Goal: Information Seeking & Learning: Learn about a topic

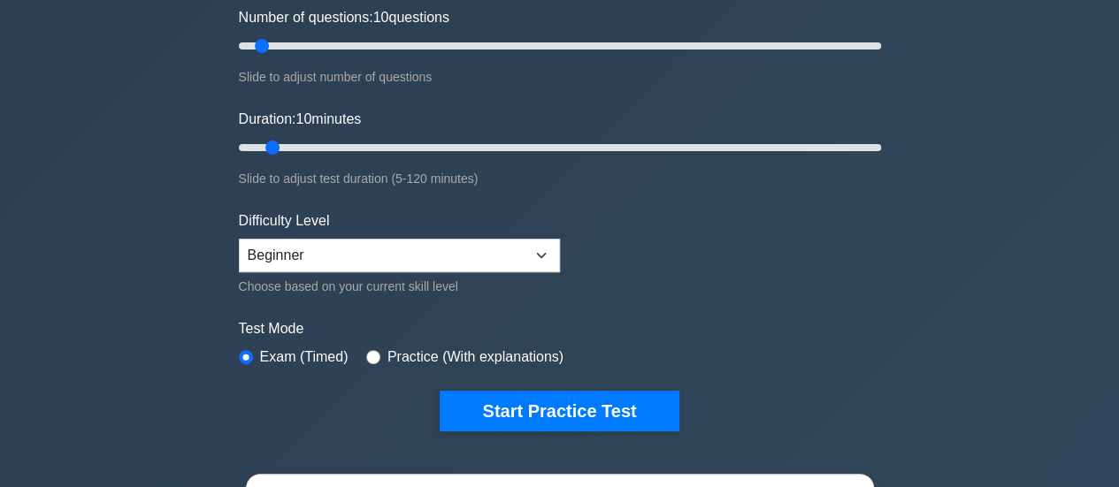
scroll to position [271, 0]
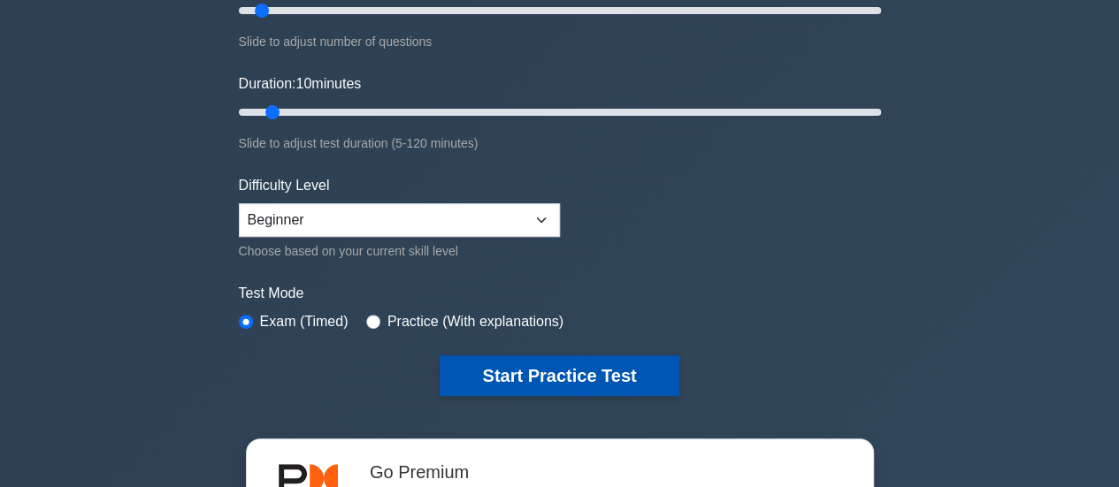
click at [553, 363] on button "Start Practice Test" at bounding box center [559, 376] width 239 height 41
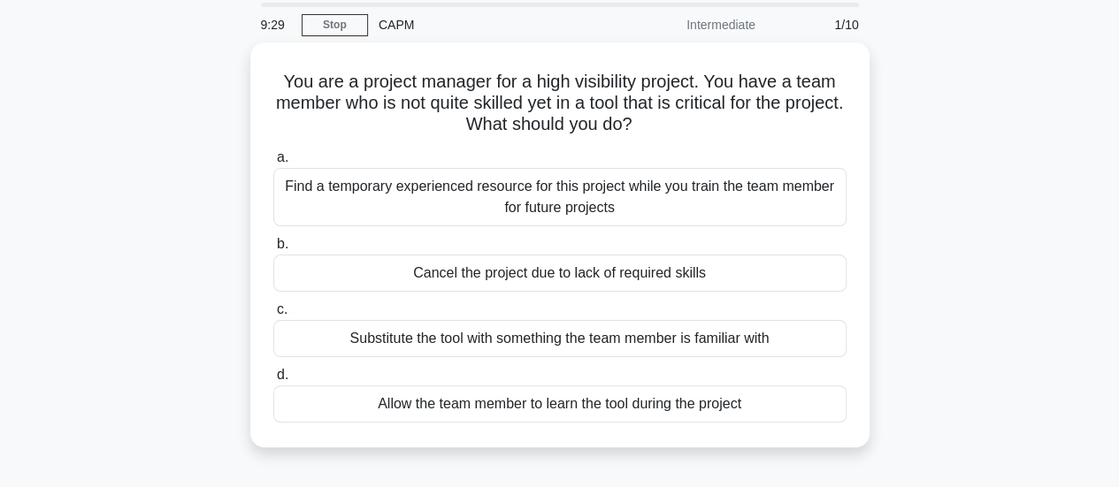
scroll to position [60, 0]
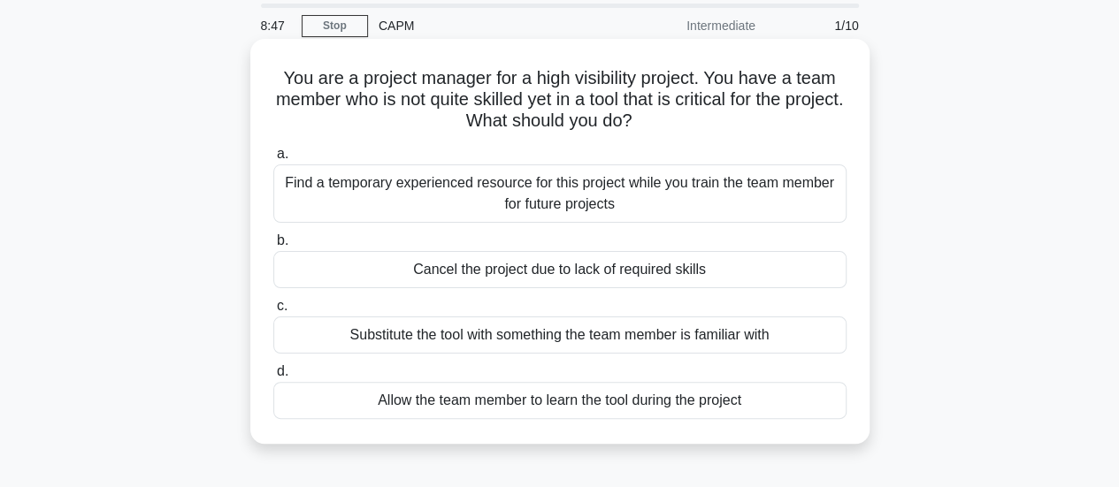
click at [553, 396] on div "Allow the team member to learn the tool during the project" at bounding box center [559, 400] width 573 height 37
click at [273, 378] on input "d. Allow the team member to learn the tool during the project" at bounding box center [273, 371] width 0 height 11
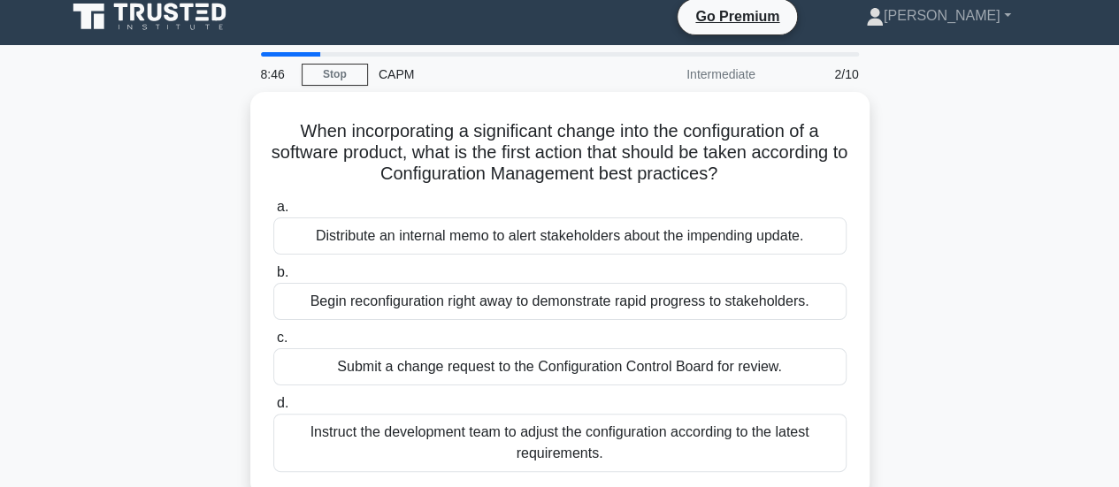
scroll to position [0, 0]
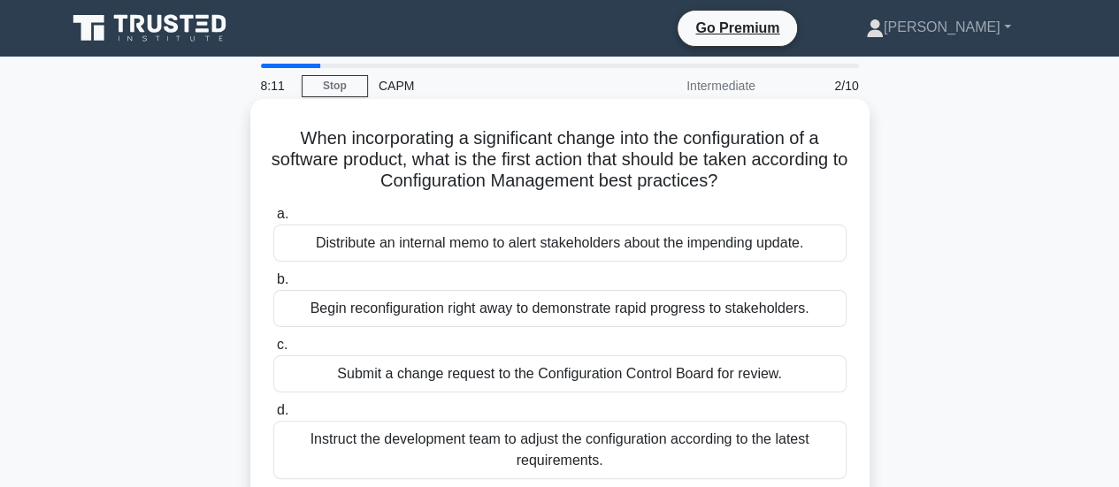
click at [449, 376] on div "Submit a change request to the Configuration Control Board for review." at bounding box center [559, 374] width 573 height 37
click at [273, 351] on input "c. Submit a change request to the Configuration Control Board for review." at bounding box center [273, 345] width 0 height 11
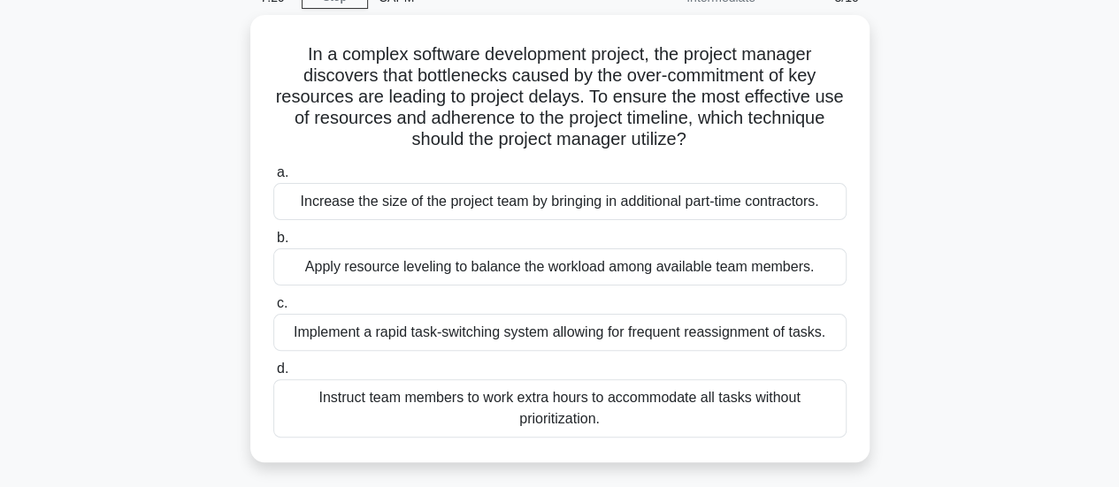
scroll to position [106, 0]
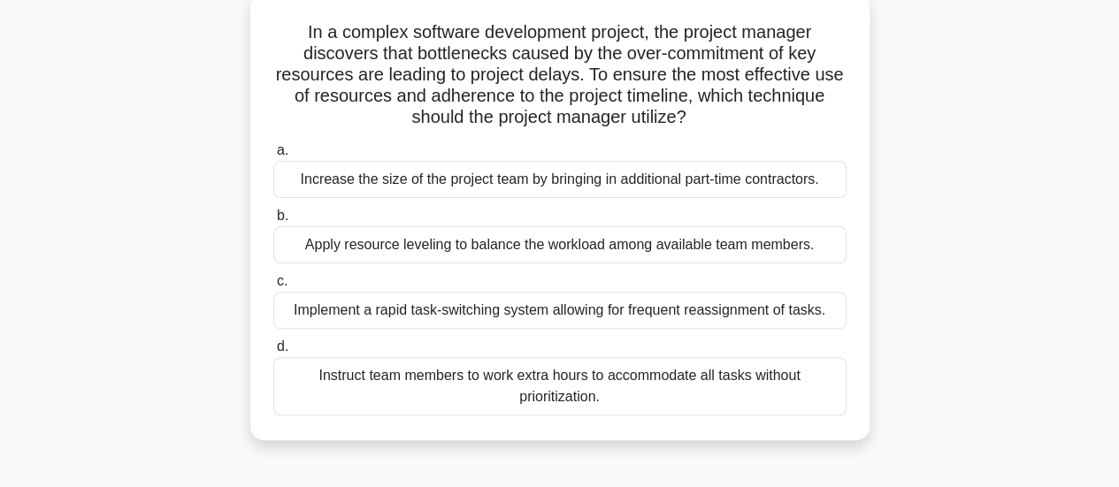
click at [541, 246] on div "Apply resource leveling to balance the workload among available team members." at bounding box center [559, 244] width 573 height 37
click at [273, 222] on input "b. Apply resource leveling to balance the workload among available team members." at bounding box center [273, 215] width 0 height 11
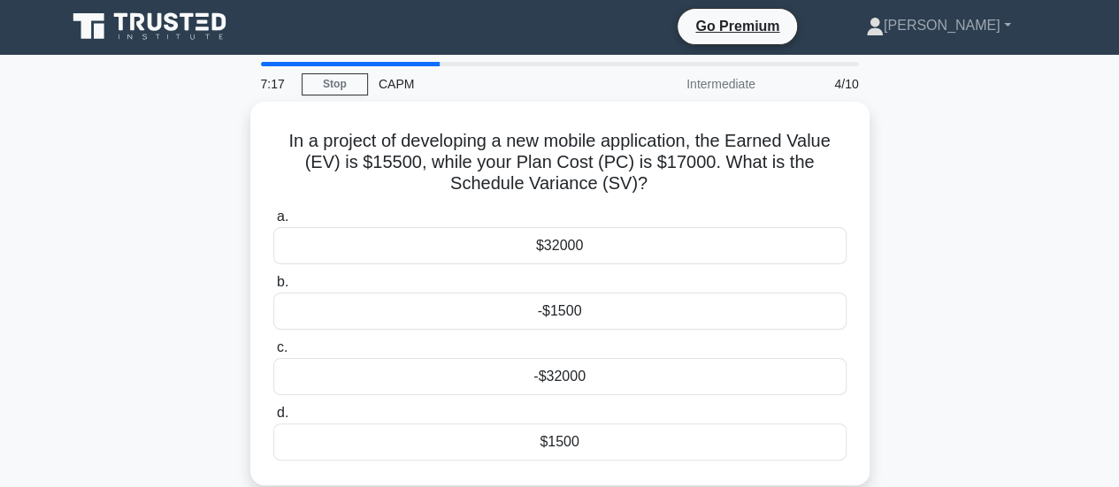
scroll to position [0, 0]
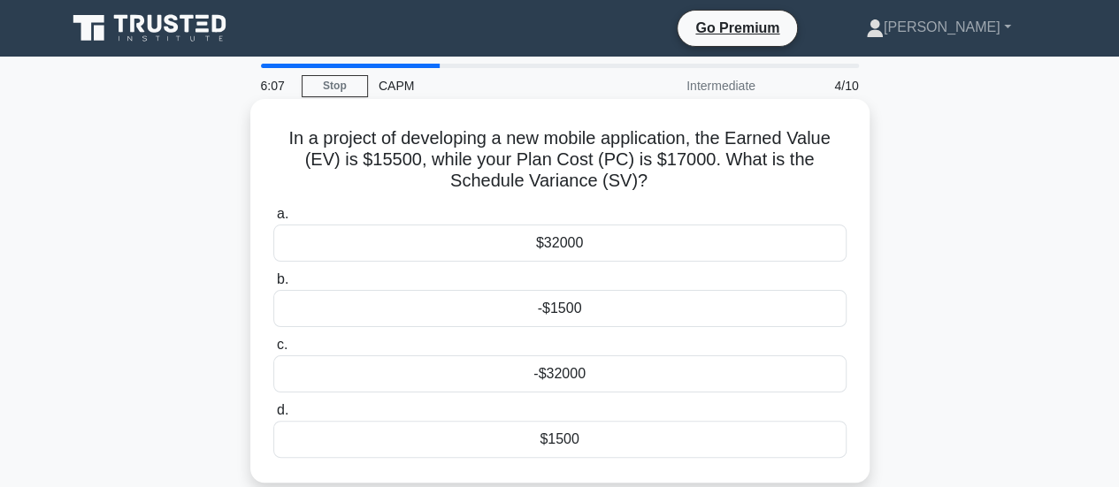
click at [492, 441] on div "$1500" at bounding box center [559, 439] width 573 height 37
click at [273, 417] on input "d. $1500" at bounding box center [273, 410] width 0 height 11
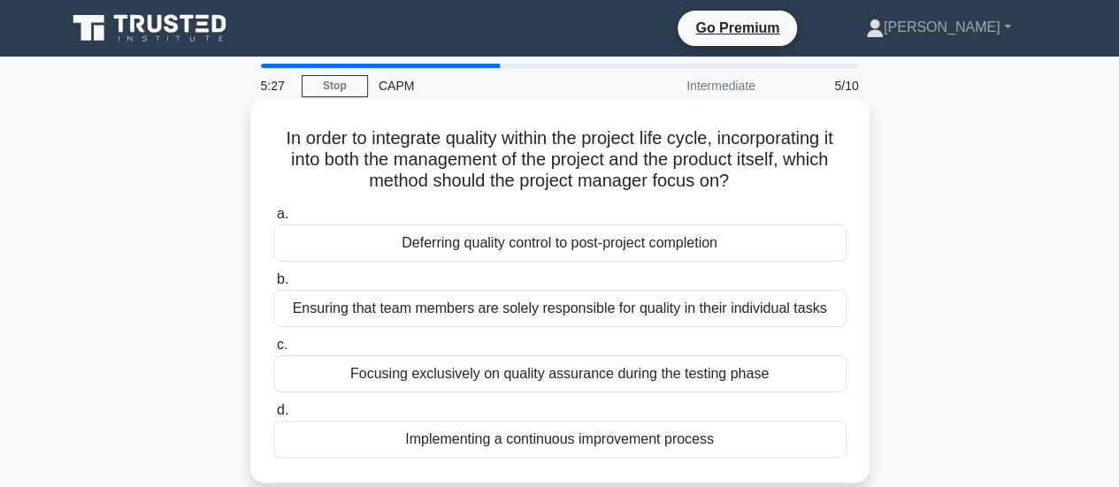
click at [444, 371] on div "Focusing exclusively on quality assurance during the testing phase" at bounding box center [559, 374] width 573 height 37
click at [273, 351] on input "c. Focusing exclusively on quality assurance during the testing phase" at bounding box center [273, 345] width 0 height 11
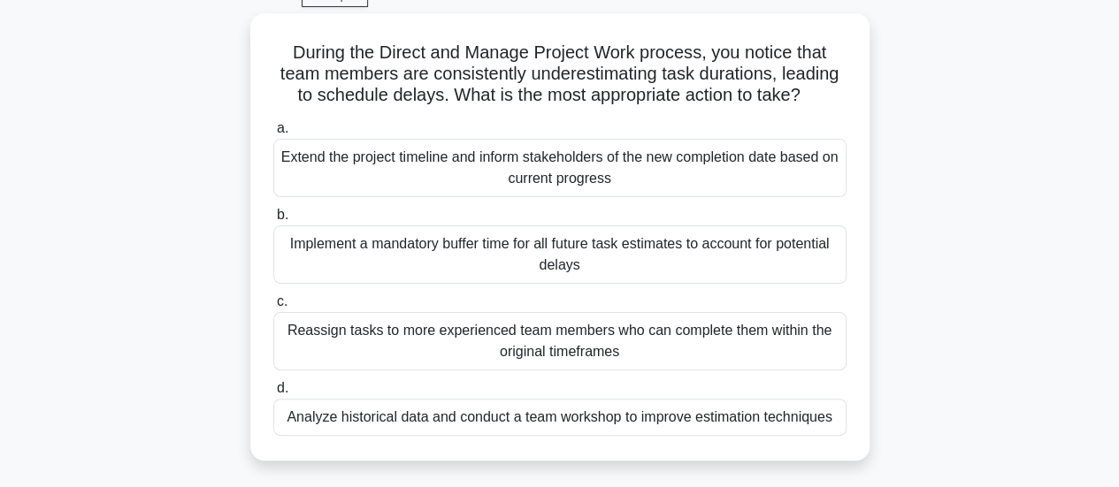
scroll to position [106, 0]
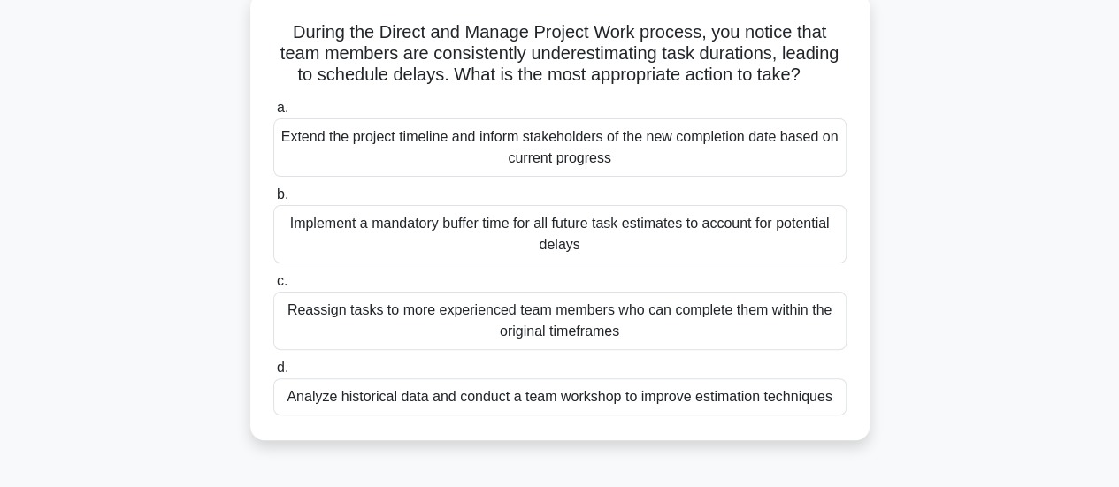
click at [647, 397] on div "Analyze historical data and conduct a team workshop to improve estimation techn…" at bounding box center [559, 397] width 573 height 37
click at [273, 374] on input "d. Analyze historical data and conduct a team workshop to improve estimation te…" at bounding box center [273, 368] width 0 height 11
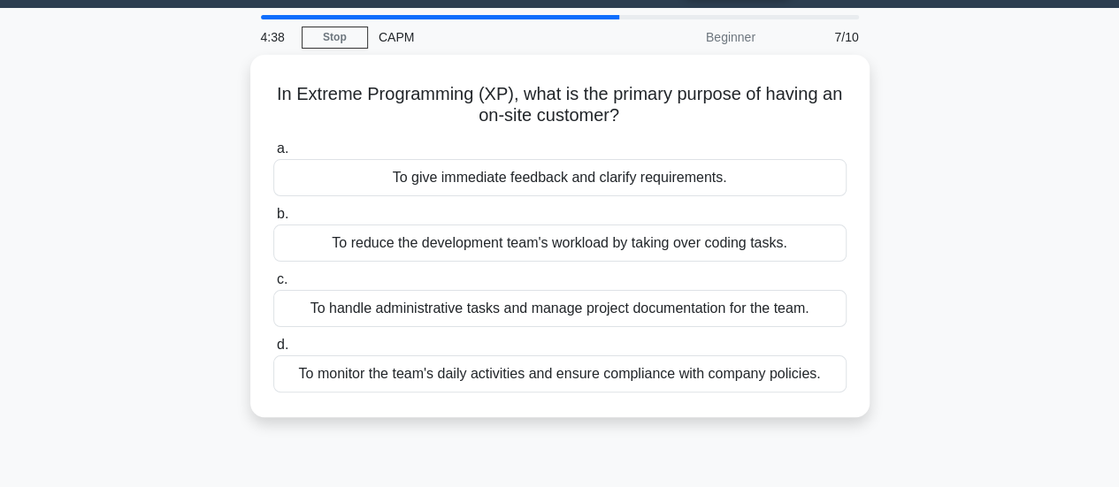
scroll to position [0, 0]
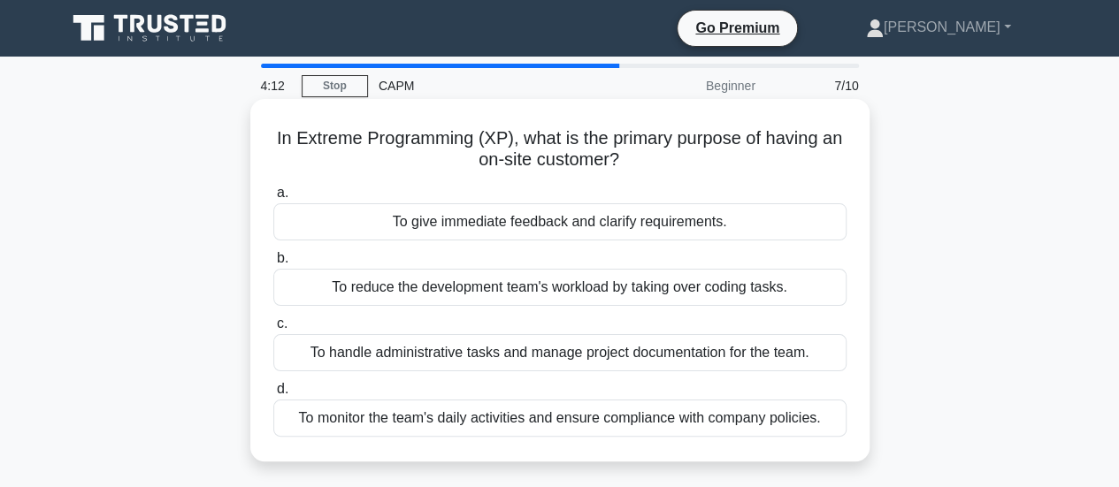
click at [559, 222] on div "To give immediate feedback and clarify requirements." at bounding box center [559, 221] width 573 height 37
click at [273, 199] on input "a. To give immediate feedback and clarify requirements." at bounding box center [273, 193] width 0 height 11
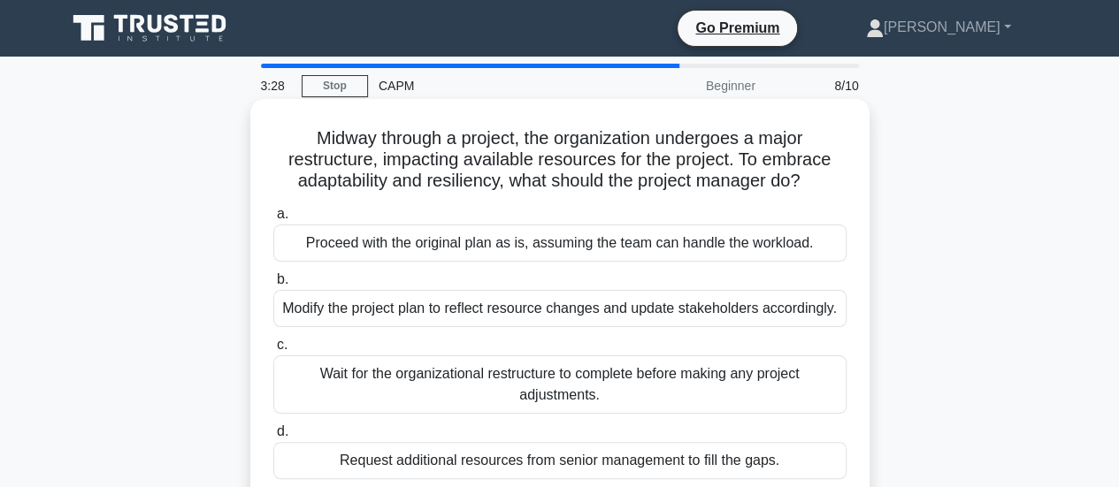
click at [474, 307] on div "Modify the project plan to reflect resource changes and update stakeholders acc…" at bounding box center [559, 308] width 573 height 37
click at [273, 286] on input "b. Modify the project plan to reflect resource changes and update stakeholders …" at bounding box center [273, 279] width 0 height 11
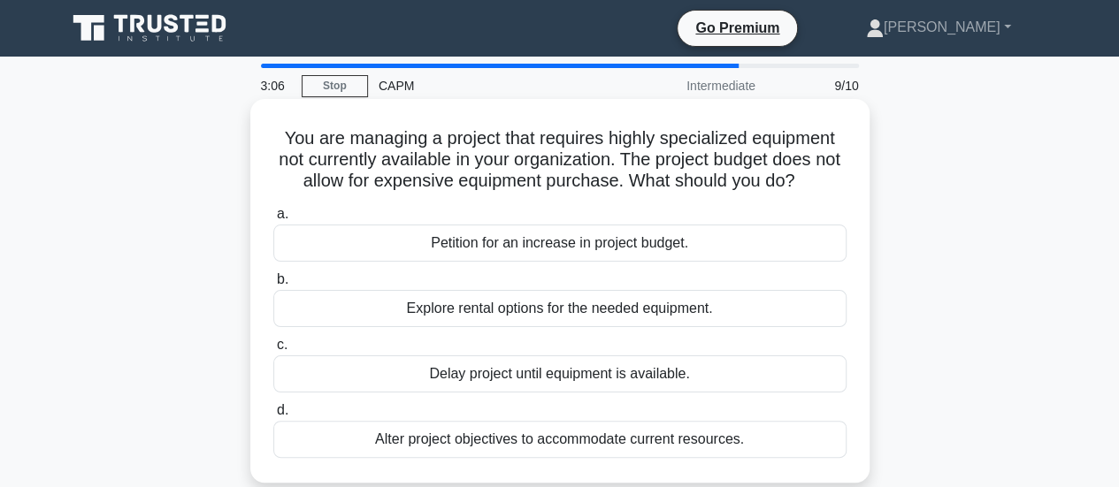
click at [417, 310] on div "Explore rental options for the needed equipment." at bounding box center [559, 308] width 573 height 37
click at [273, 286] on input "b. Explore rental options for the needed equipment." at bounding box center [273, 279] width 0 height 11
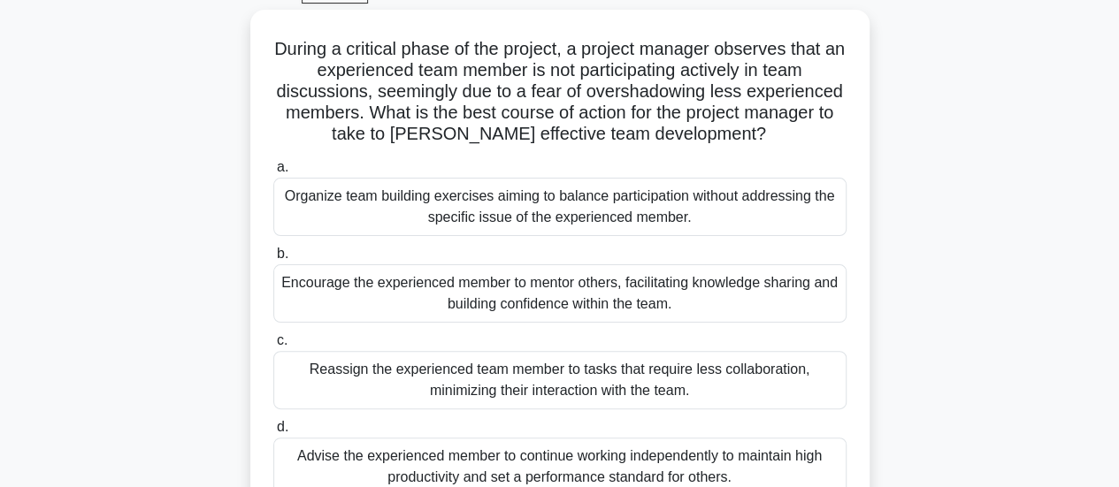
scroll to position [106, 0]
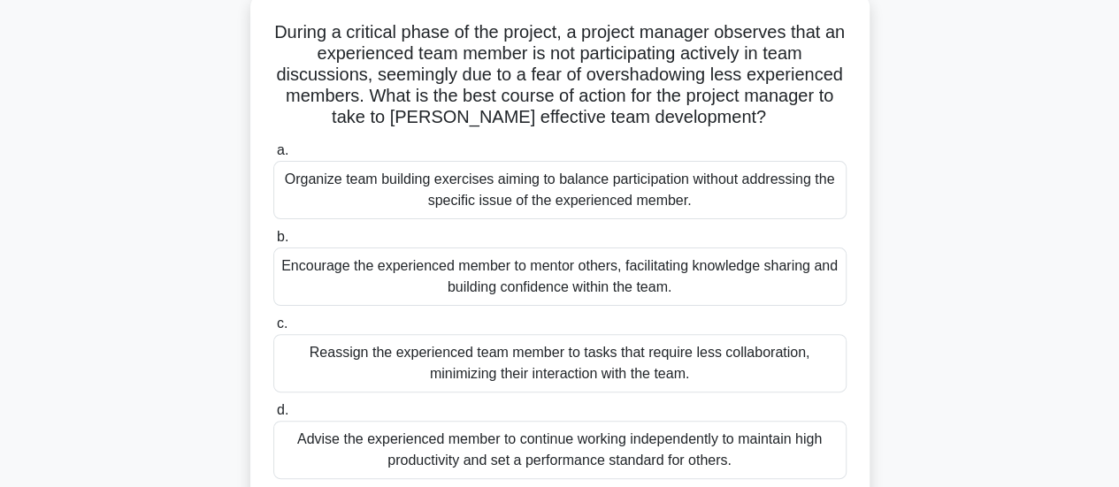
click at [541, 291] on div "Encourage the experienced member to mentor others, facilitating knowledge shari…" at bounding box center [559, 277] width 573 height 58
click at [273, 243] on input "b. Encourage the experienced member to mentor others, facilitating knowledge sh…" at bounding box center [273, 237] width 0 height 11
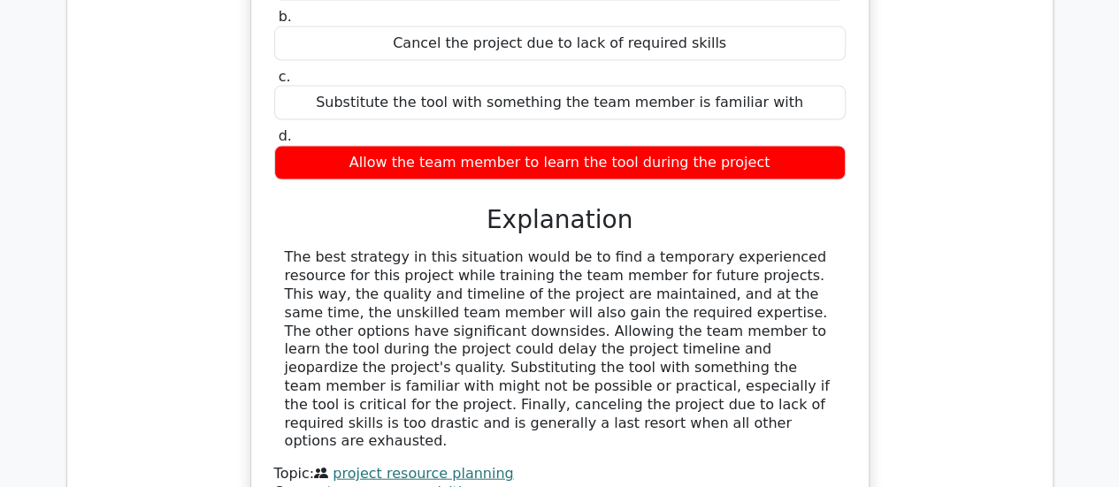
scroll to position [1945, 0]
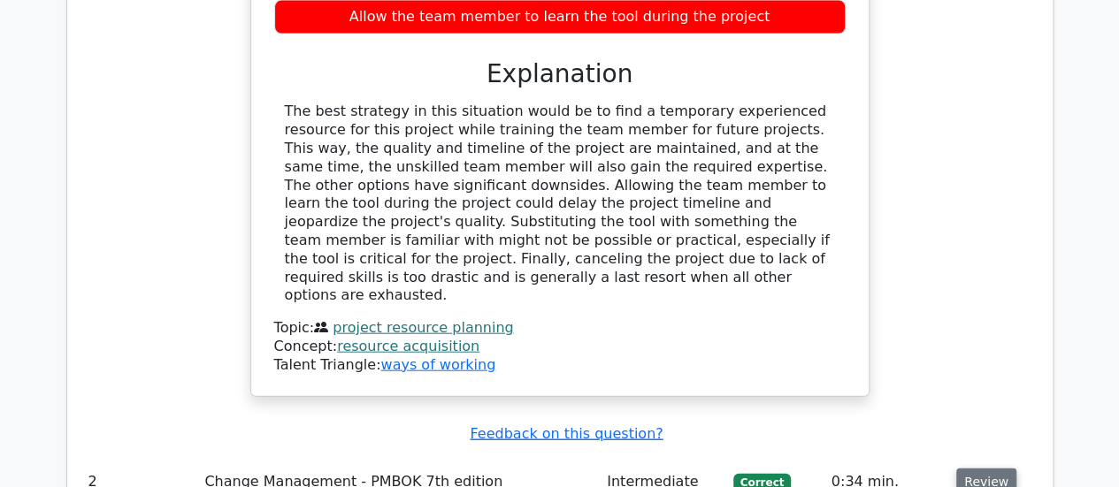
click at [974, 469] on button "Review" at bounding box center [986, 482] width 60 height 27
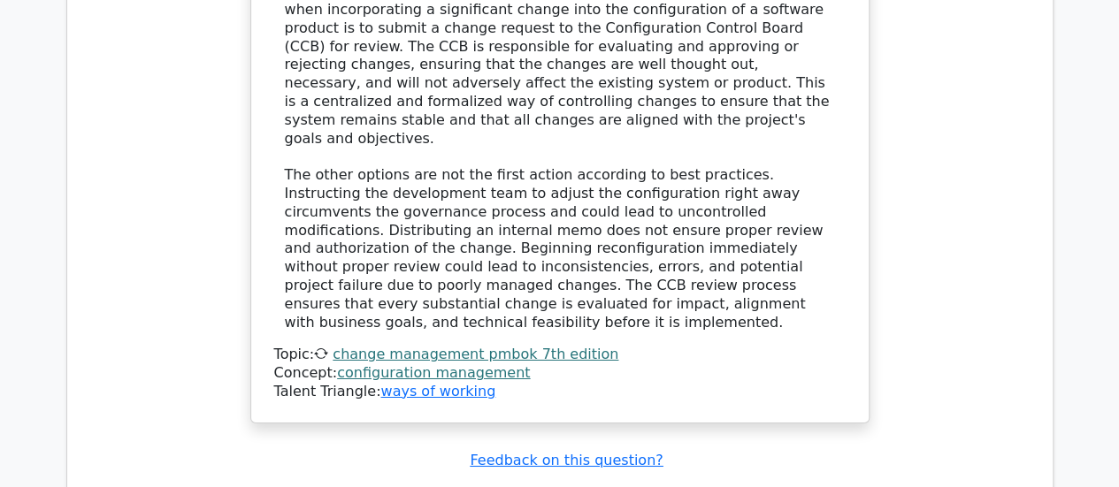
scroll to position [2970, 0]
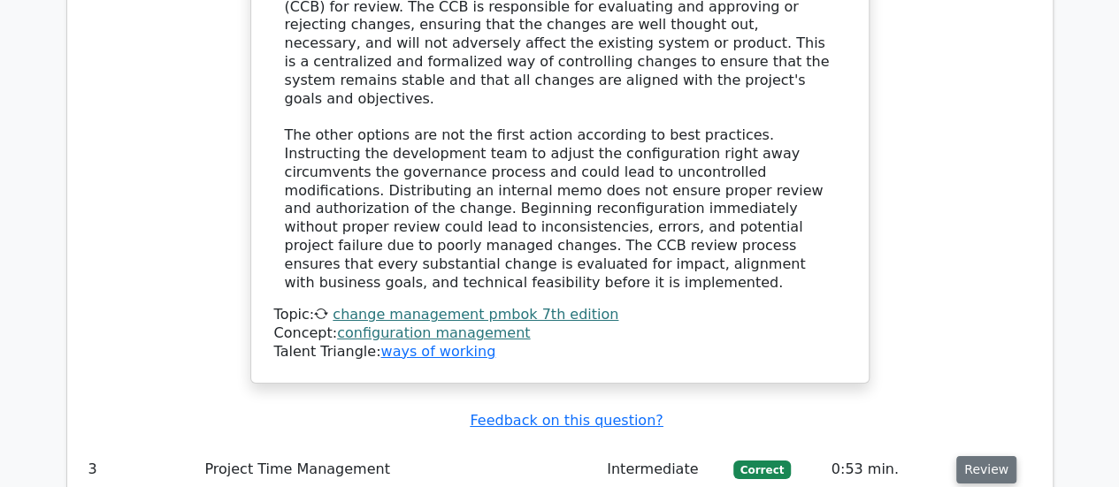
click at [969, 456] on button "Review" at bounding box center [986, 469] width 60 height 27
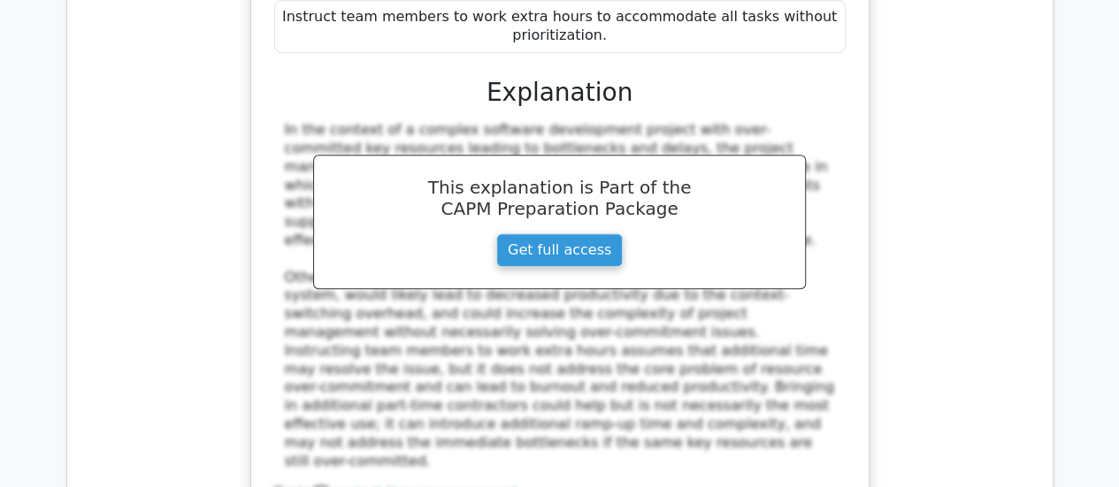
scroll to position [3984, 0]
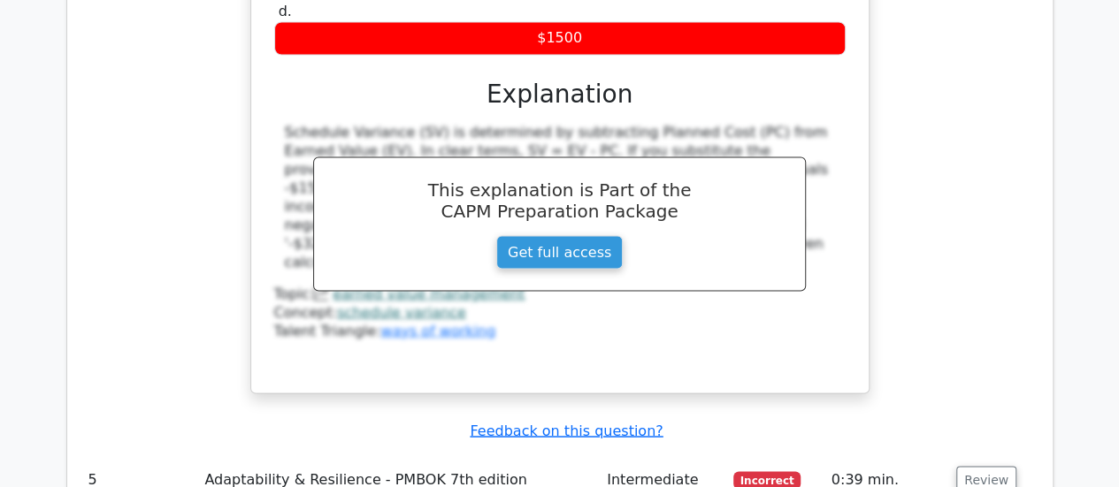
scroll to position [4891, 0]
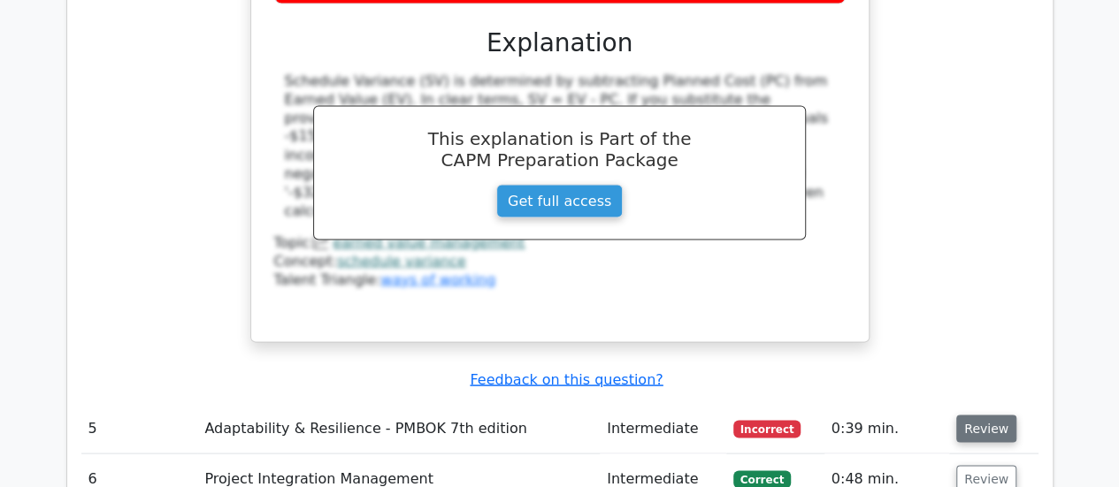
click at [984, 415] on button "Review" at bounding box center [986, 428] width 60 height 27
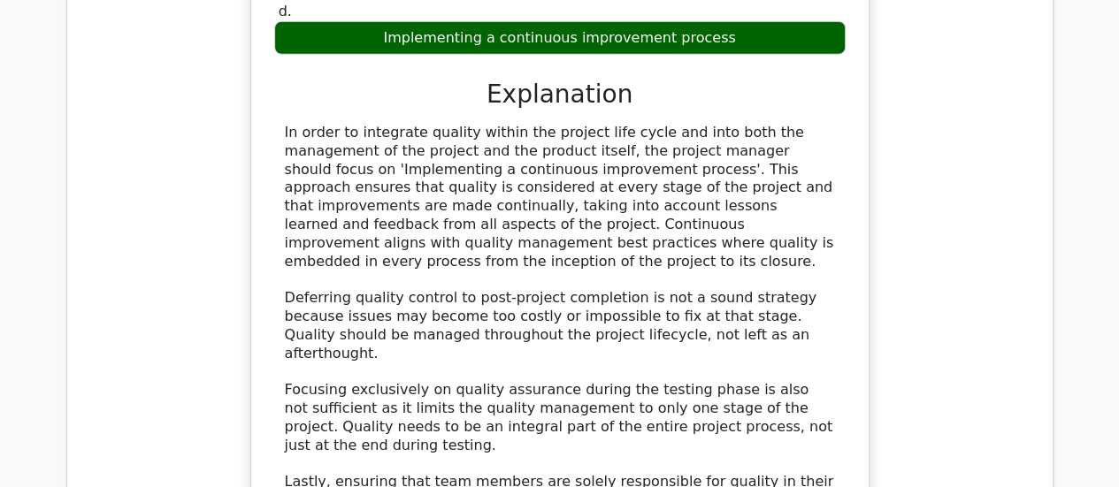
scroll to position [5752, 0]
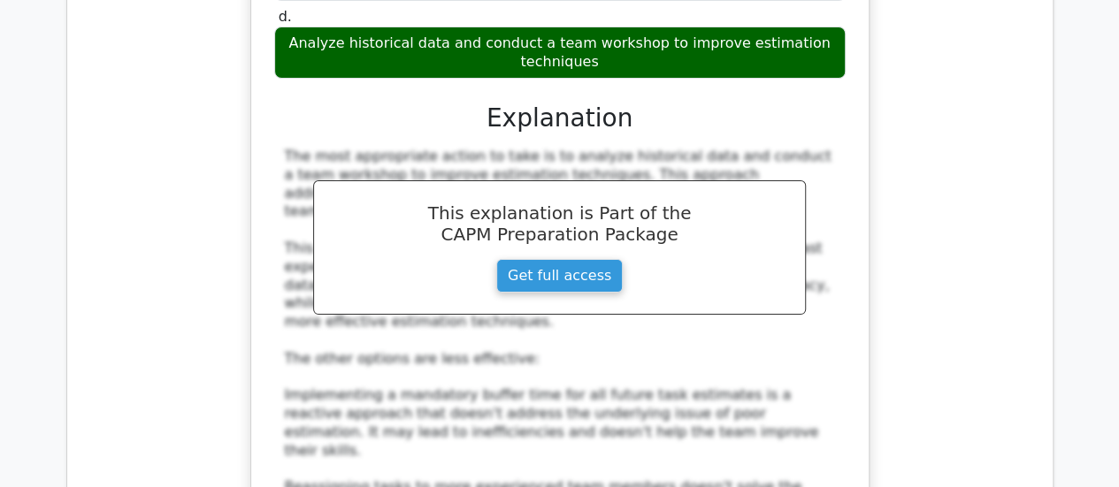
scroll to position [6872, 0]
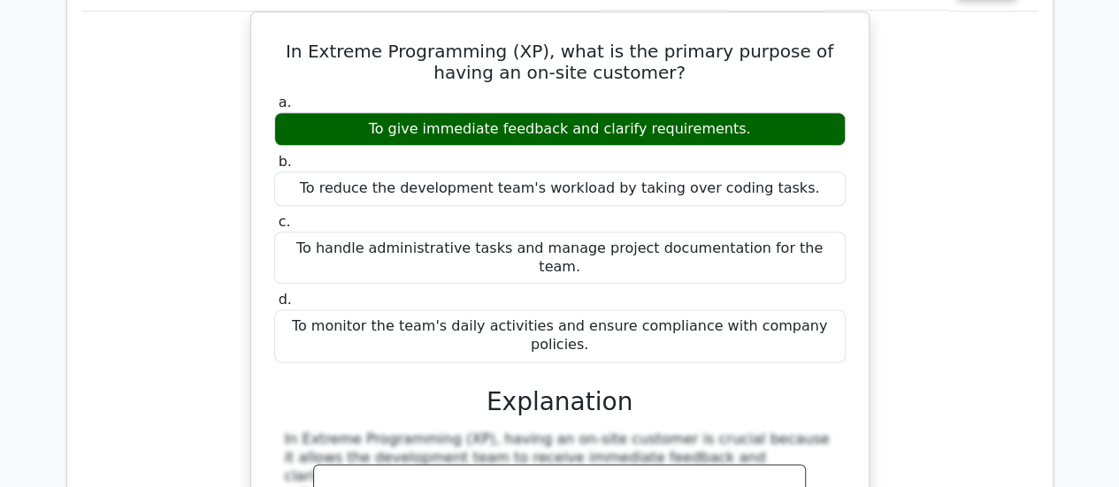
scroll to position [7686, 0]
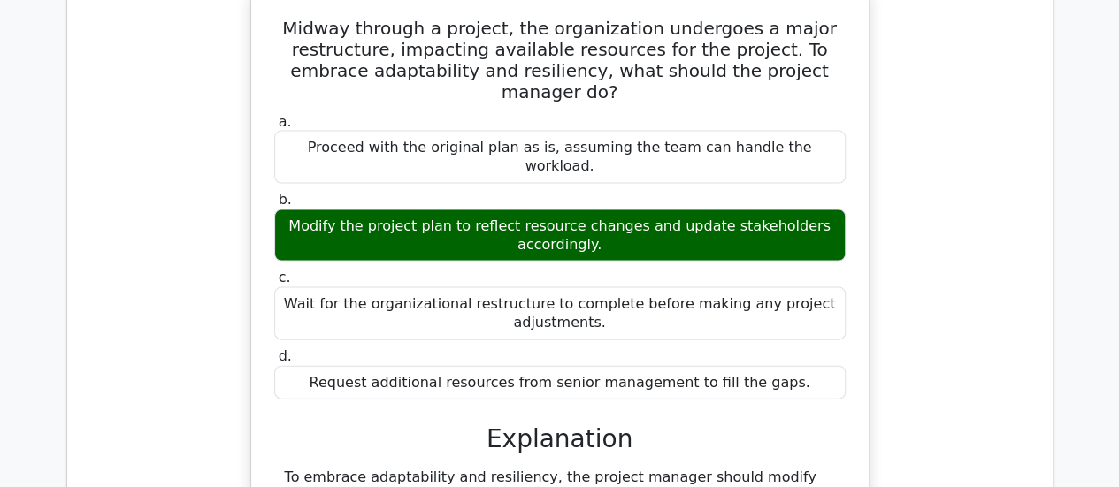
scroll to position [8533, 0]
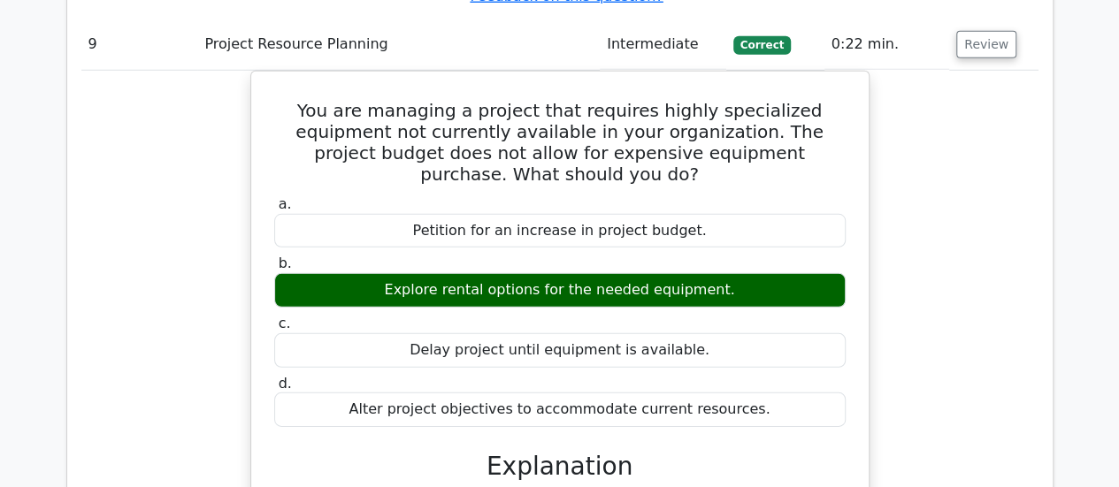
scroll to position [9288, 0]
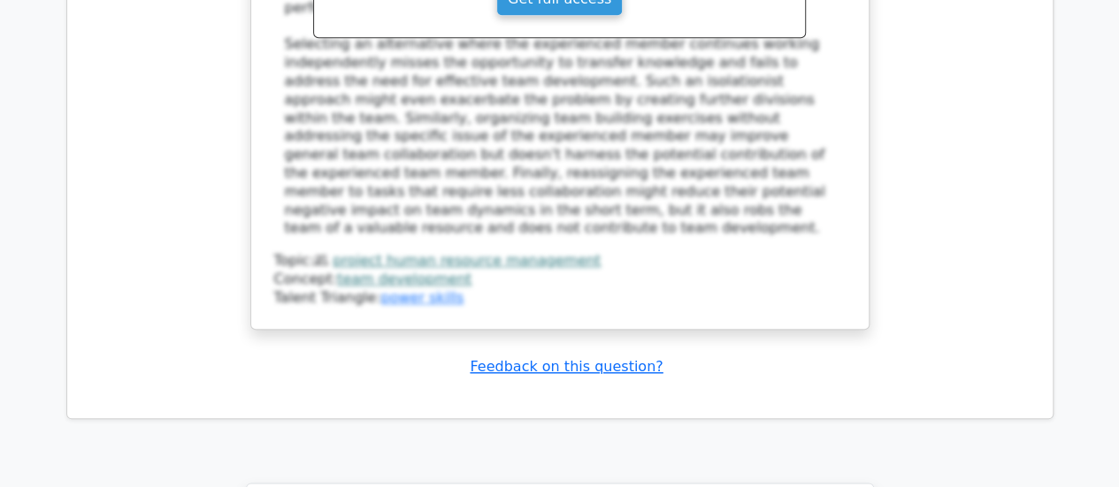
scroll to position [10915, 0]
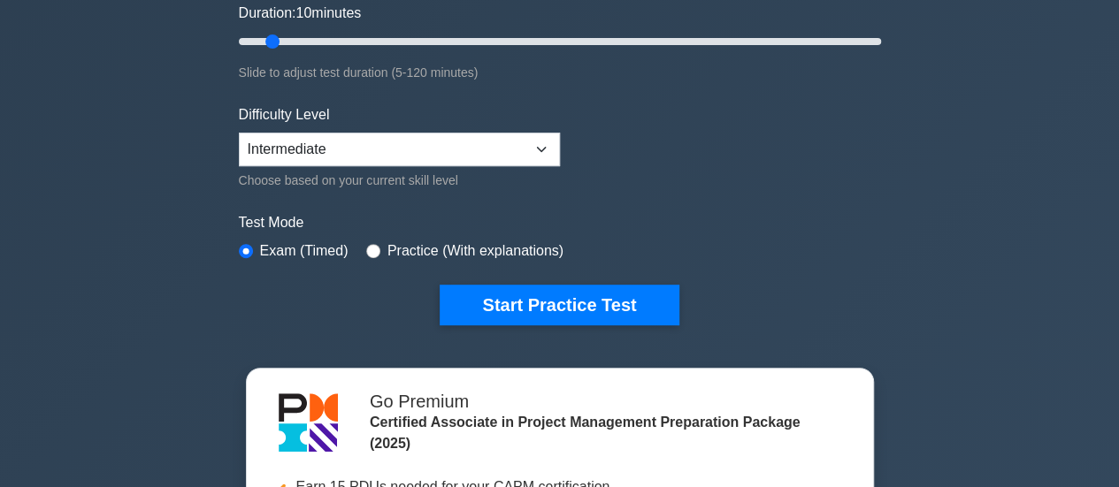
scroll to position [424, 0]
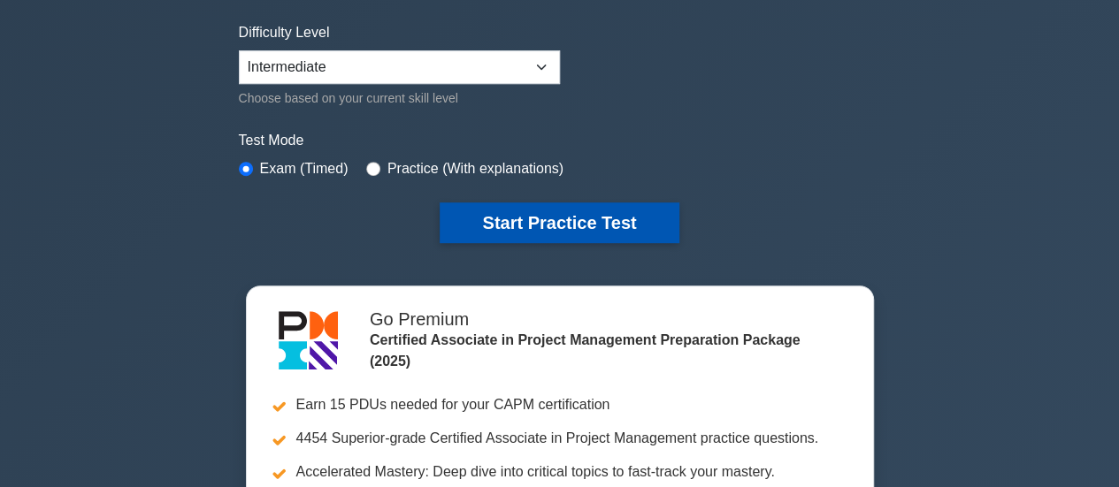
click at [506, 217] on button "Start Practice Test" at bounding box center [559, 223] width 239 height 41
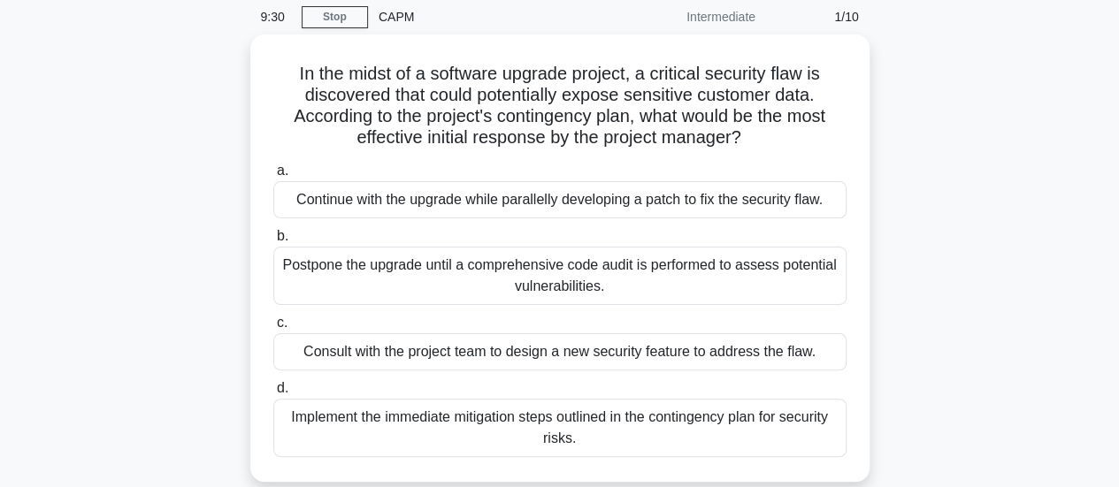
scroll to position [71, 0]
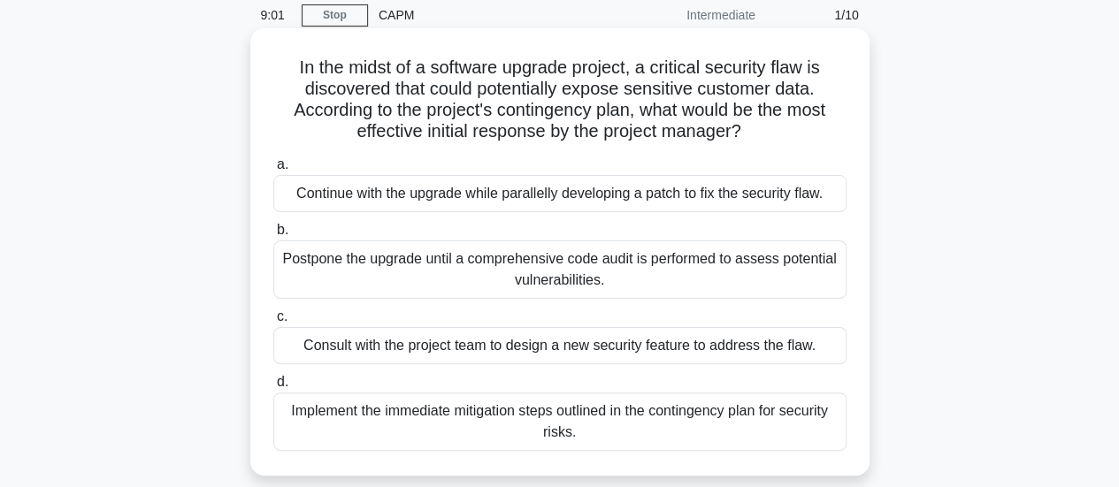
click at [578, 422] on div "Implement the immediate mitigation steps outlined in the contingency plan for s…" at bounding box center [559, 422] width 573 height 58
click at [273, 388] on input "d. Implement the immediate mitigation steps outlined in the contingency plan fo…" at bounding box center [273, 382] width 0 height 11
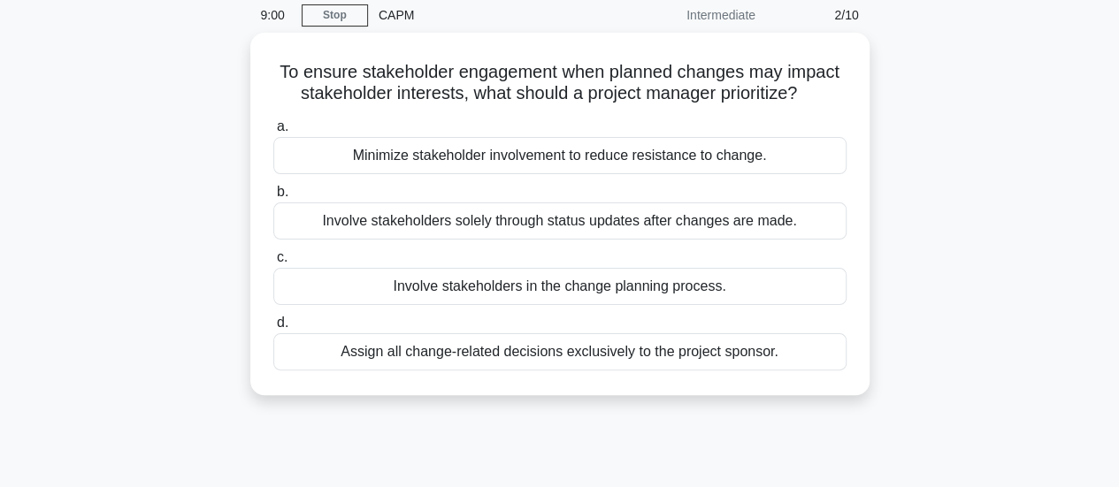
scroll to position [0, 0]
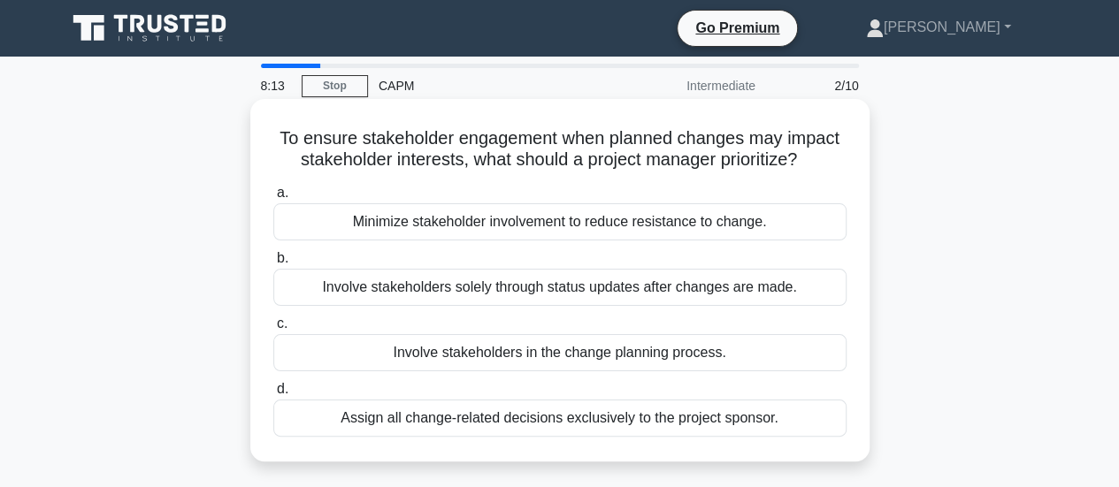
click at [506, 353] on div "Involve stakeholders in the change planning process." at bounding box center [559, 352] width 573 height 37
click at [273, 330] on input "c. Involve stakeholders in the change planning process." at bounding box center [273, 323] width 0 height 11
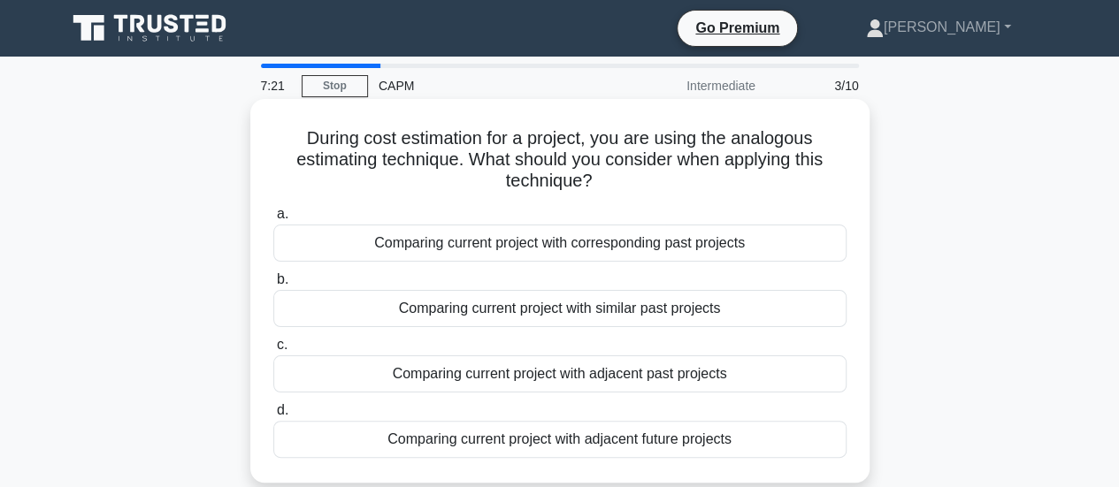
click at [501, 317] on div "Comparing current project with similar past projects" at bounding box center [559, 308] width 573 height 37
click at [273, 286] on input "b. Comparing current project with similar past projects" at bounding box center [273, 279] width 0 height 11
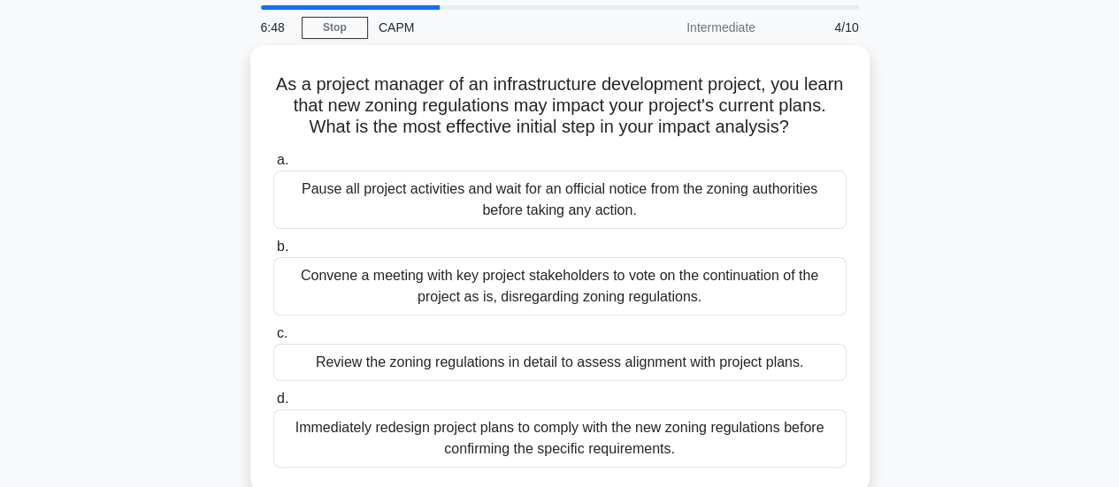
scroll to position [71, 0]
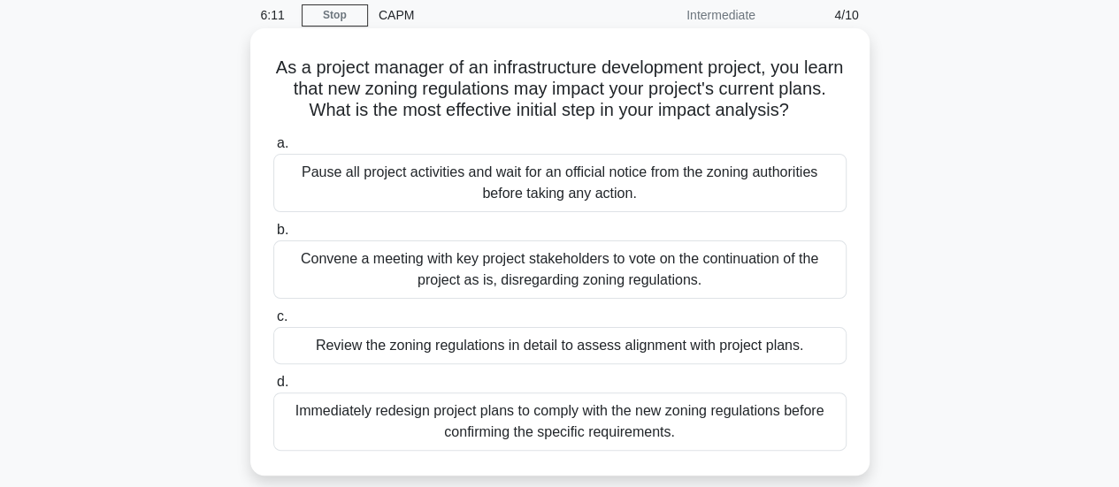
click at [589, 341] on div "Review the zoning regulations in detail to assess alignment with project plans." at bounding box center [559, 345] width 573 height 37
click at [273, 323] on input "c. Review the zoning regulations in detail to assess alignment with project pla…" at bounding box center [273, 316] width 0 height 11
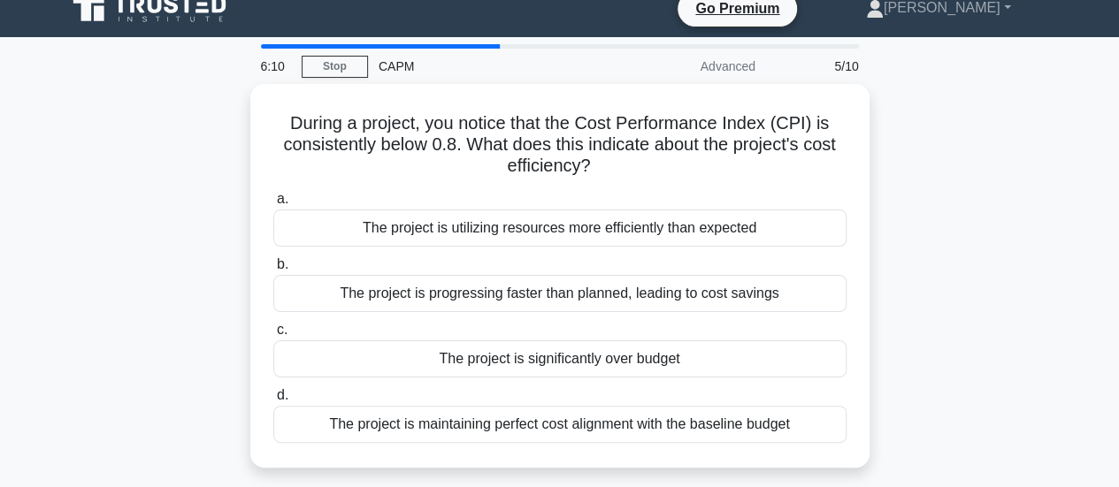
scroll to position [0, 0]
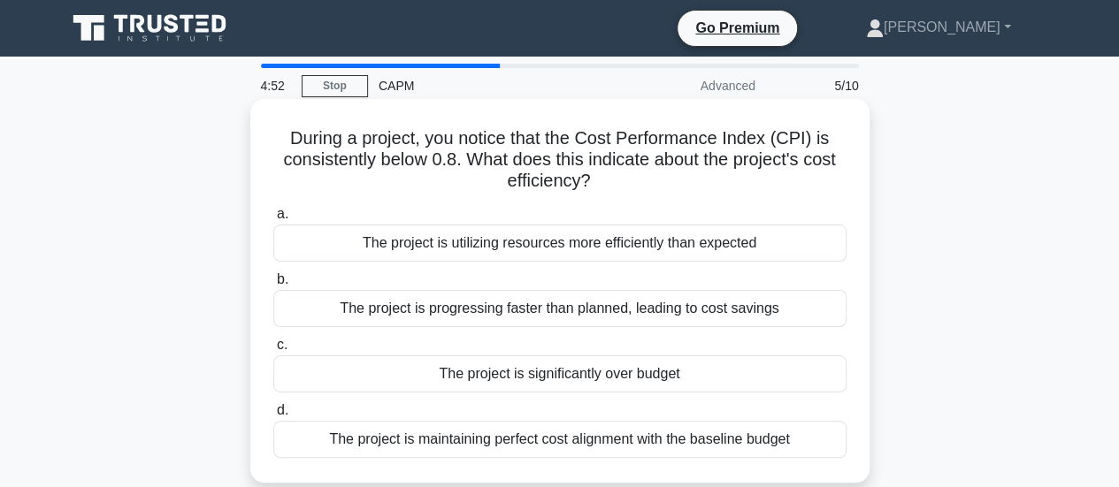
click at [480, 315] on div "The project is progressing faster than planned, leading to cost savings" at bounding box center [559, 308] width 573 height 37
click at [273, 286] on input "b. The project is progressing faster than planned, leading to cost savings" at bounding box center [273, 279] width 0 height 11
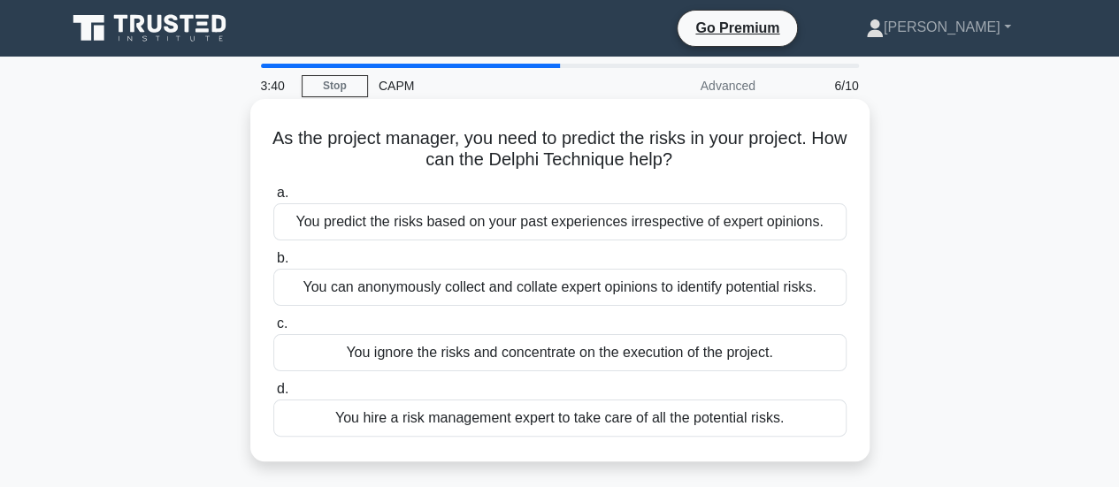
click at [444, 287] on div "You can anonymously collect and collate expert opinions to identify potential r…" at bounding box center [559, 287] width 573 height 37
click at [273, 264] on input "b. You can anonymously collect and collate expert opinions to identify potentia…" at bounding box center [273, 258] width 0 height 11
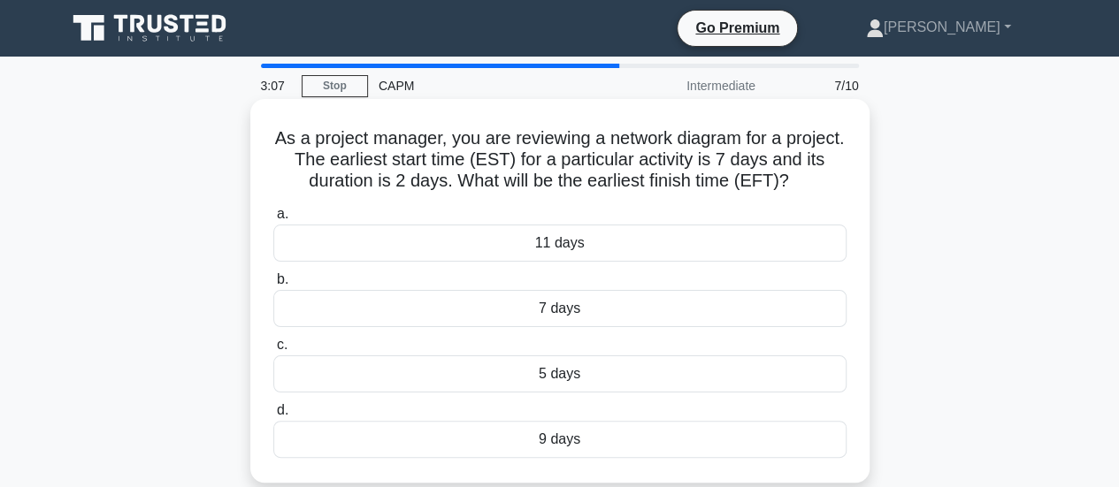
click at [561, 378] on div "5 days" at bounding box center [559, 374] width 573 height 37
click at [273, 351] on input "c. 5 days" at bounding box center [273, 345] width 0 height 11
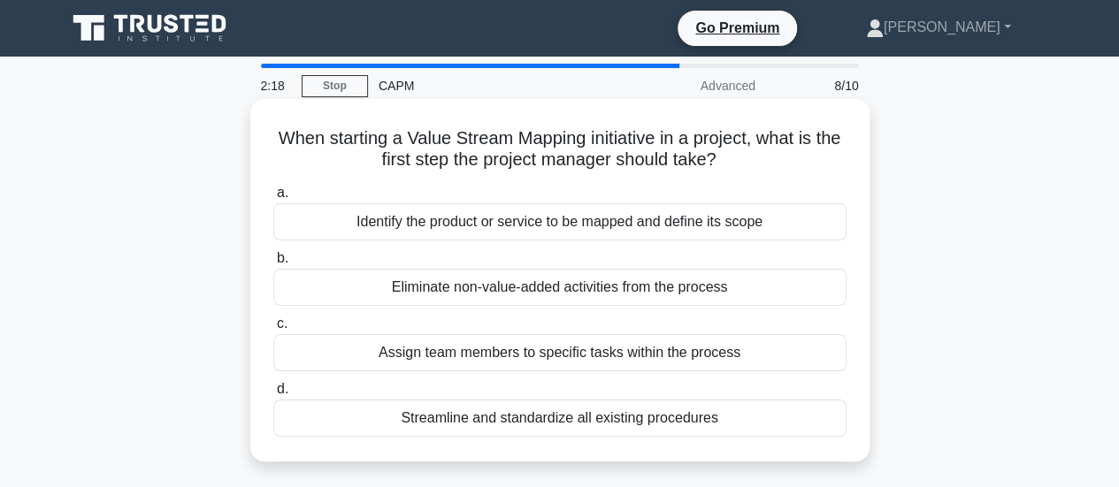
click at [503, 214] on div "Identify the product or service to be mapped and define its scope" at bounding box center [559, 221] width 573 height 37
click at [273, 199] on input "a. Identify the product or service to be mapped and define its scope" at bounding box center [273, 193] width 0 height 11
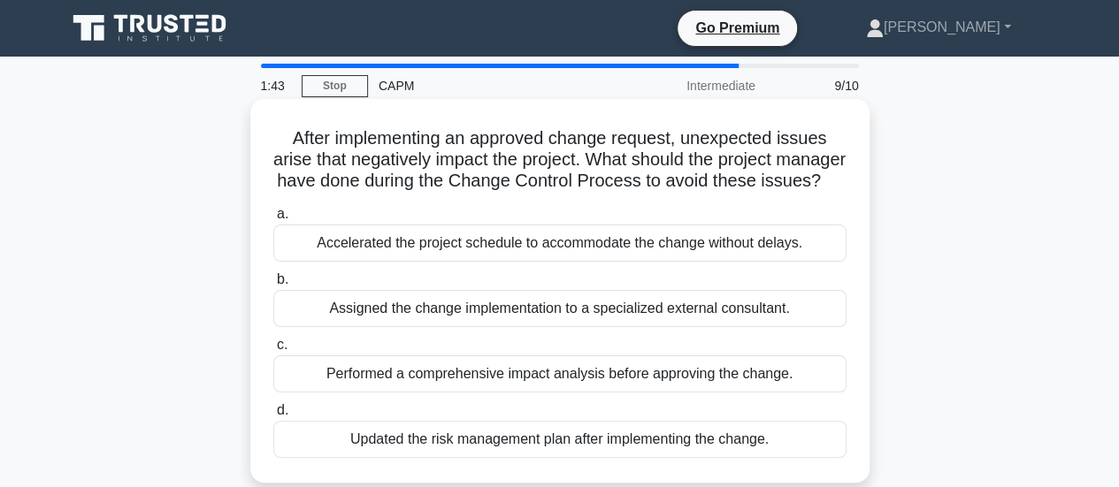
click at [490, 393] on div "Performed a comprehensive impact analysis before approving the change." at bounding box center [559, 374] width 573 height 37
click at [273, 351] on input "c. Performed a comprehensive impact analysis before approving the change." at bounding box center [273, 345] width 0 height 11
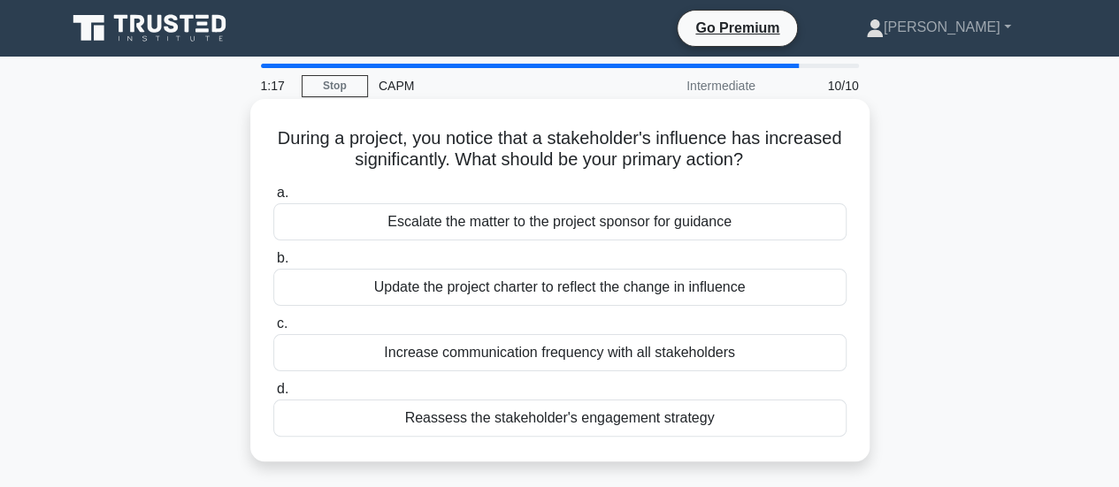
click at [578, 294] on div "Update the project charter to reflect the change in influence" at bounding box center [559, 287] width 573 height 37
click at [273, 264] on input "b. Update the project charter to reflect the change in influence" at bounding box center [273, 258] width 0 height 11
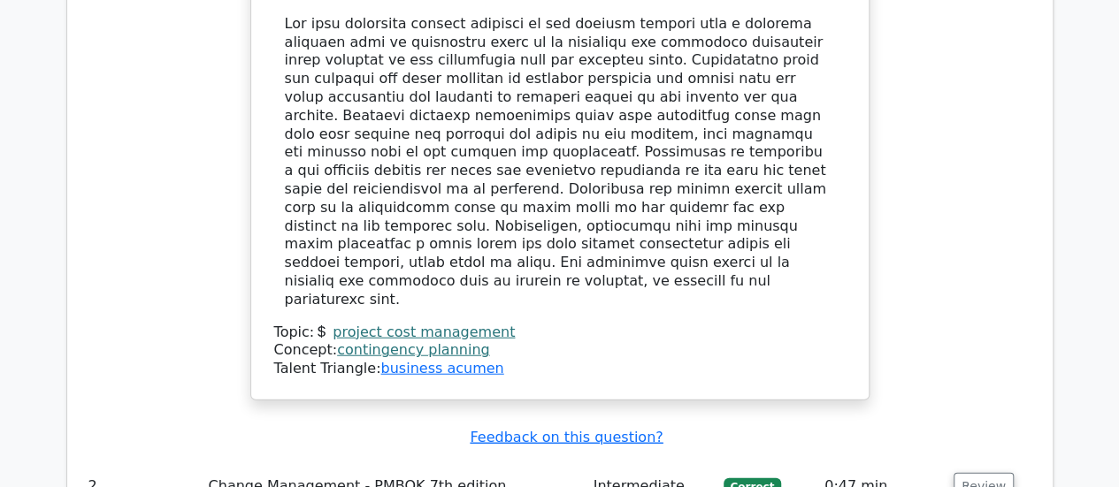
scroll to position [2122, 0]
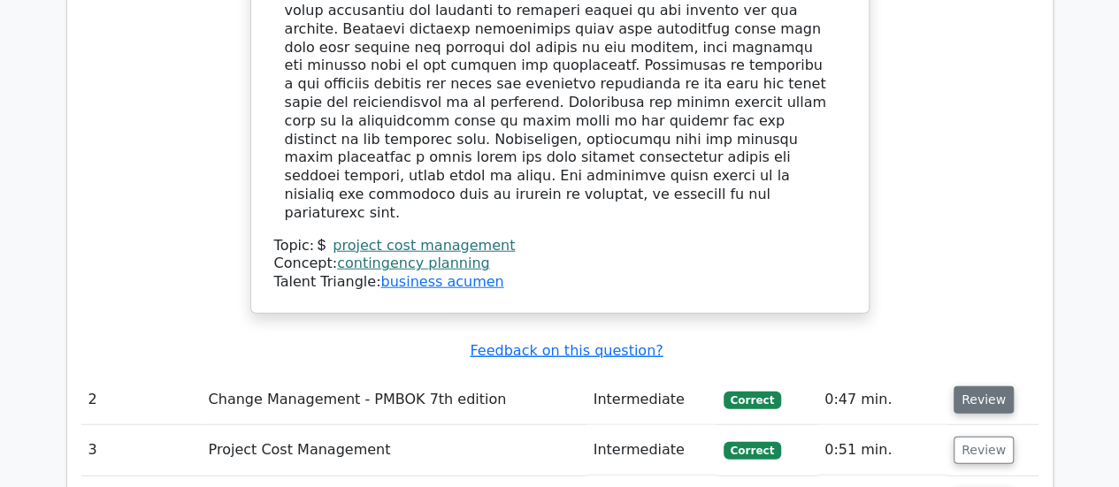
click at [986, 387] on button "Review" at bounding box center [983, 400] width 60 height 27
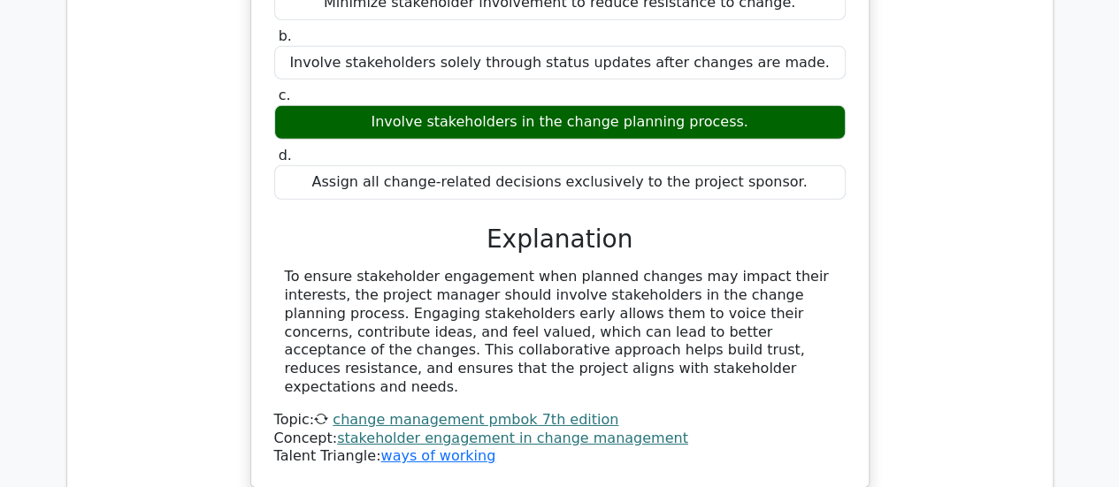
scroll to position [2853, 0]
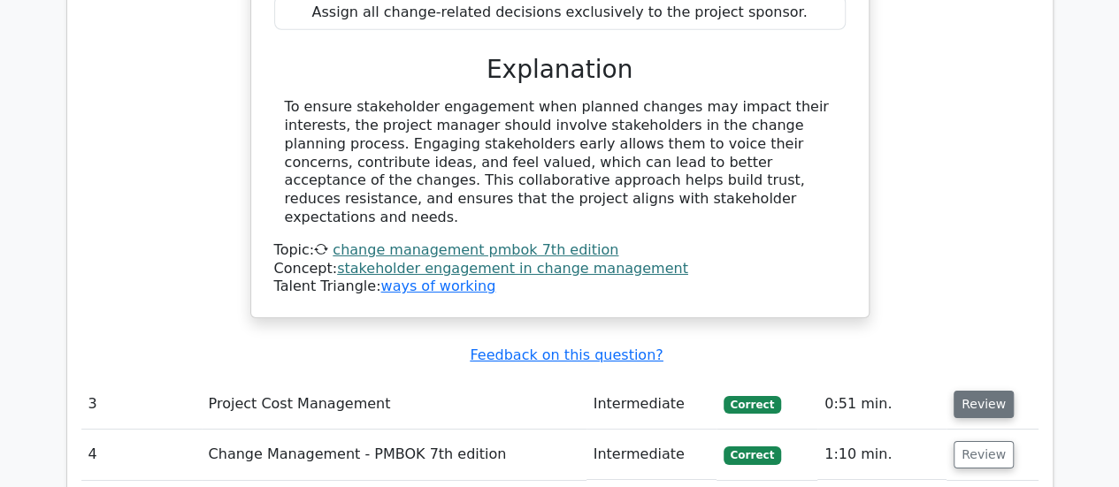
click at [980, 391] on button "Review" at bounding box center [983, 404] width 60 height 27
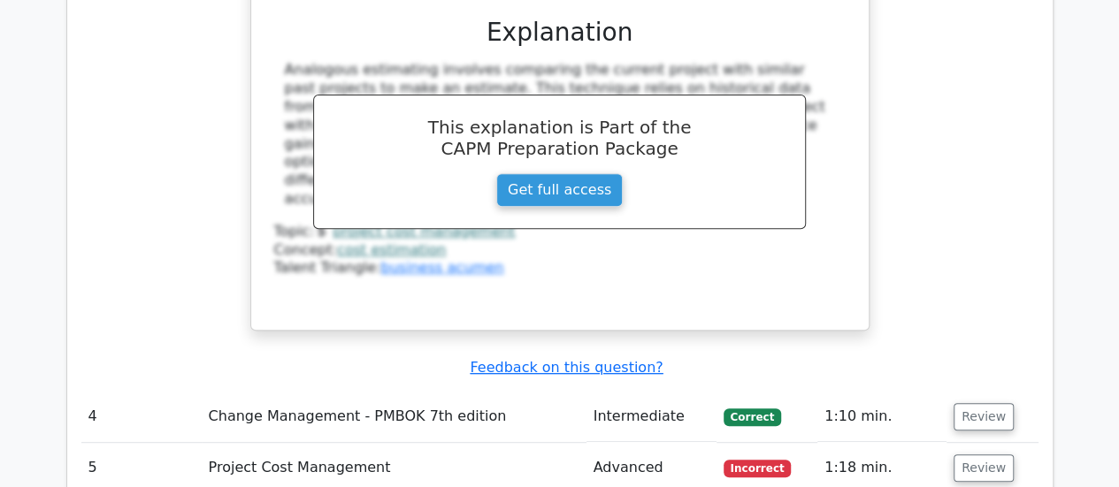
scroll to position [3678, 0]
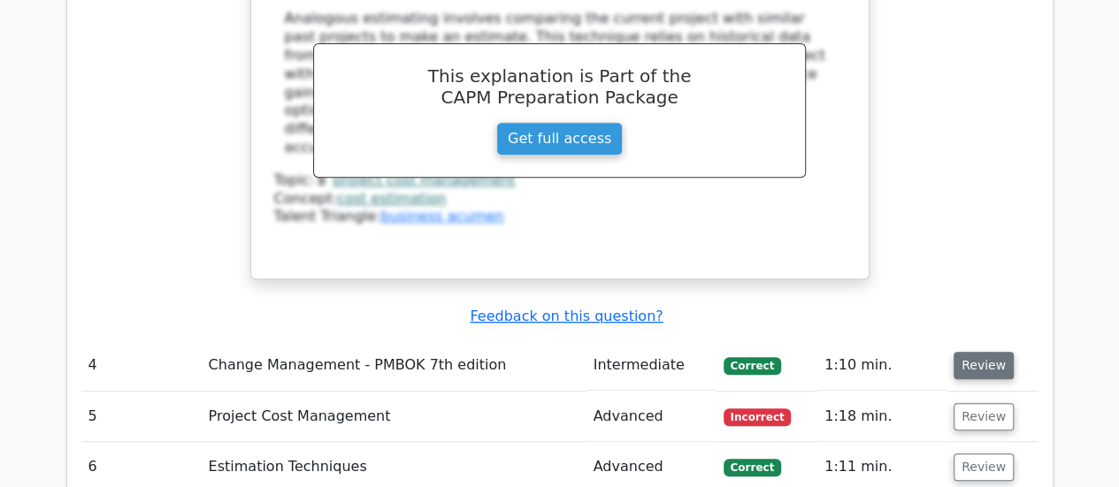
click at [980, 352] on button "Review" at bounding box center [983, 365] width 60 height 27
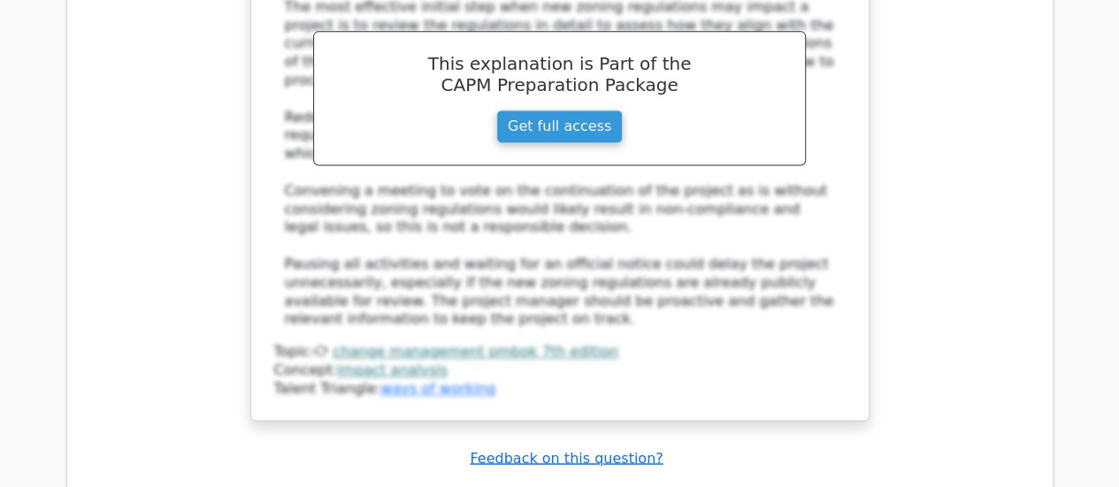
scroll to position [4668, 0]
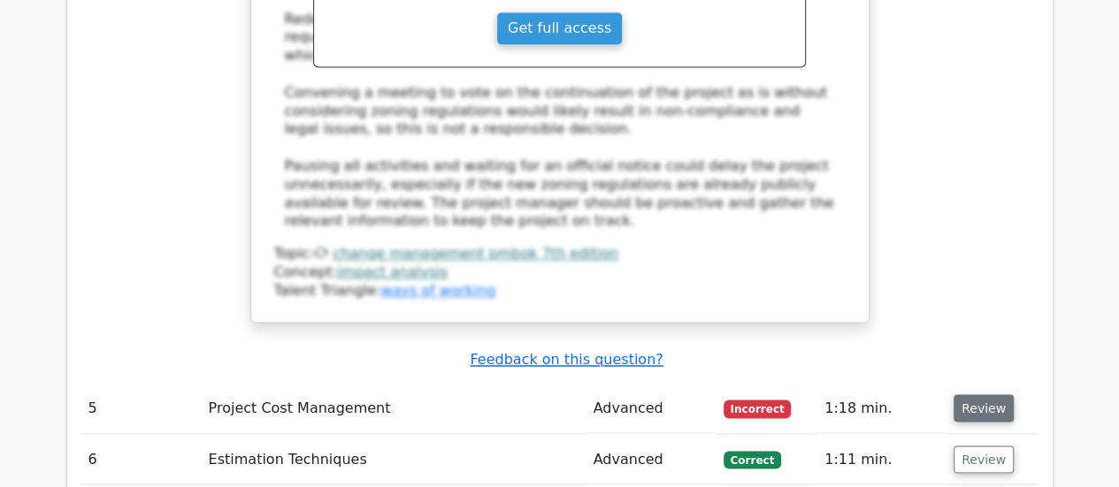
click at [978, 394] on button "Review" at bounding box center [983, 407] width 60 height 27
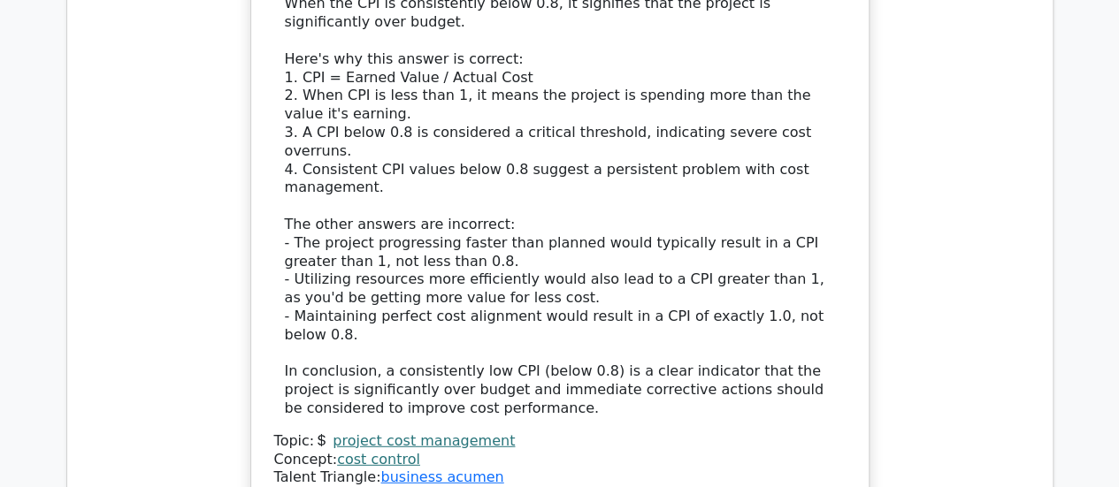
scroll to position [5635, 0]
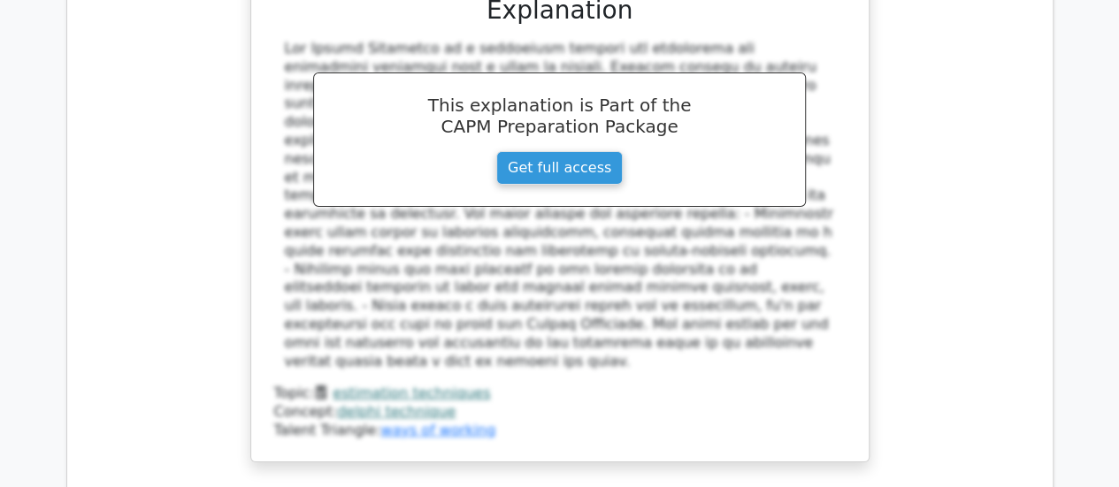
scroll to position [6566, 0]
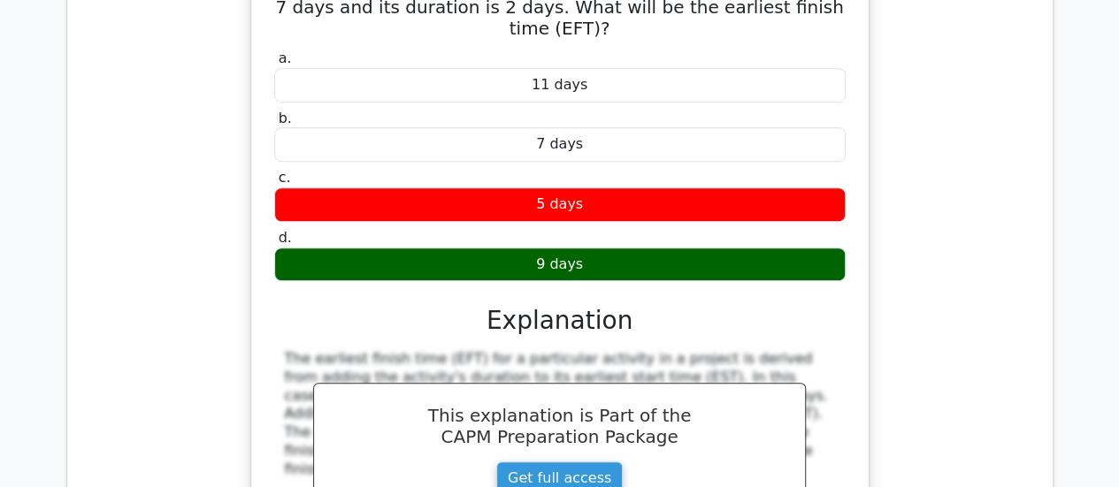
scroll to position [7238, 0]
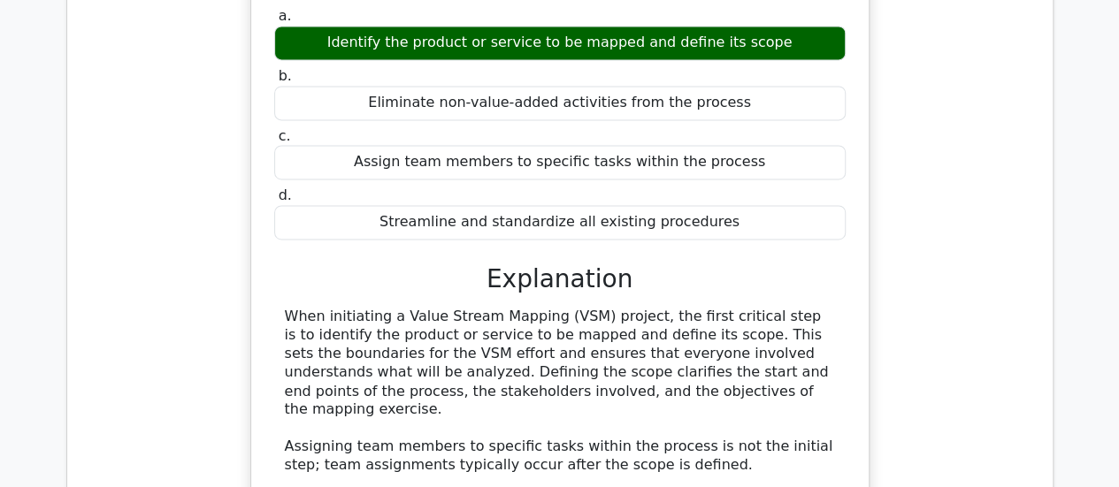
scroll to position [7974, 0]
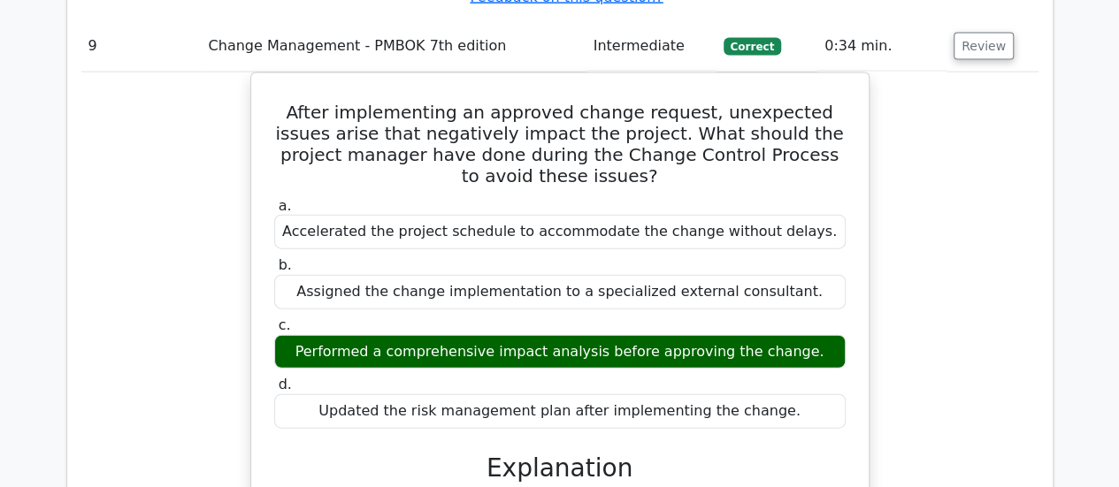
scroll to position [8705, 0]
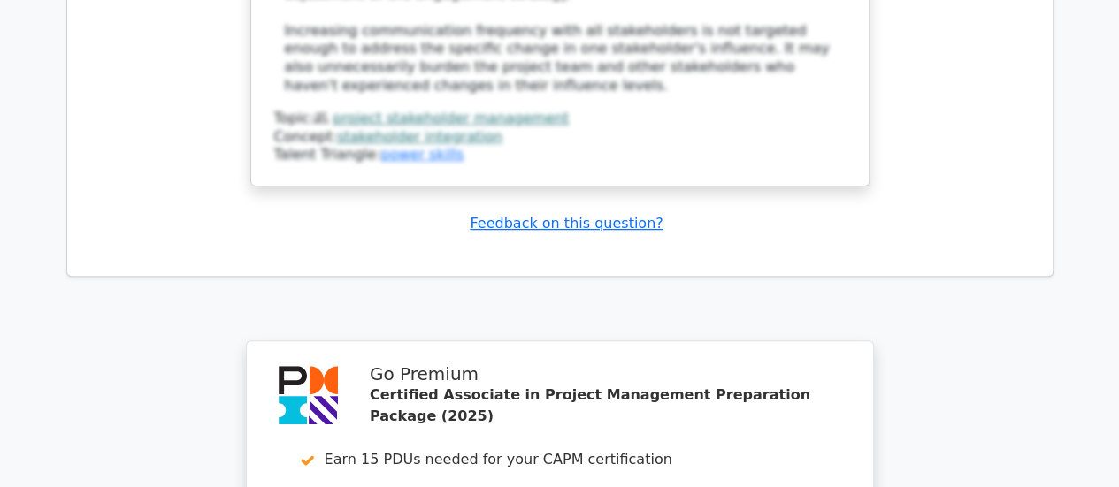
scroll to position [10376, 0]
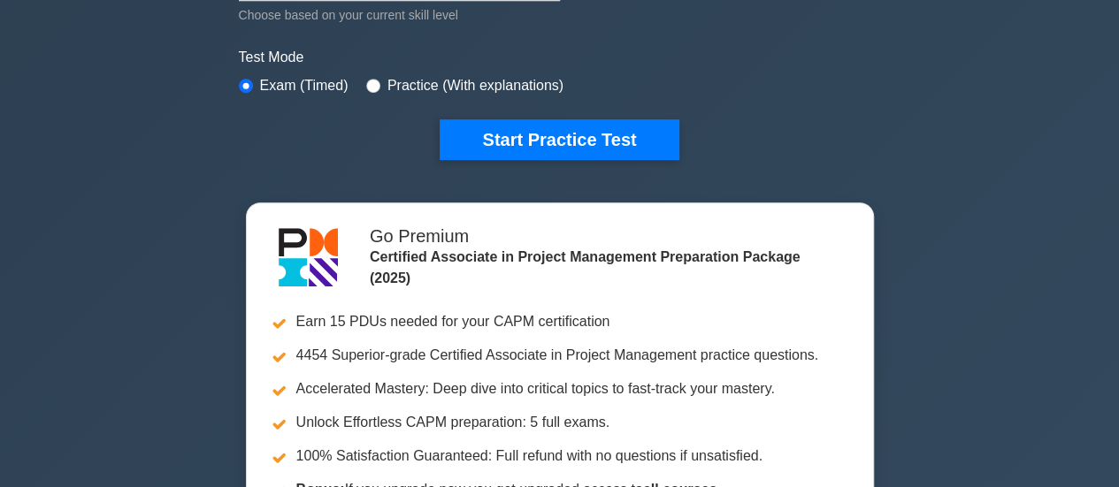
scroll to position [531, 0]
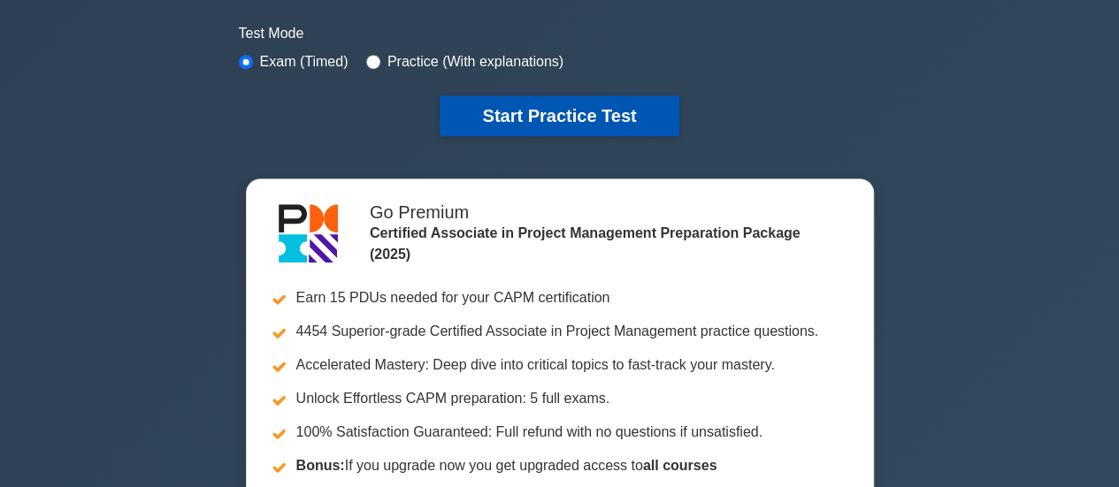
click at [532, 105] on button "Start Practice Test" at bounding box center [559, 116] width 239 height 41
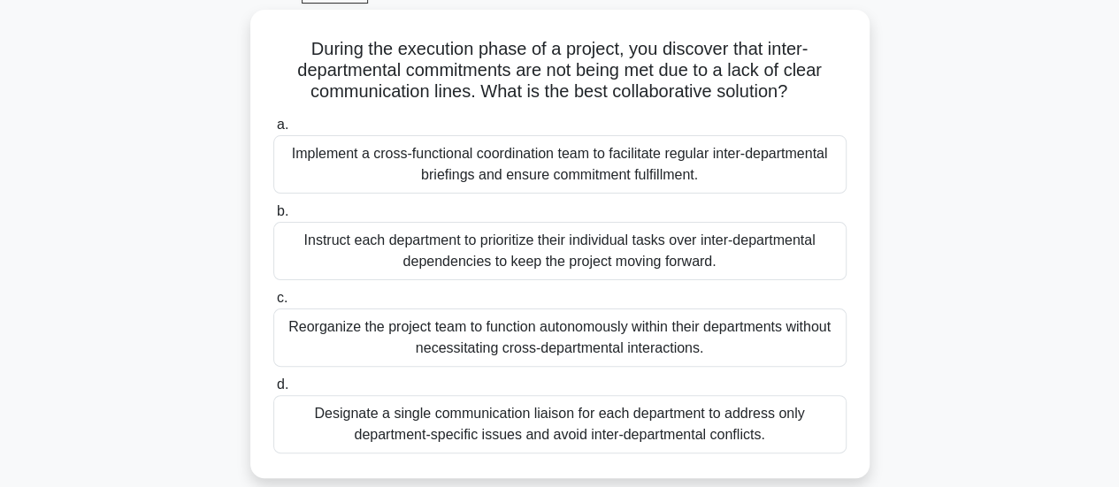
scroll to position [106, 0]
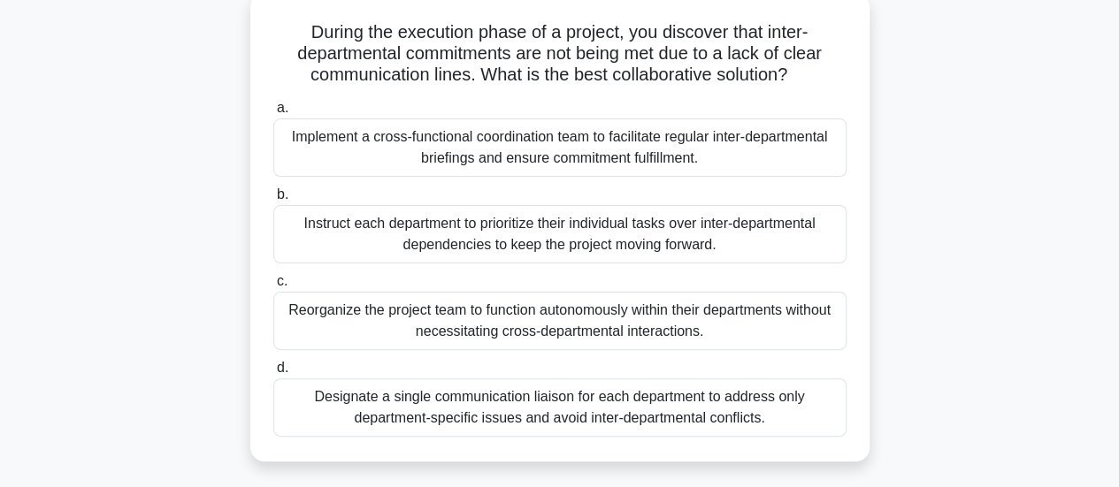
click at [557, 151] on div "Implement a cross-functional coordination team to facilitate regular inter-depa…" at bounding box center [559, 148] width 573 height 58
click at [273, 114] on input "a. Implement a cross-functional coordination team to facilitate regular inter-d…" at bounding box center [273, 108] width 0 height 11
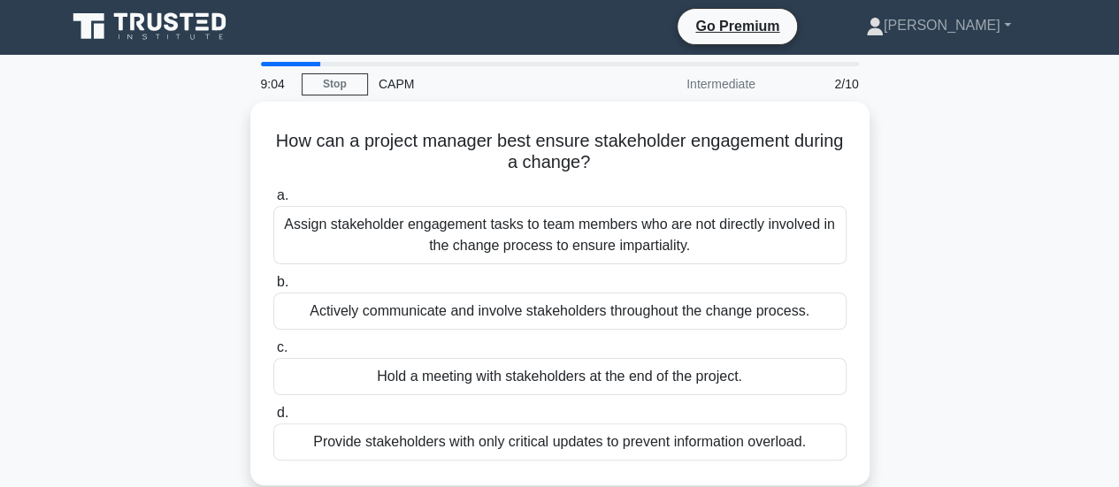
scroll to position [0, 0]
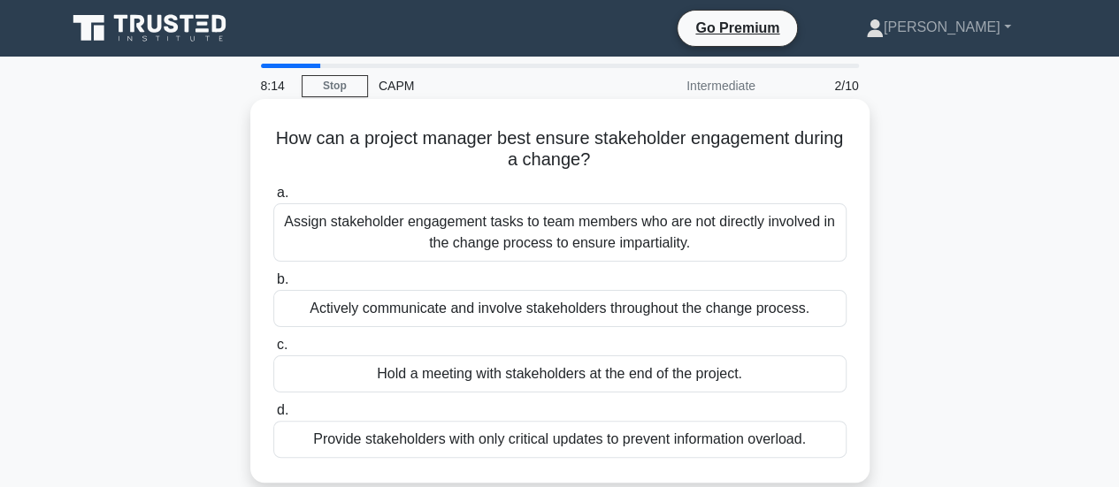
click at [619, 309] on div "Actively communicate and involve stakeholders throughout the change process." at bounding box center [559, 308] width 573 height 37
click at [273, 286] on input "b. Actively communicate and involve stakeholders throughout the change process." at bounding box center [273, 279] width 0 height 11
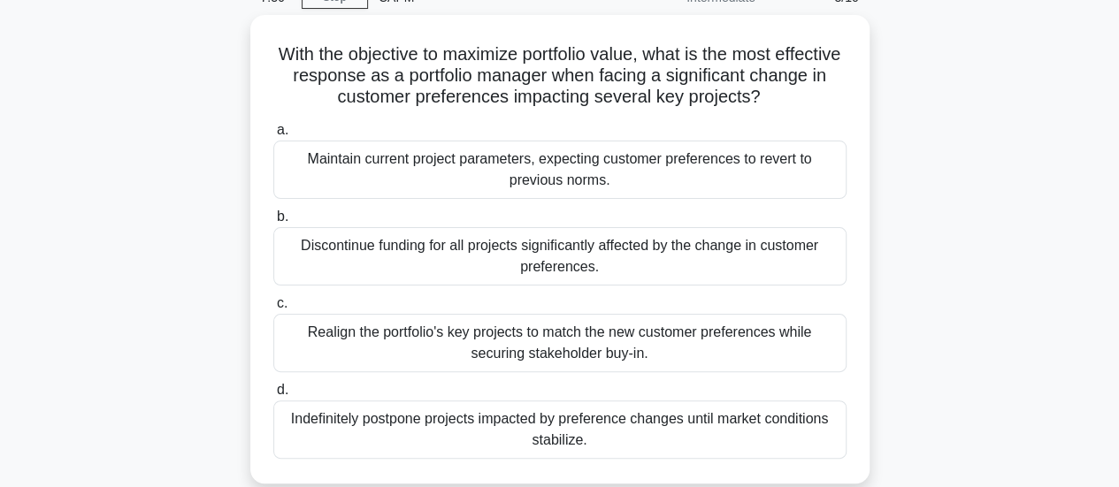
scroll to position [106, 0]
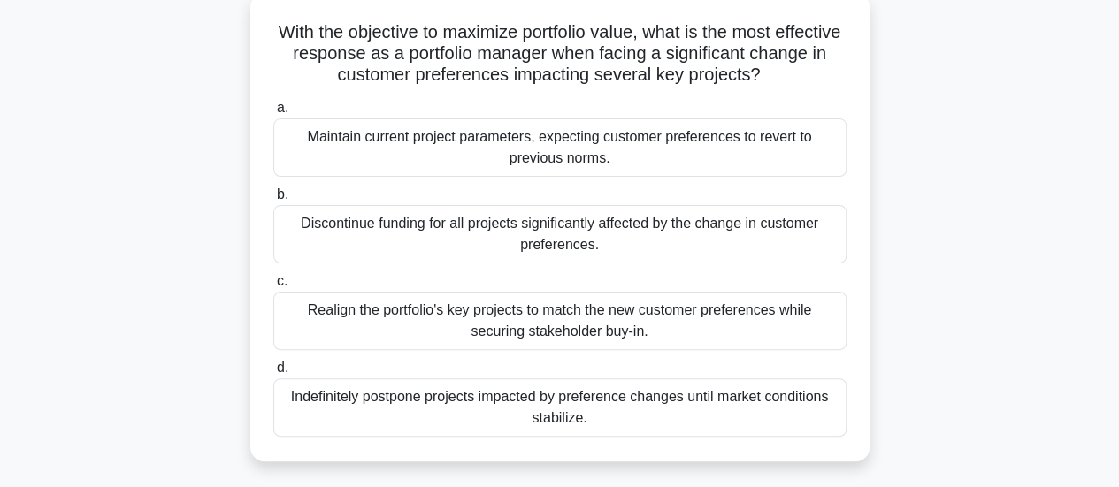
click at [650, 326] on div "Realign the portfolio's key projects to match the new customer preferences whil…" at bounding box center [559, 321] width 573 height 58
click at [273, 287] on input "c. Realign the portfolio's key projects to match the new customer preferences w…" at bounding box center [273, 281] width 0 height 11
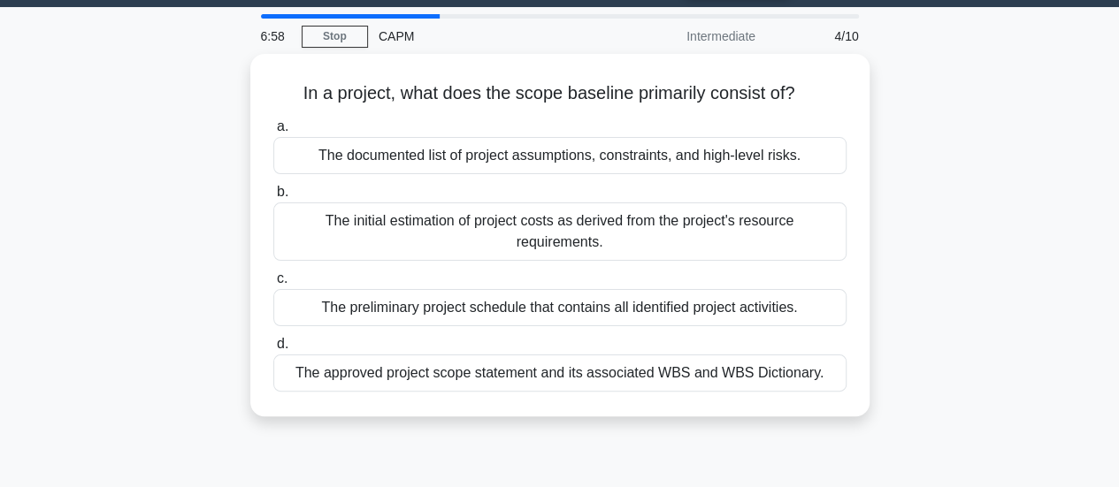
scroll to position [0, 0]
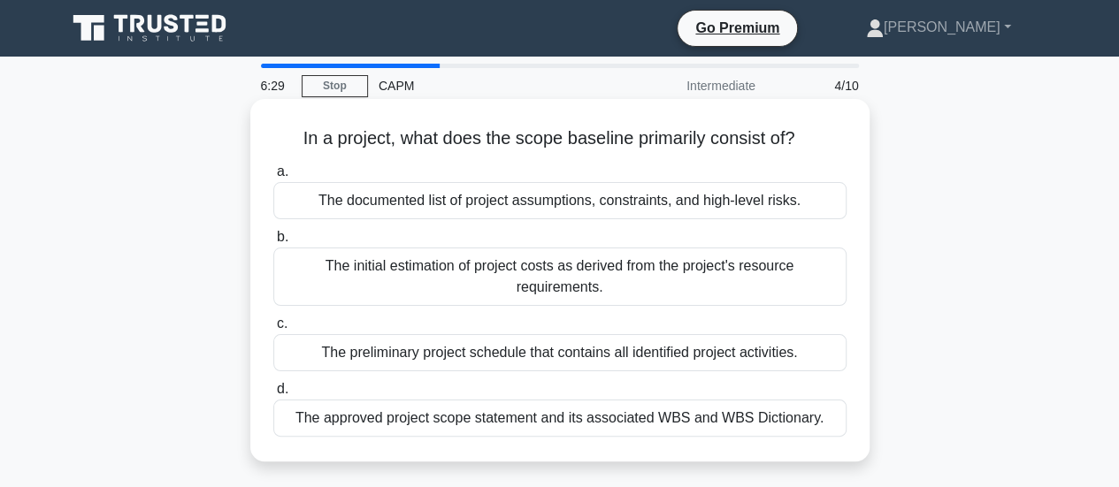
click at [593, 199] on div "The documented list of project assumptions, constraints, and high-level risks." at bounding box center [559, 200] width 573 height 37
click at [273, 178] on input "a. The documented list of project assumptions, constraints, and high-level risk…" at bounding box center [273, 171] width 0 height 11
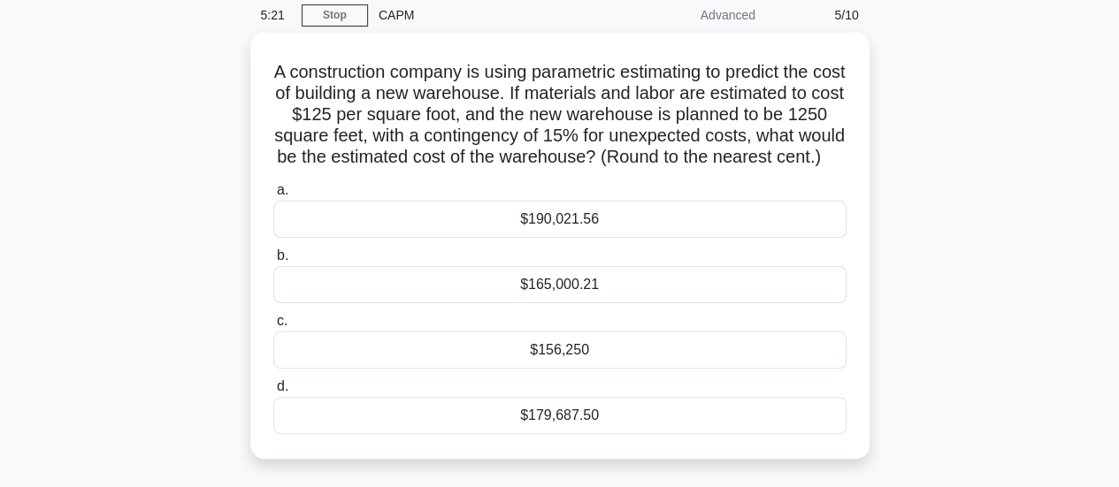
scroll to position [106, 0]
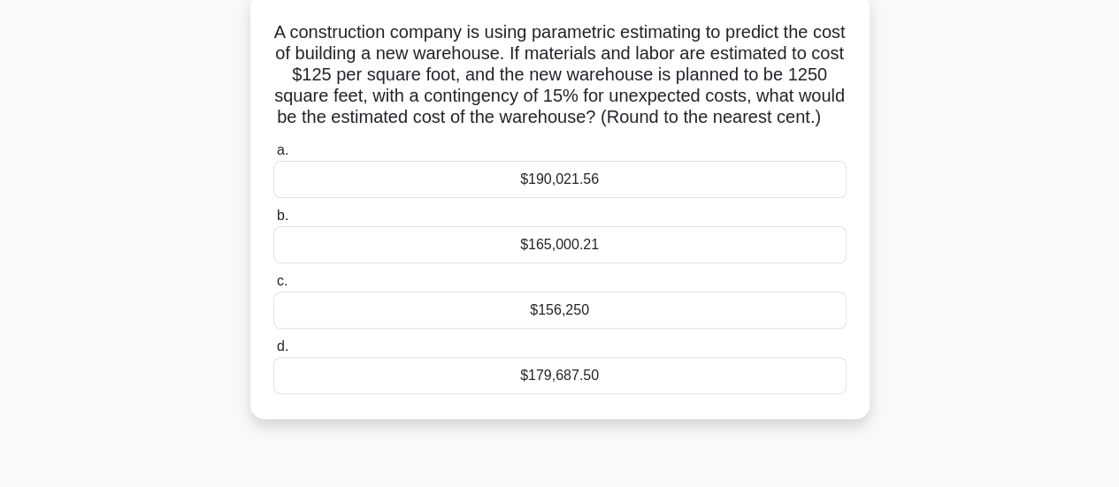
click at [552, 329] on div "$156,250" at bounding box center [559, 310] width 573 height 37
click at [273, 287] on input "c. $156,250" at bounding box center [273, 281] width 0 height 11
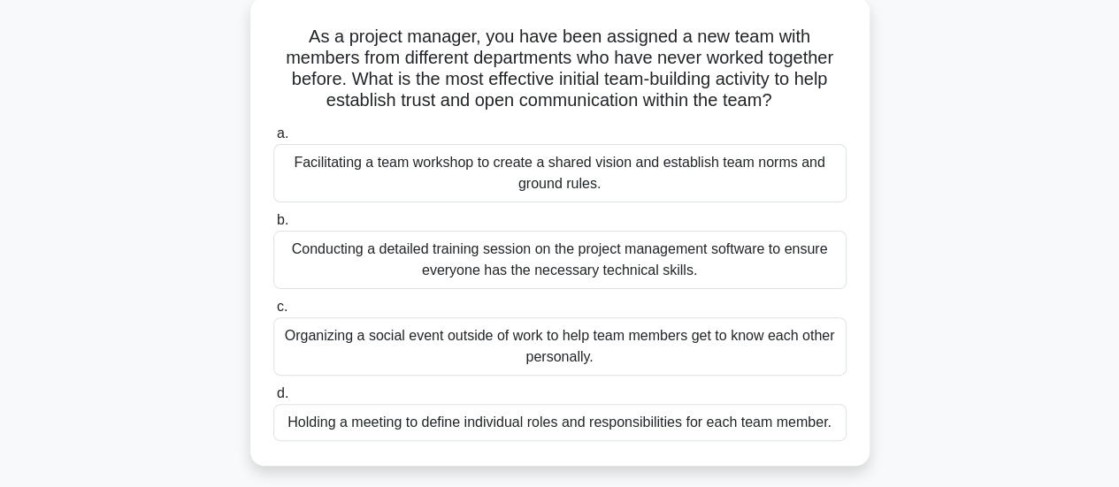
scroll to position [142, 0]
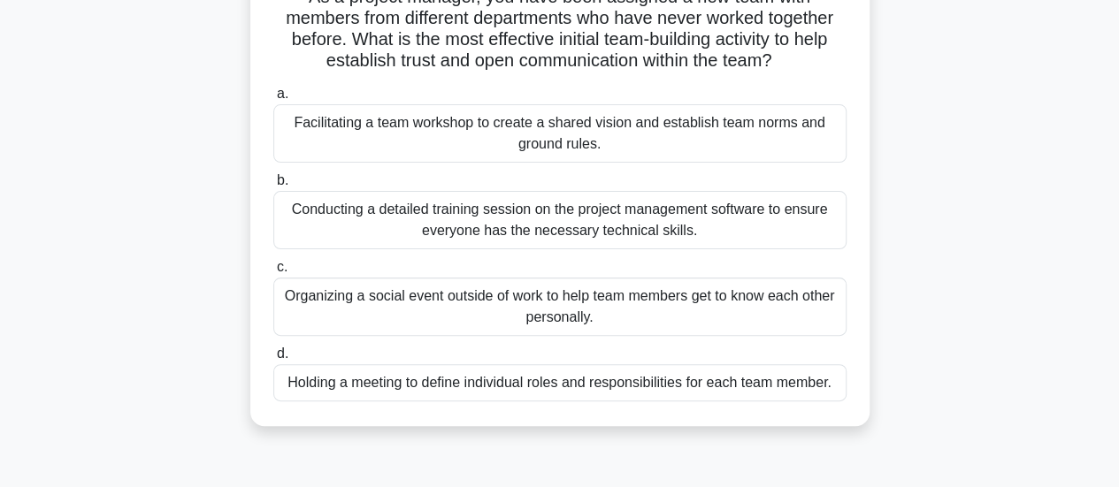
click at [647, 132] on div "Facilitating a team workshop to create a shared vision and establish team norms…" at bounding box center [559, 133] width 573 height 58
click at [273, 100] on input "a. Facilitating a team workshop to create a shared vision and establish team no…" at bounding box center [273, 93] width 0 height 11
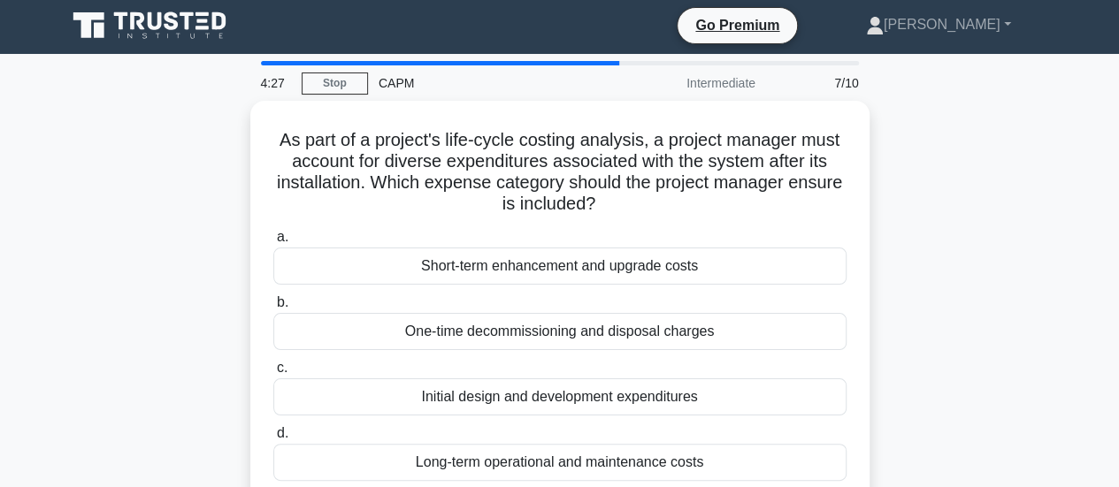
scroll to position [0, 0]
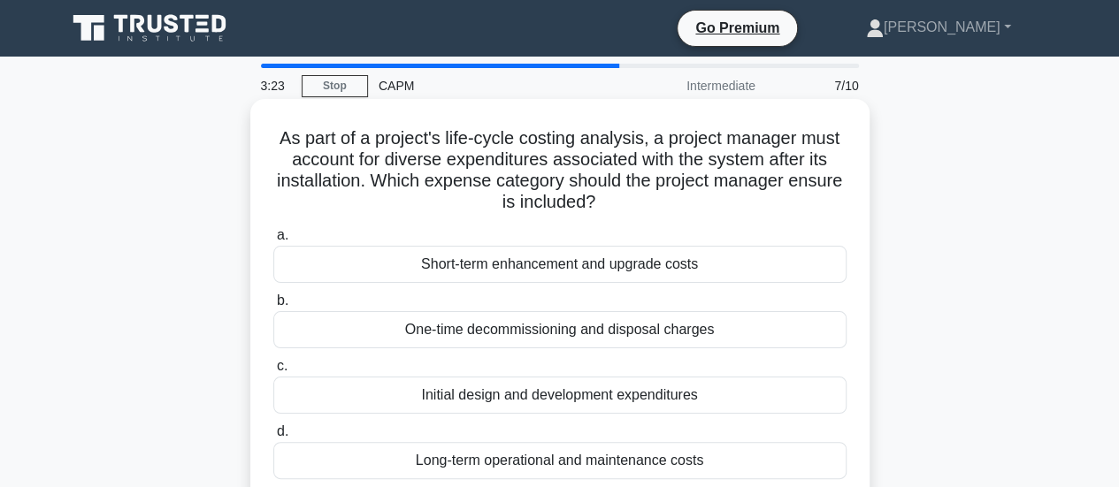
click at [527, 329] on div "One-time decommissioning and disposal charges" at bounding box center [559, 329] width 573 height 37
click at [273, 307] on input "b. One-time decommissioning and disposal charges" at bounding box center [273, 300] width 0 height 11
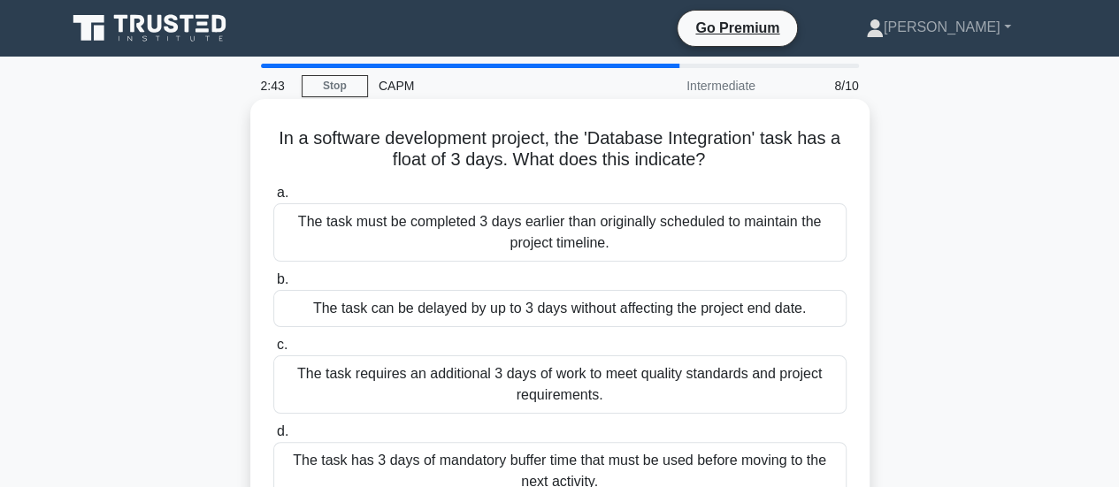
click at [455, 314] on div "The task can be delayed by up to 3 days without affecting the project end date." at bounding box center [559, 308] width 573 height 37
click at [273, 286] on input "b. The task can be delayed by up to 3 days without affecting the project end da…" at bounding box center [273, 279] width 0 height 11
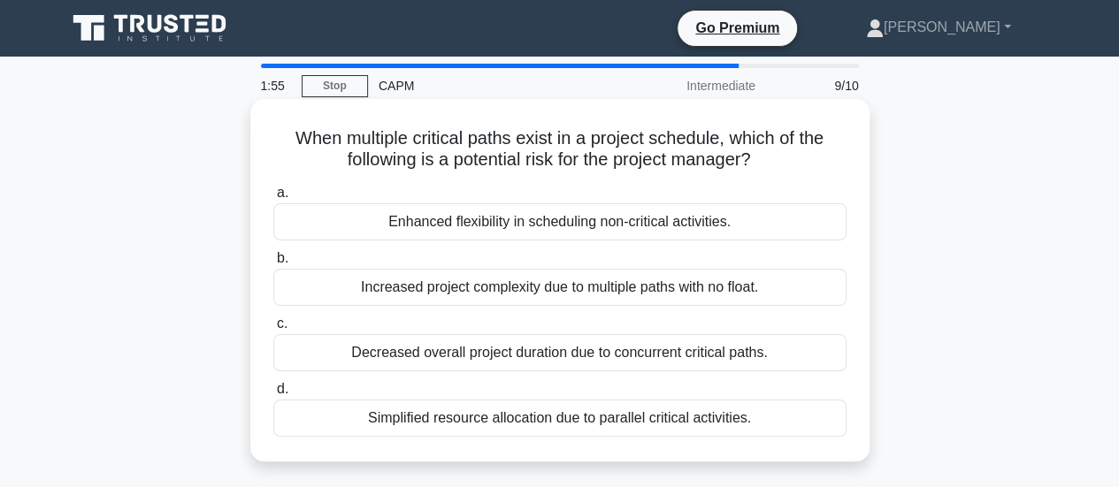
click at [414, 215] on div "Enhanced flexibility in scheduling non-critical activities." at bounding box center [559, 221] width 573 height 37
click at [273, 199] on input "a. Enhanced flexibility in scheduling non-critical activities." at bounding box center [273, 193] width 0 height 11
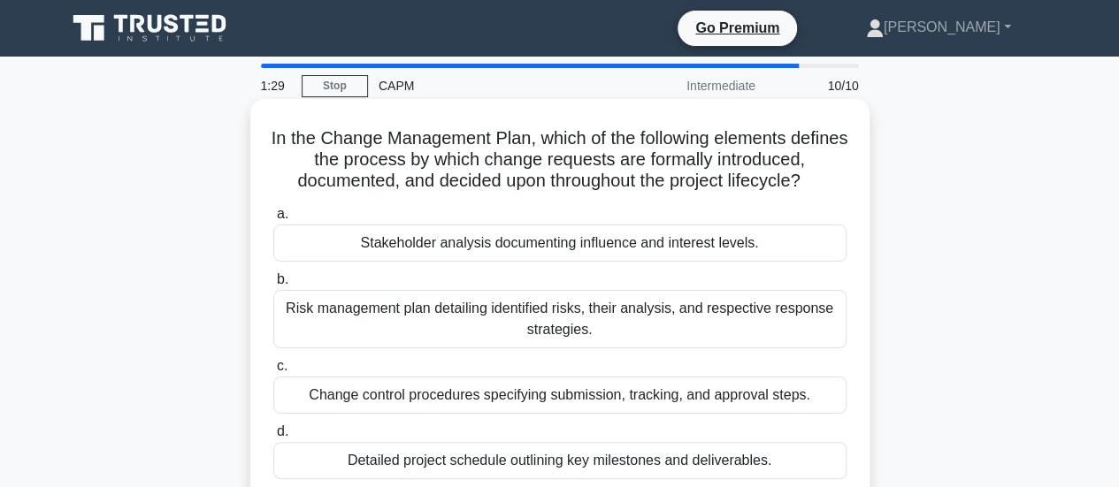
click at [400, 402] on div "Change control procedures specifying submission, tracking, and approval steps." at bounding box center [559, 395] width 573 height 37
click at [273, 372] on input "c. Change control procedures specifying submission, tracking, and approval step…" at bounding box center [273, 366] width 0 height 11
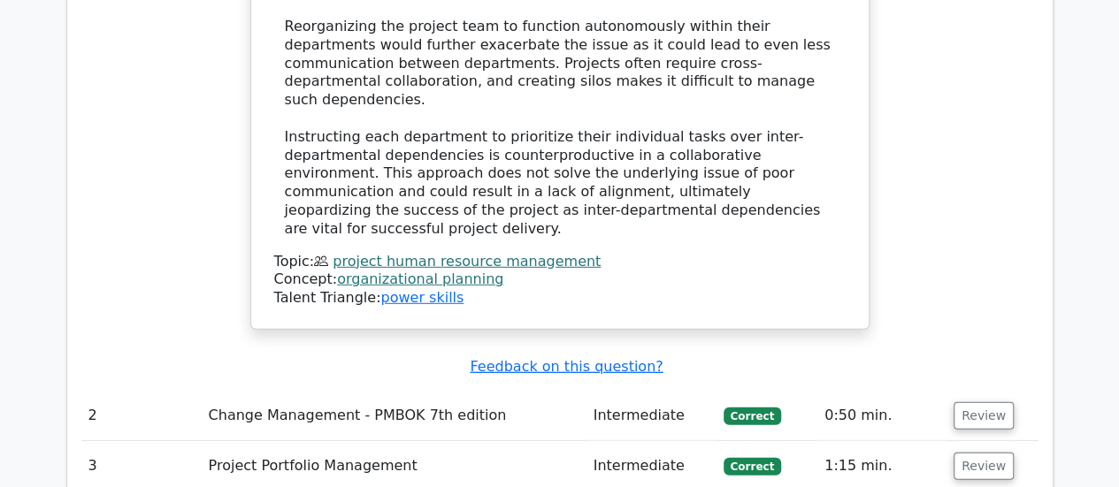
scroll to position [2439, 0]
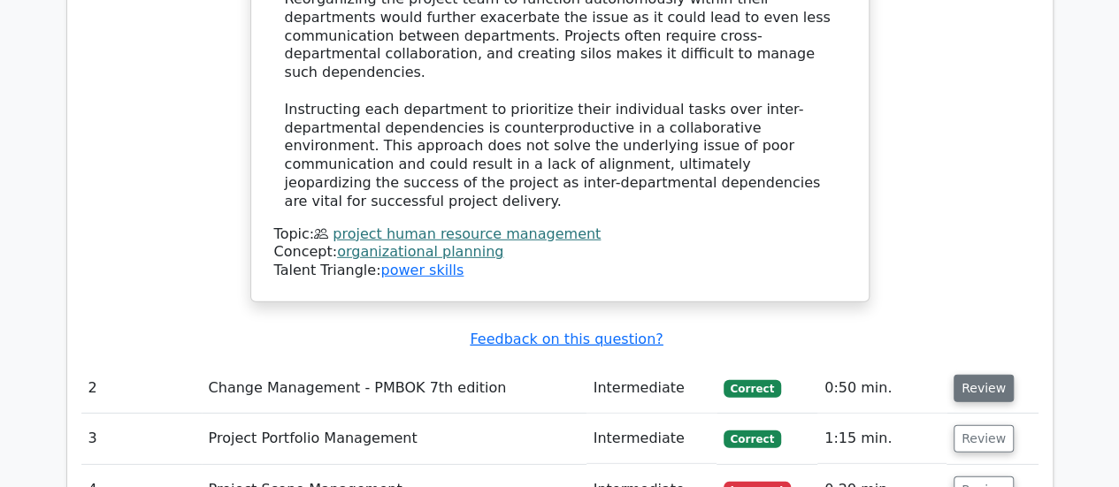
click at [971, 375] on button "Review" at bounding box center [983, 388] width 60 height 27
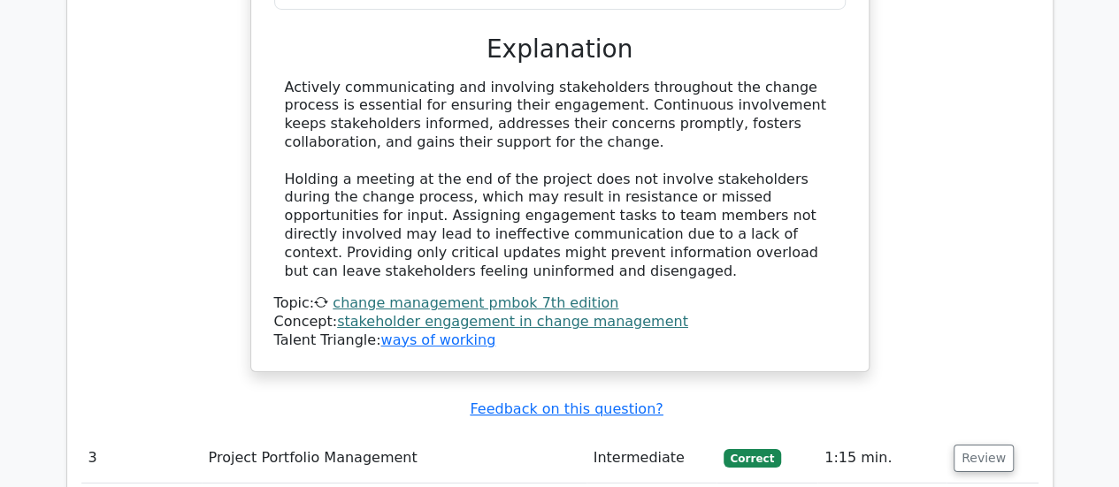
scroll to position [3241, 0]
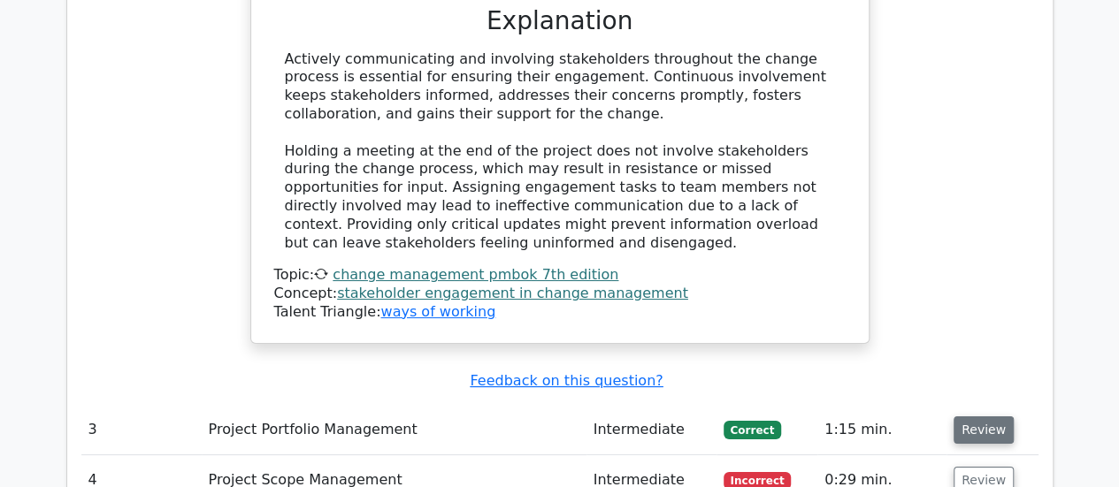
click at [968, 417] on button "Review" at bounding box center [983, 430] width 60 height 27
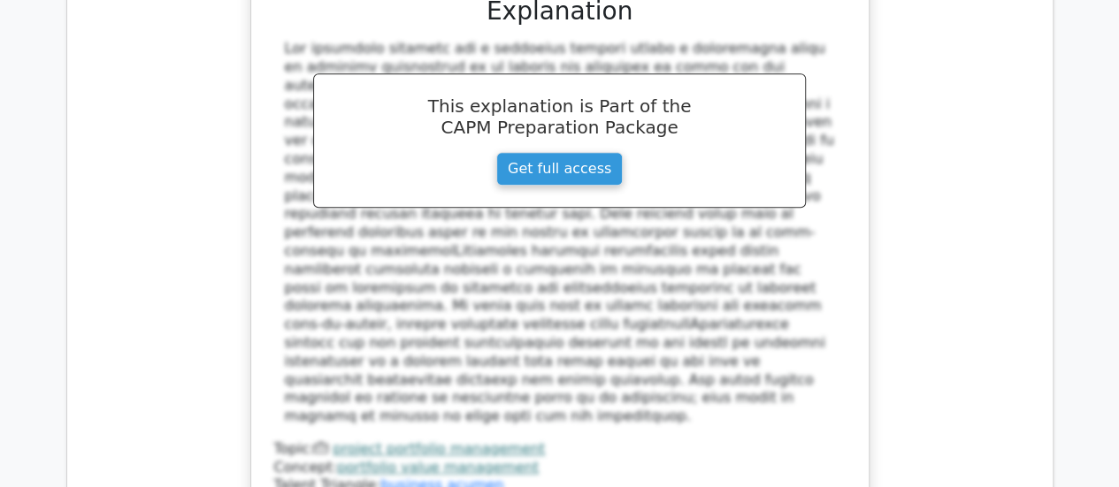
scroll to position [4196, 0]
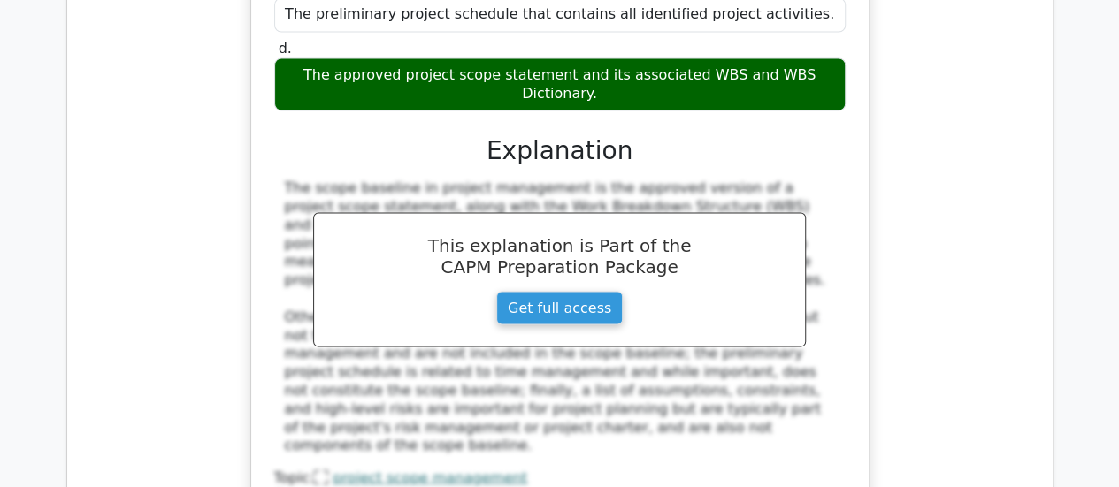
scroll to position [5068, 0]
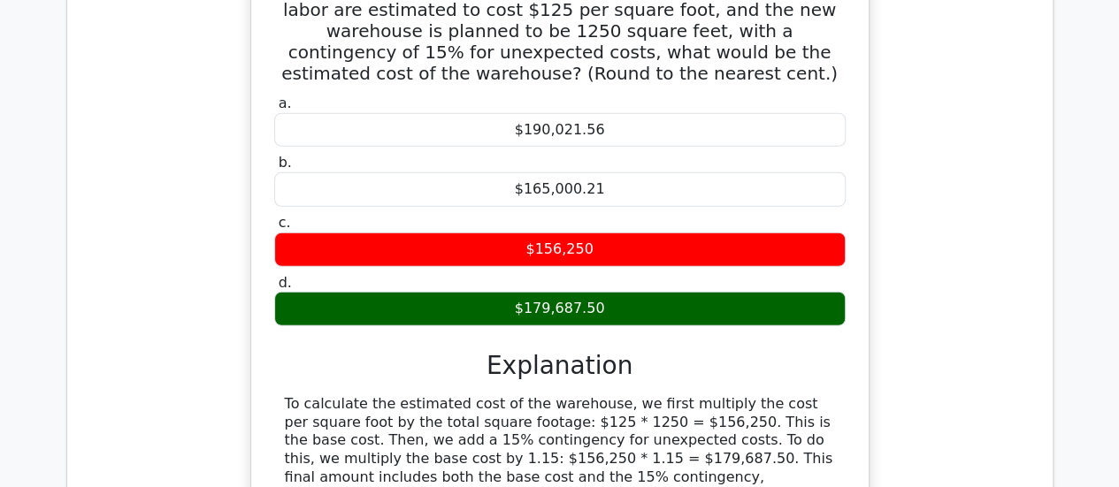
scroll to position [5823, 0]
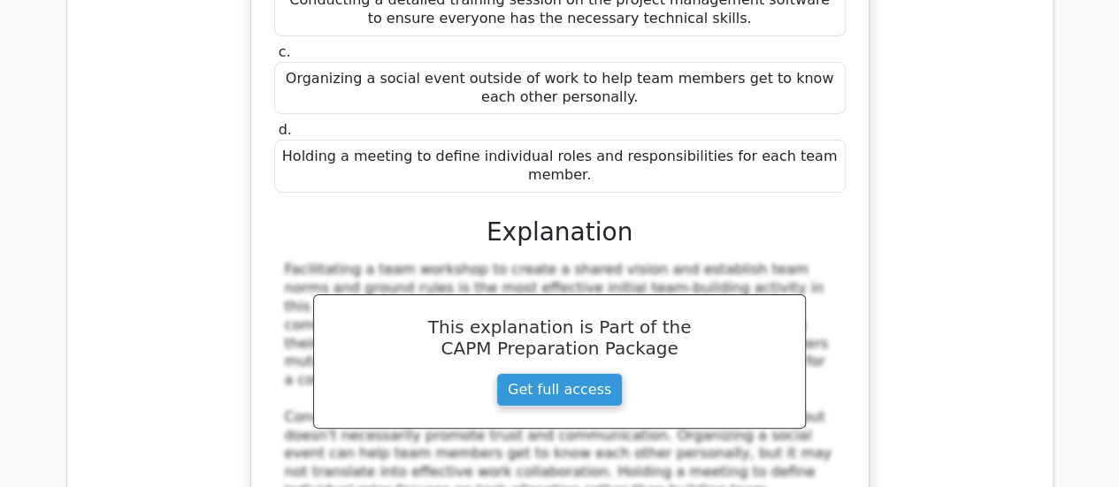
scroll to position [6766, 0]
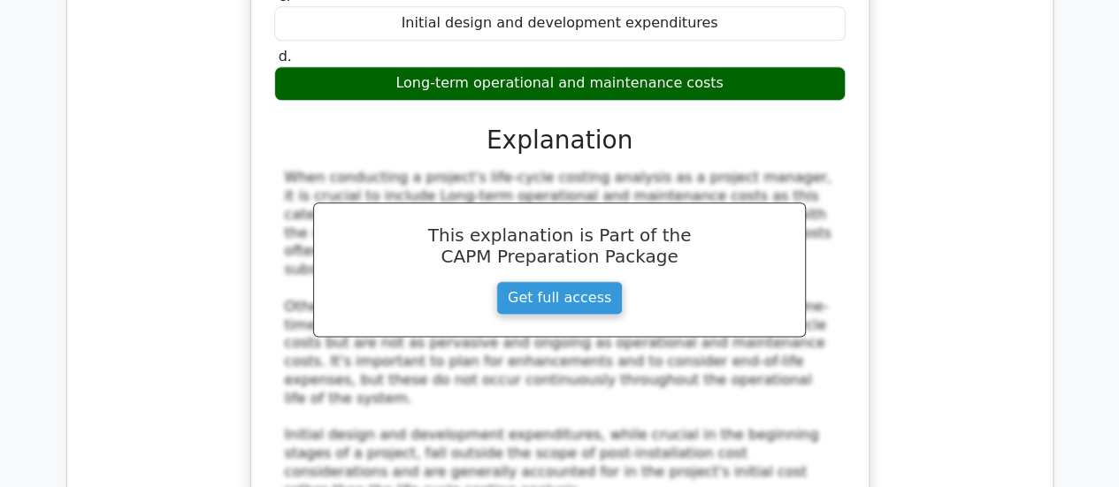
scroll to position [7697, 0]
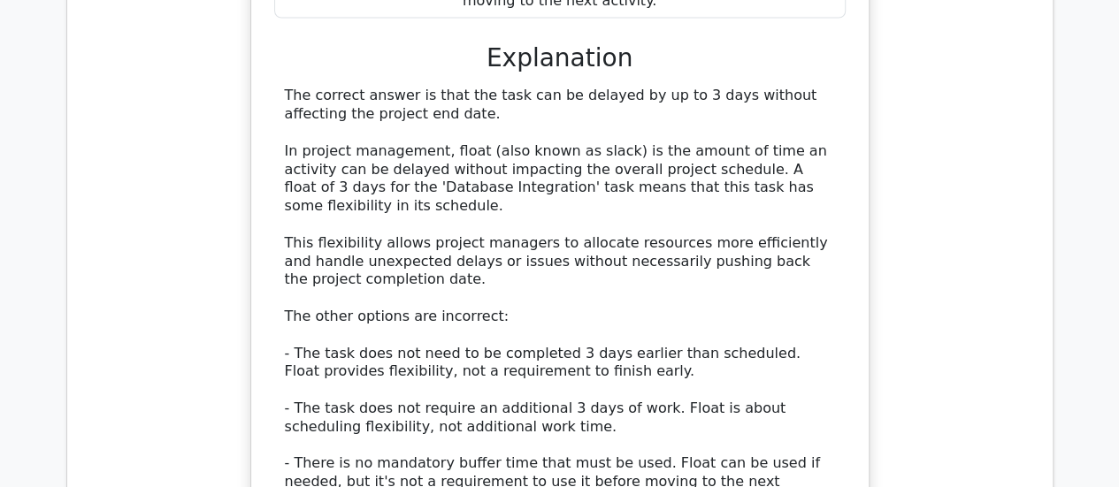
scroll to position [8783, 0]
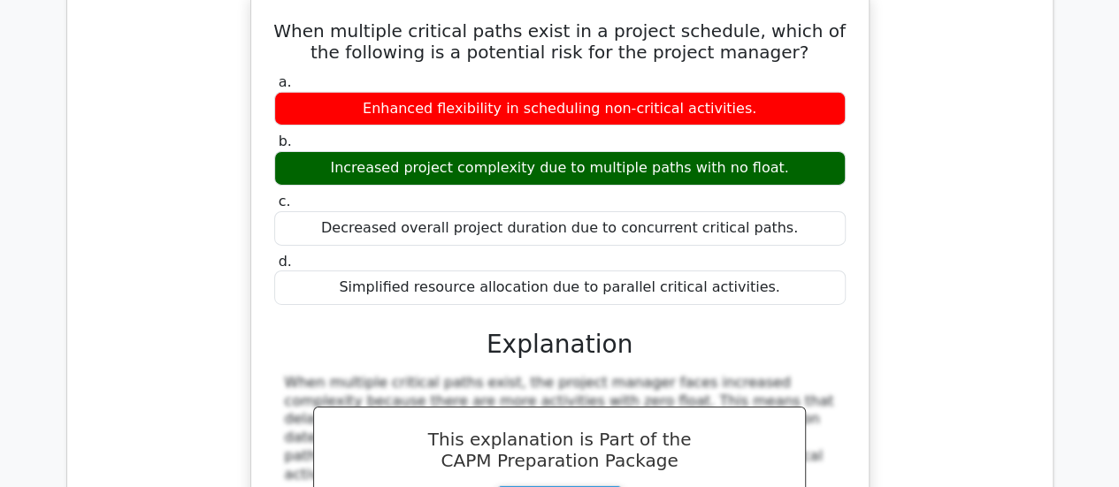
scroll to position [9584, 0]
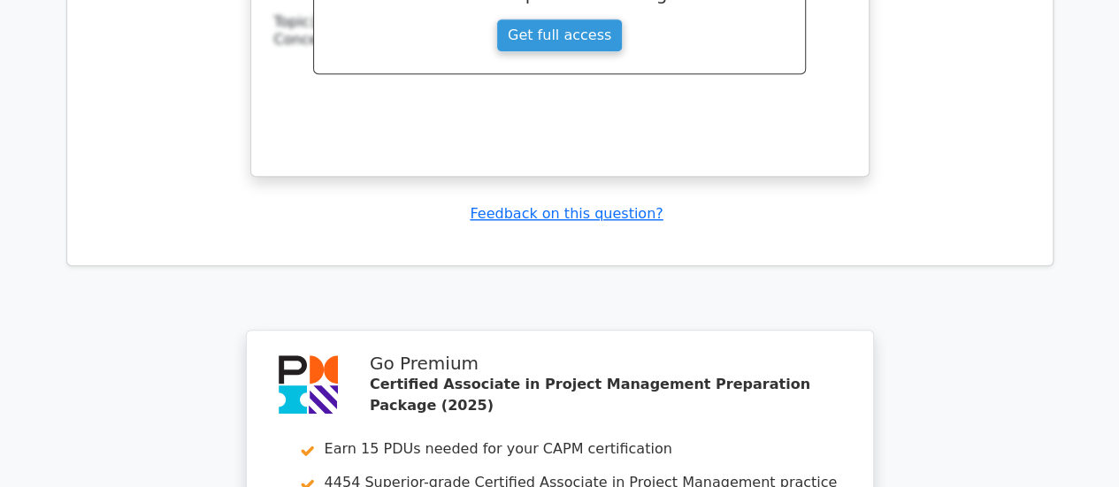
scroll to position [10880, 0]
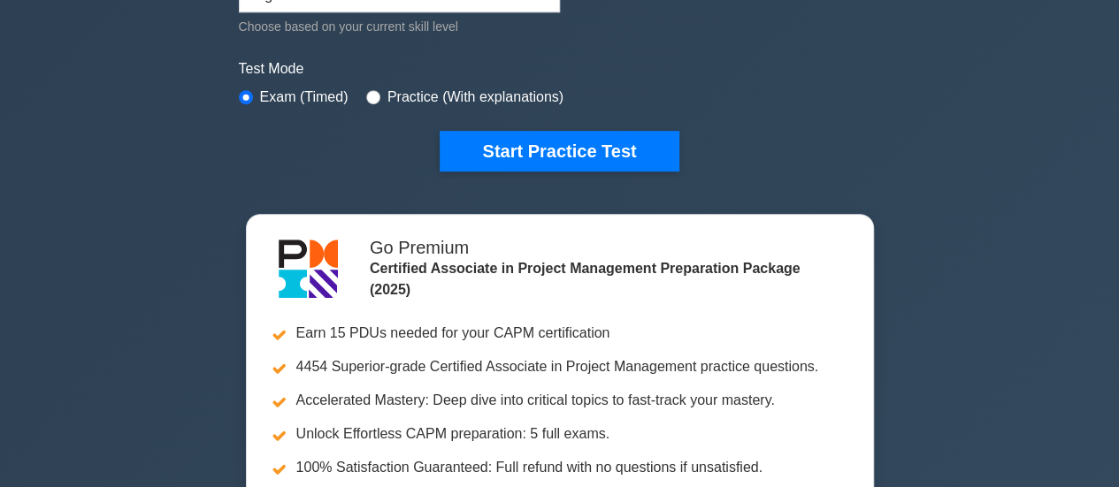
scroll to position [377, 0]
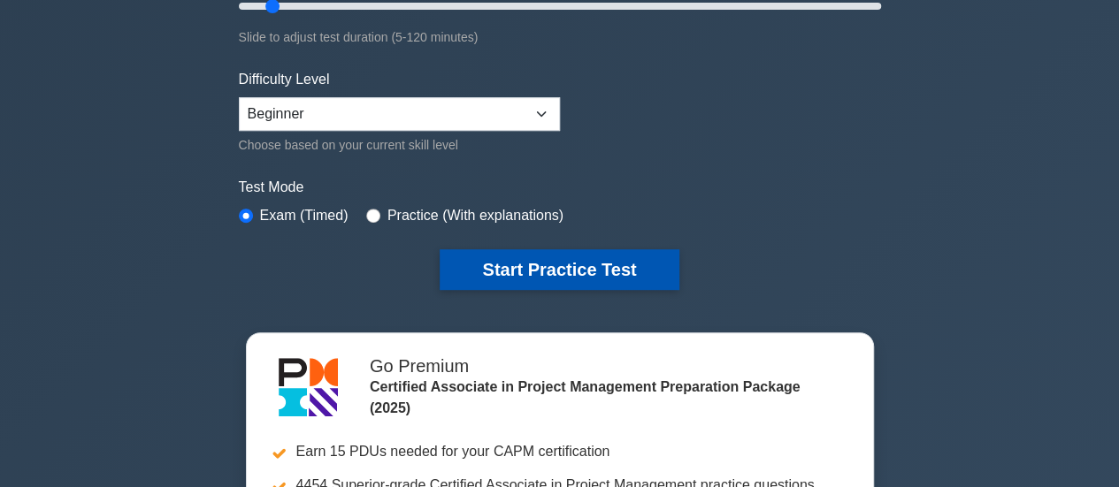
click at [541, 268] on button "Start Practice Test" at bounding box center [559, 269] width 239 height 41
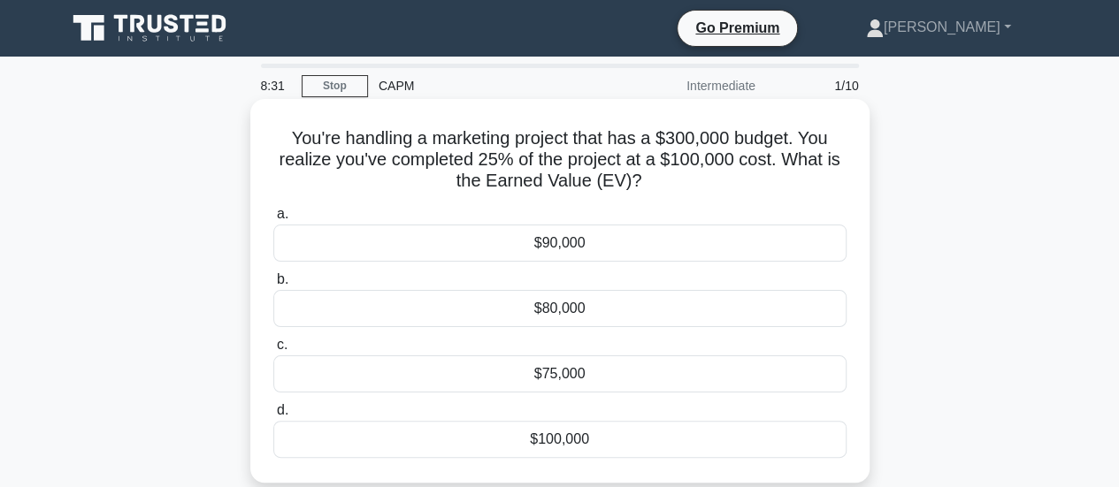
click at [547, 374] on div "$75,000" at bounding box center [559, 374] width 573 height 37
click at [273, 351] on input "c. $75,000" at bounding box center [273, 345] width 0 height 11
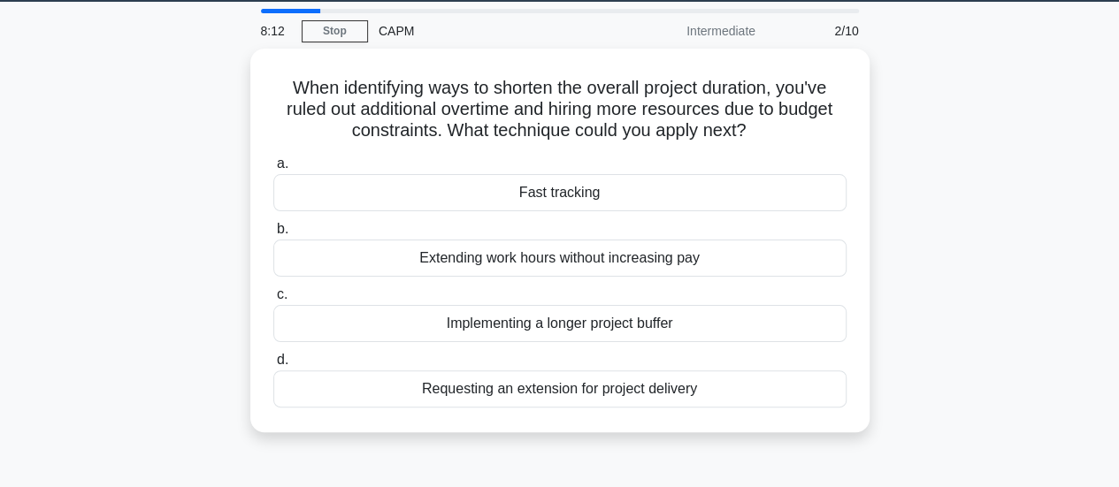
scroll to position [71, 0]
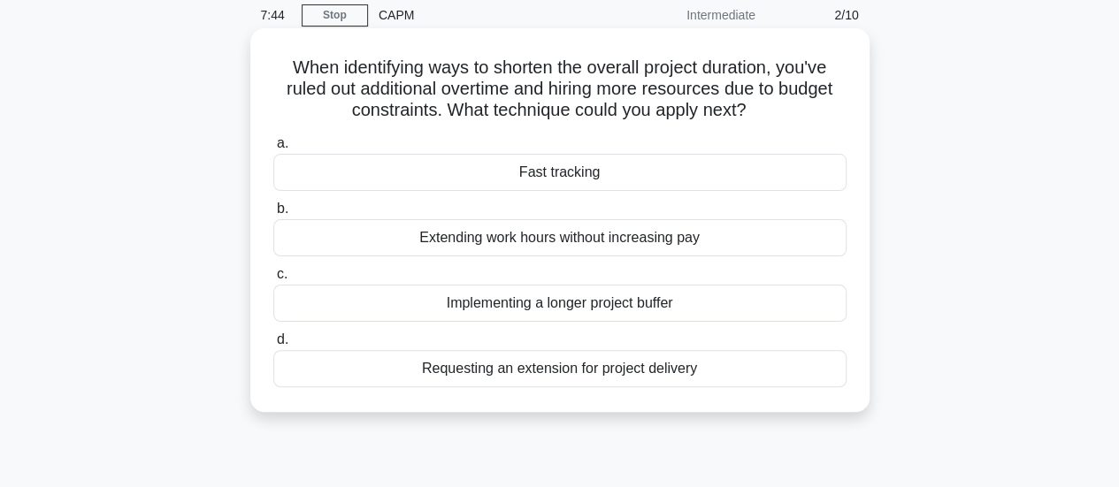
click at [570, 307] on div "Implementing a longer project buffer" at bounding box center [559, 303] width 573 height 37
click at [273, 280] on input "c. Implementing a longer project buffer" at bounding box center [273, 274] width 0 height 11
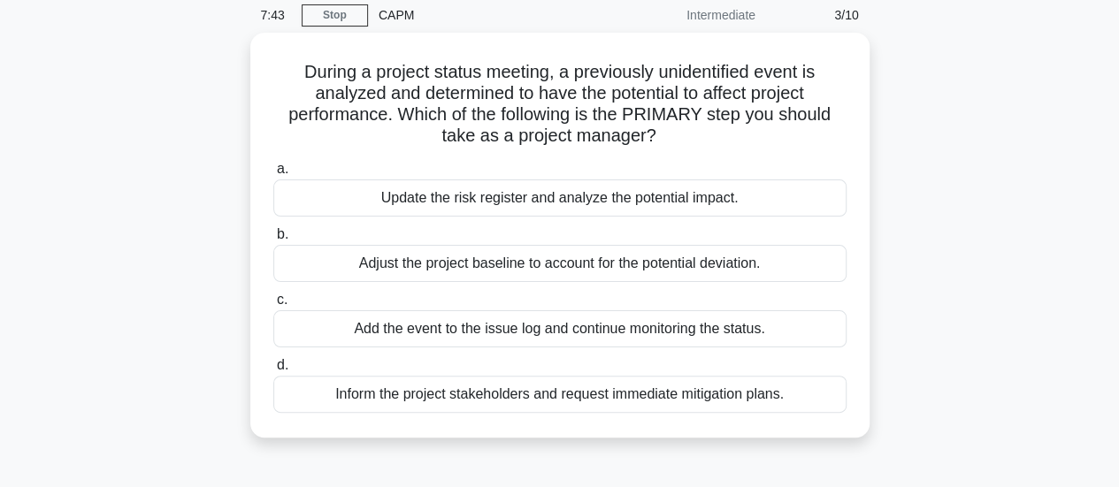
scroll to position [0, 0]
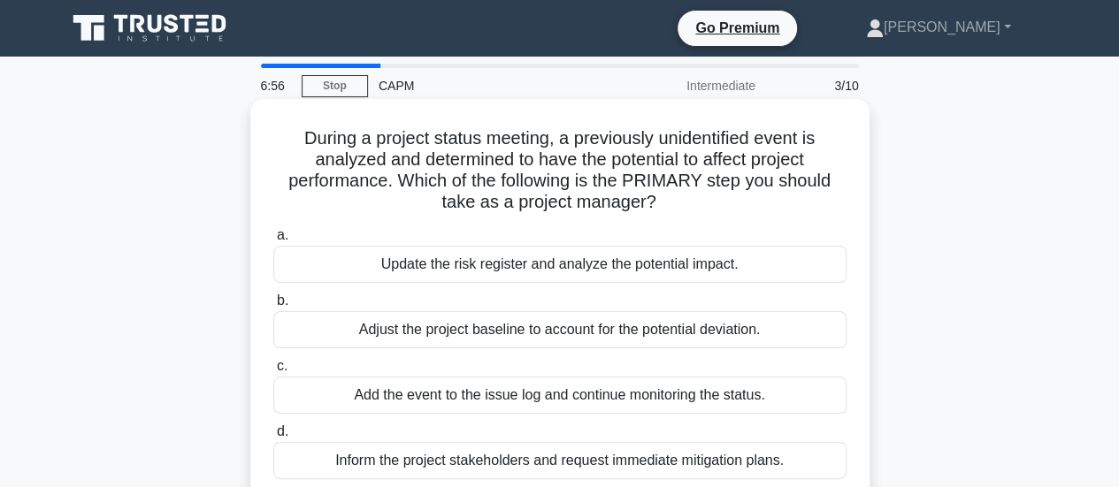
click at [445, 463] on div "Inform the project stakeholders and request immediate mitigation plans." at bounding box center [559, 460] width 573 height 37
click at [273, 438] on input "d. Inform the project stakeholders and request immediate mitigation plans." at bounding box center [273, 431] width 0 height 11
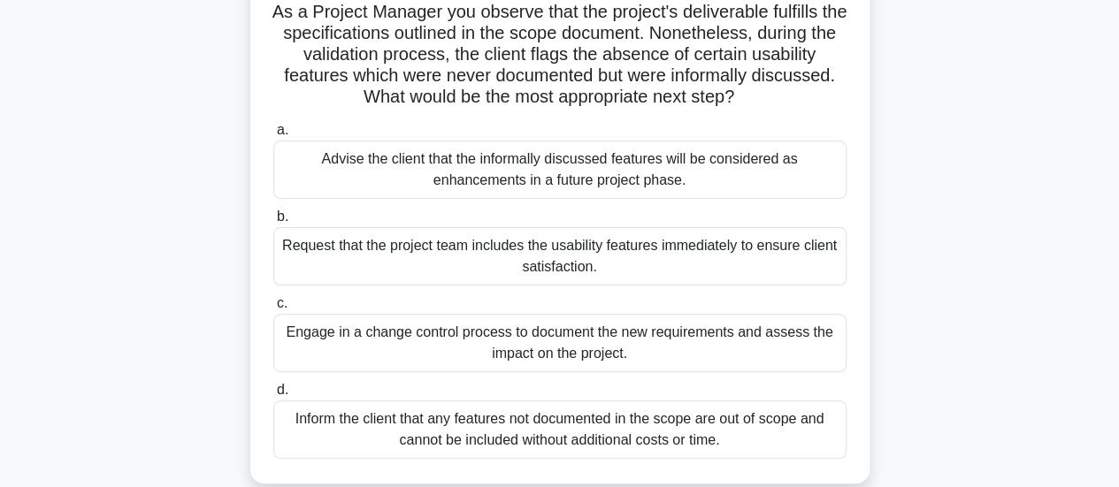
scroll to position [142, 0]
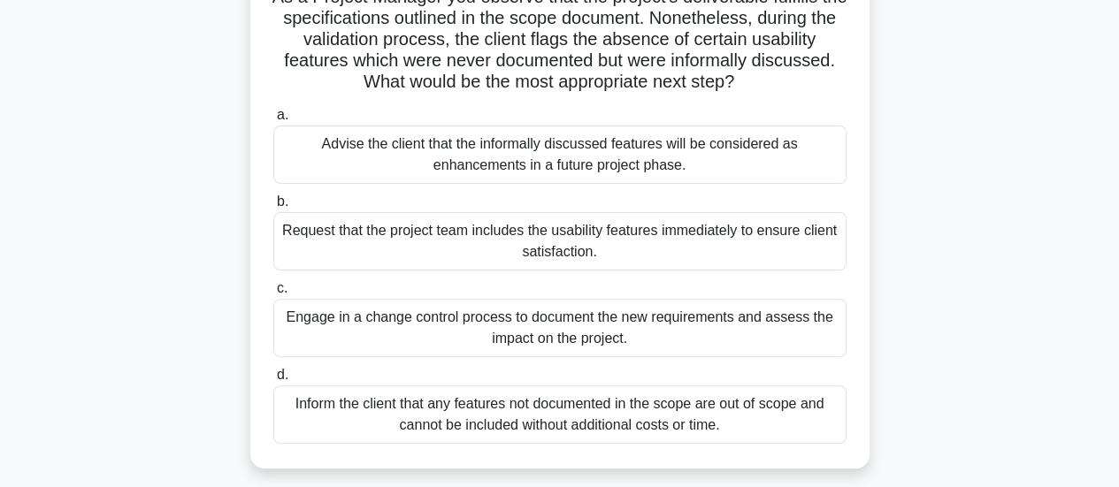
click at [663, 329] on div "Engage in a change control process to document the new requirements and assess …" at bounding box center [559, 328] width 573 height 58
click at [273, 295] on input "c. Engage in a change control process to document the new requirements and asse…" at bounding box center [273, 288] width 0 height 11
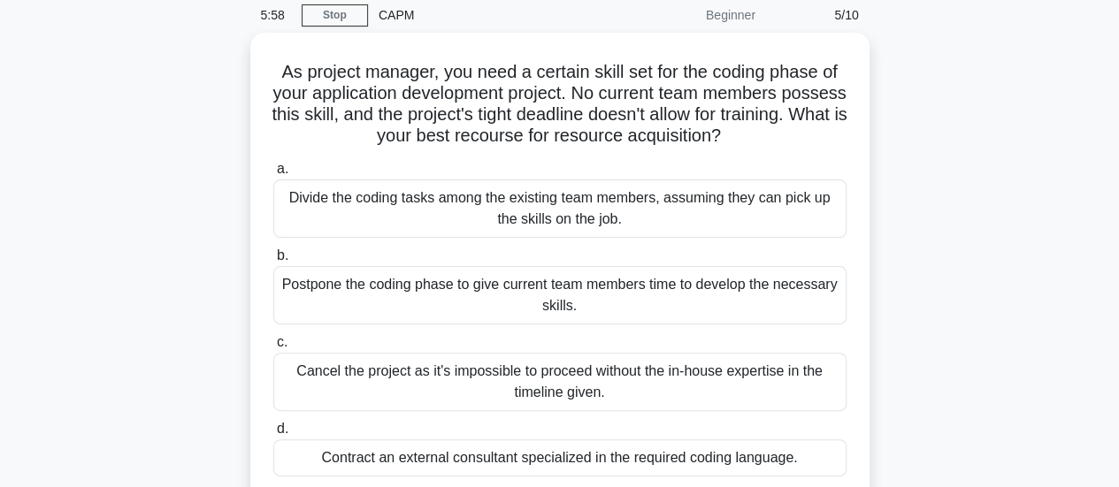
scroll to position [106, 0]
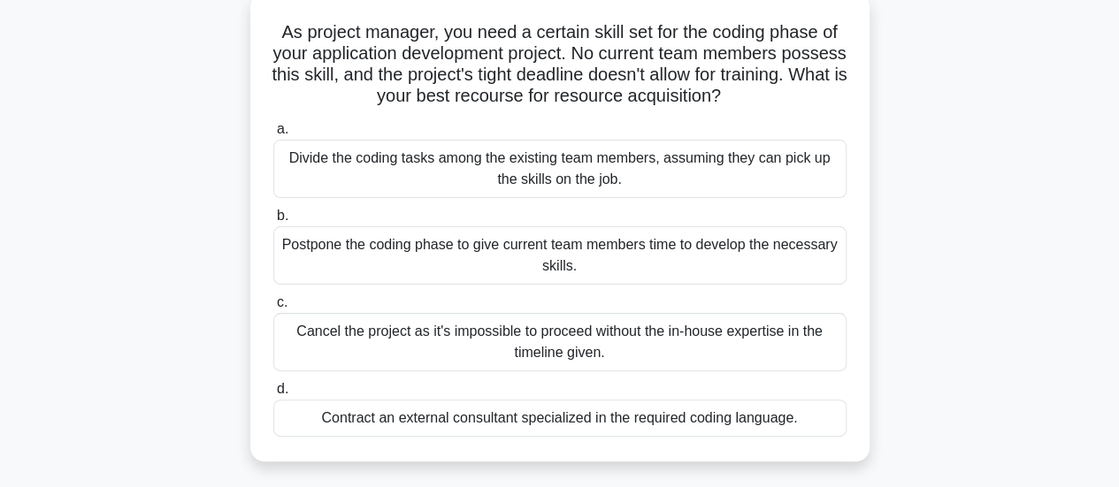
click at [568, 428] on div "Contract an external consultant specialized in the required coding language." at bounding box center [559, 418] width 573 height 37
click at [273, 395] on input "d. Contract an external consultant specialized in the required coding language." at bounding box center [273, 389] width 0 height 11
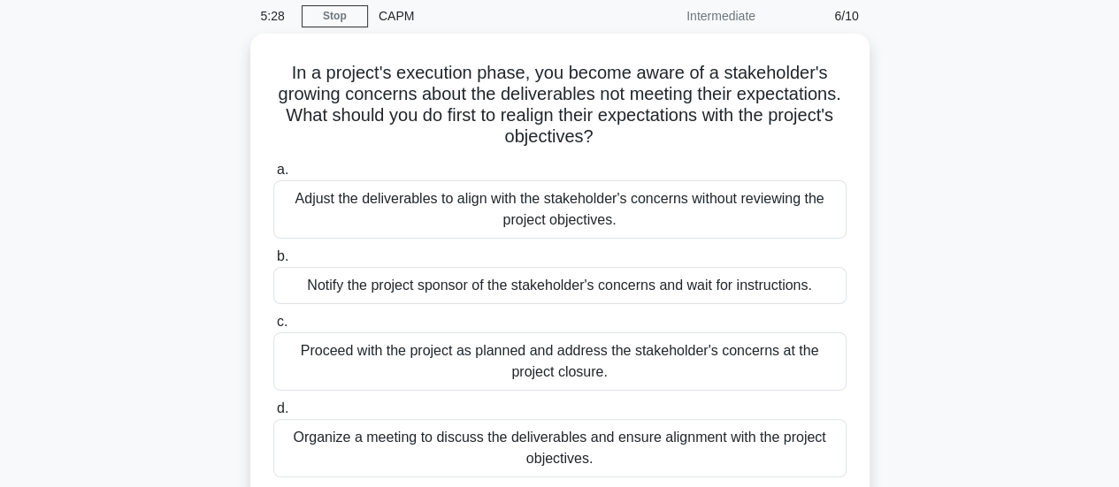
scroll to position [71, 0]
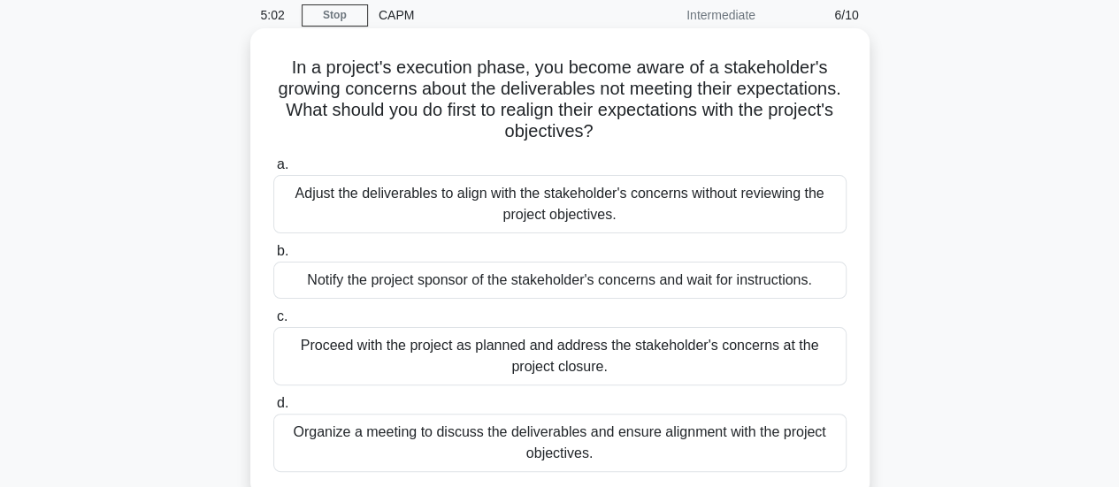
click at [576, 436] on div "Organize a meeting to discuss the deliverables and ensure alignment with the pr…" at bounding box center [559, 443] width 573 height 58
click at [273, 409] on input "d. Organize a meeting to discuss the deliverables and ensure alignment with the…" at bounding box center [273, 403] width 0 height 11
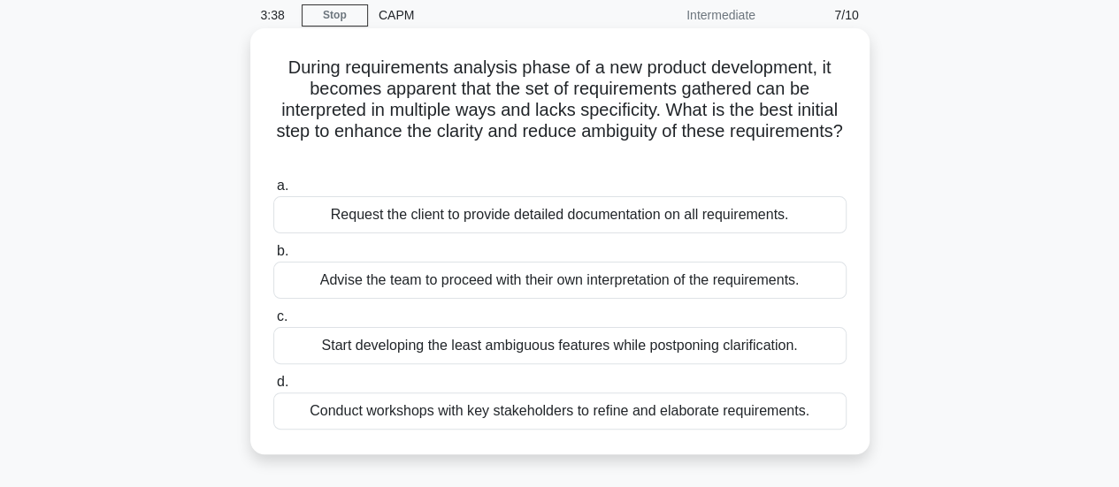
click at [611, 215] on div "Request the client to provide detailed documentation on all requirements." at bounding box center [559, 214] width 573 height 37
click at [273, 192] on input "a. Request the client to provide detailed documentation on all requirements." at bounding box center [273, 185] width 0 height 11
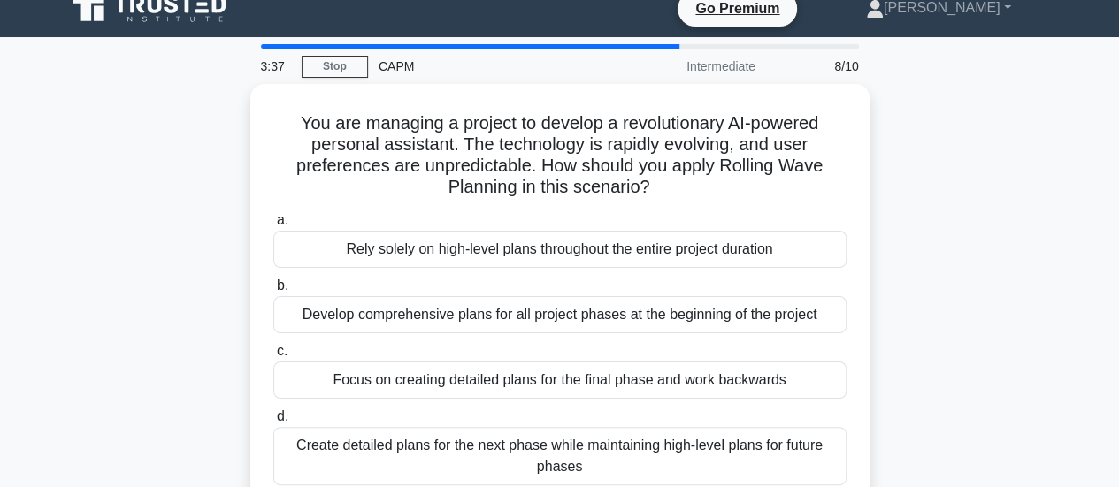
scroll to position [0, 0]
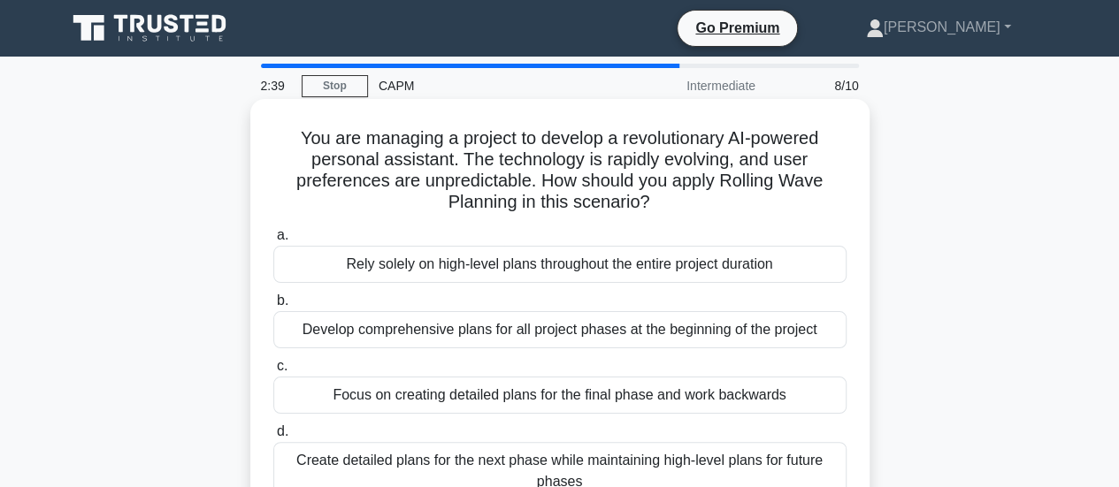
click at [658, 333] on div "Develop comprehensive plans for all project phases at the beginning of the proj…" at bounding box center [559, 329] width 573 height 37
click at [273, 307] on input "b. Develop comprehensive plans for all project phases at the beginning of the p…" at bounding box center [273, 300] width 0 height 11
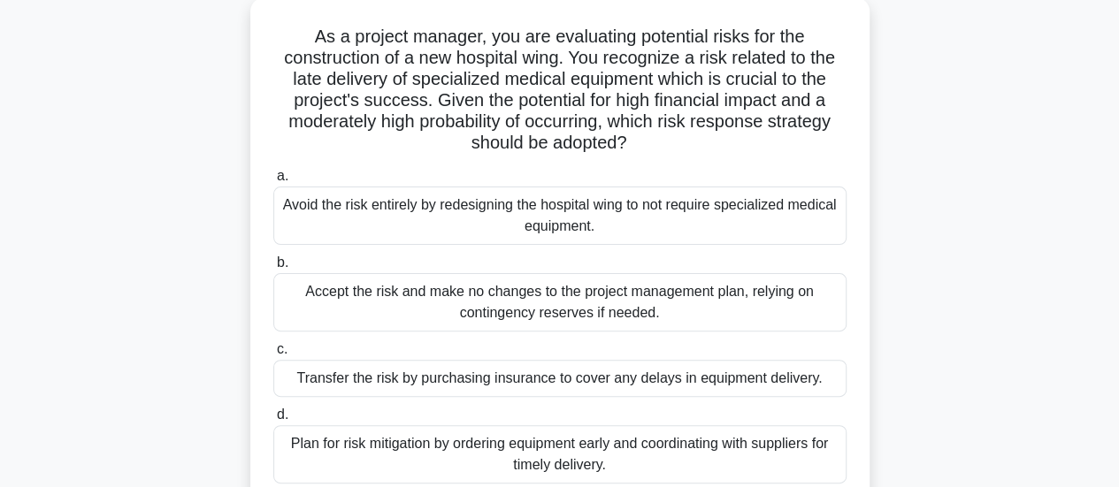
scroll to position [142, 0]
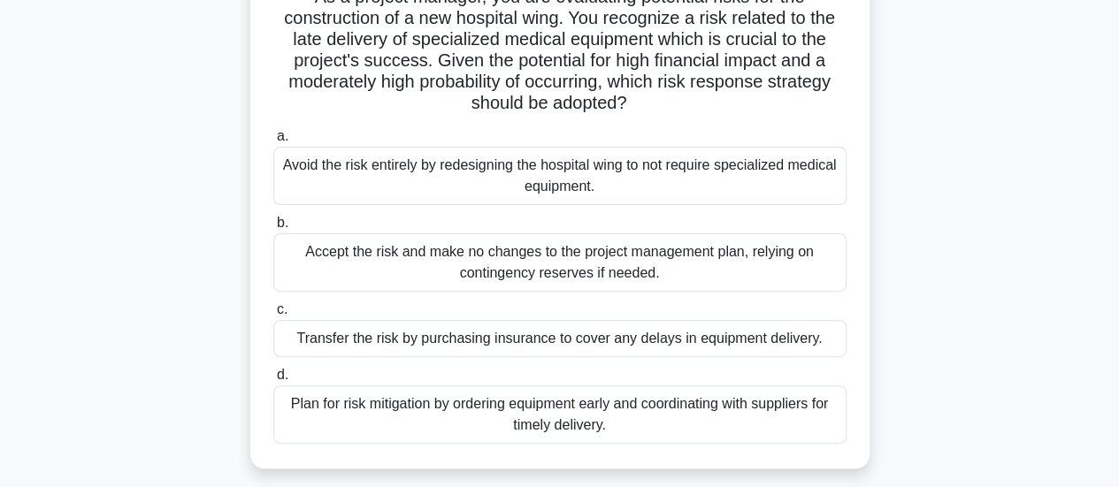
click at [520, 411] on div "Plan for risk mitigation by ordering equipment early and coordinating with supp…" at bounding box center [559, 415] width 573 height 58
click at [273, 381] on input "d. Plan for risk mitigation by ordering equipment early and coordinating with s…" at bounding box center [273, 375] width 0 height 11
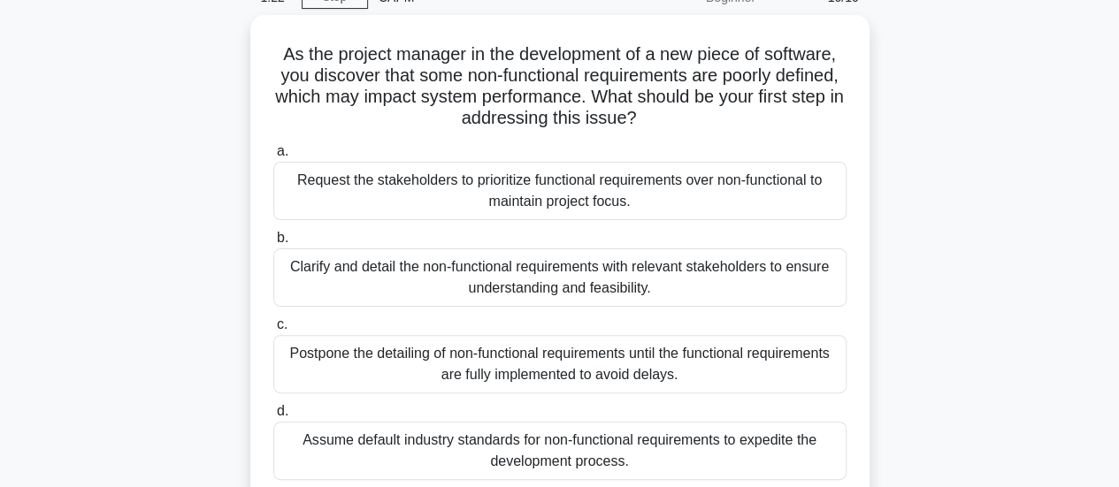
scroll to position [106, 0]
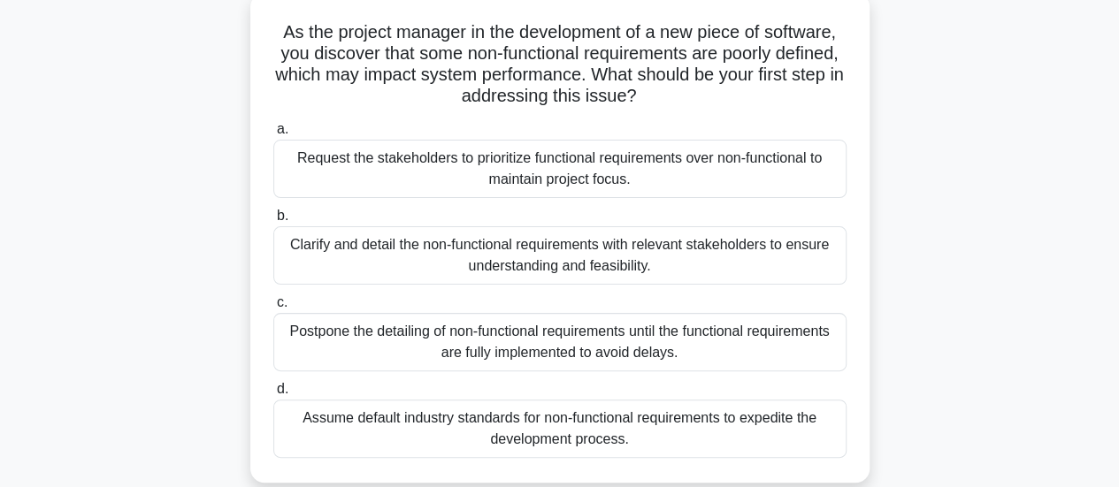
click at [559, 259] on div "Clarify and detail the non-functional requirements with relevant stakeholders t…" at bounding box center [559, 255] width 573 height 58
click at [273, 222] on input "b. Clarify and detail the non-functional requirements with relevant stakeholder…" at bounding box center [273, 215] width 0 height 11
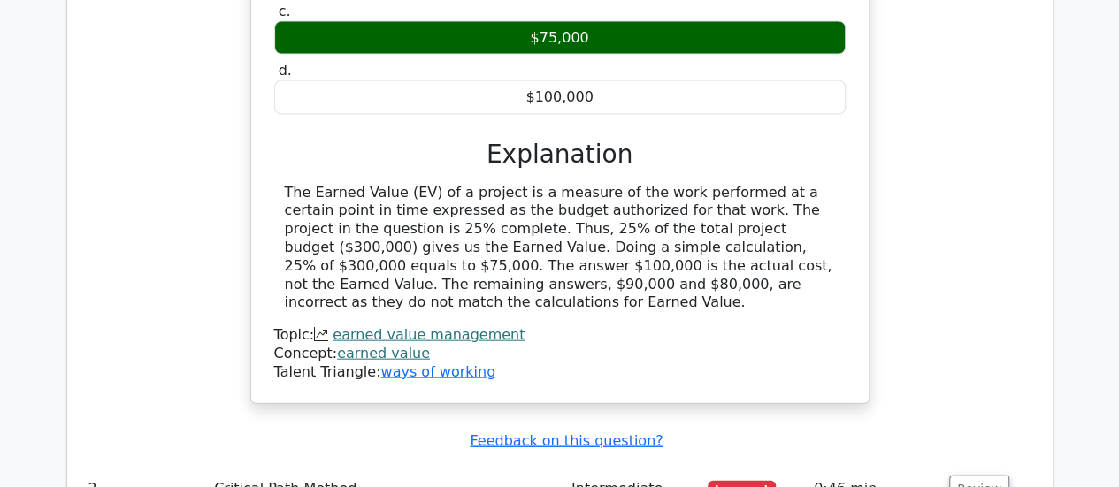
scroll to position [2051, 0]
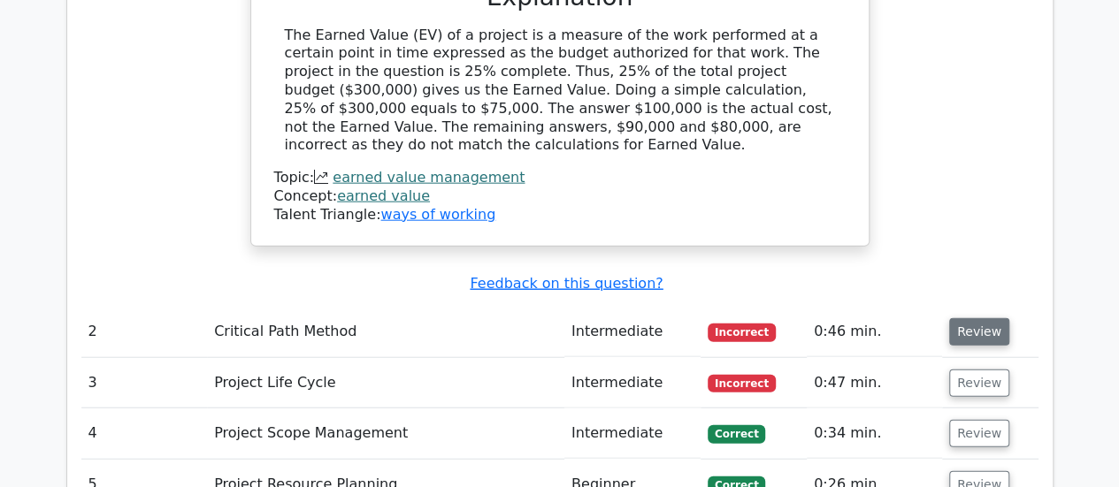
click at [967, 318] on button "Review" at bounding box center [979, 331] width 60 height 27
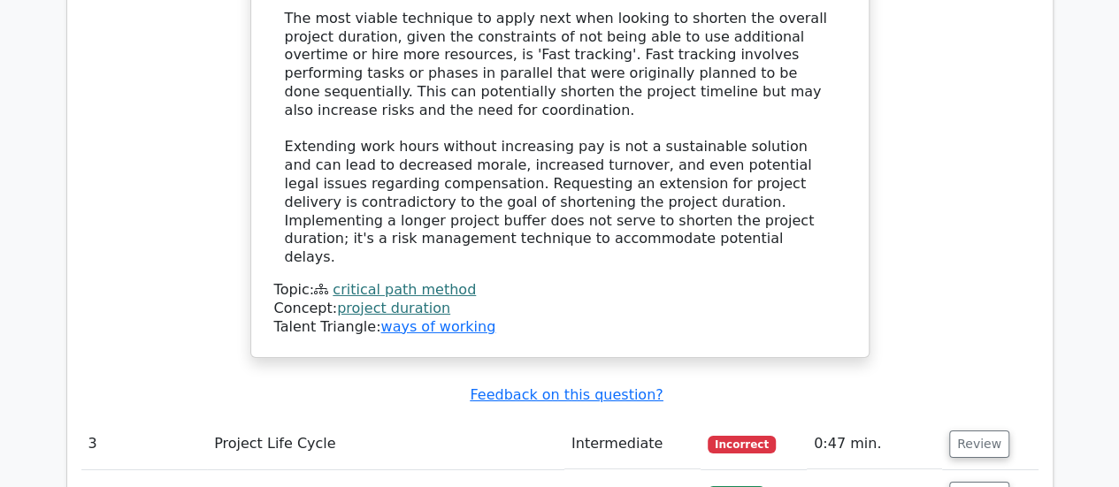
scroll to position [2912, 0]
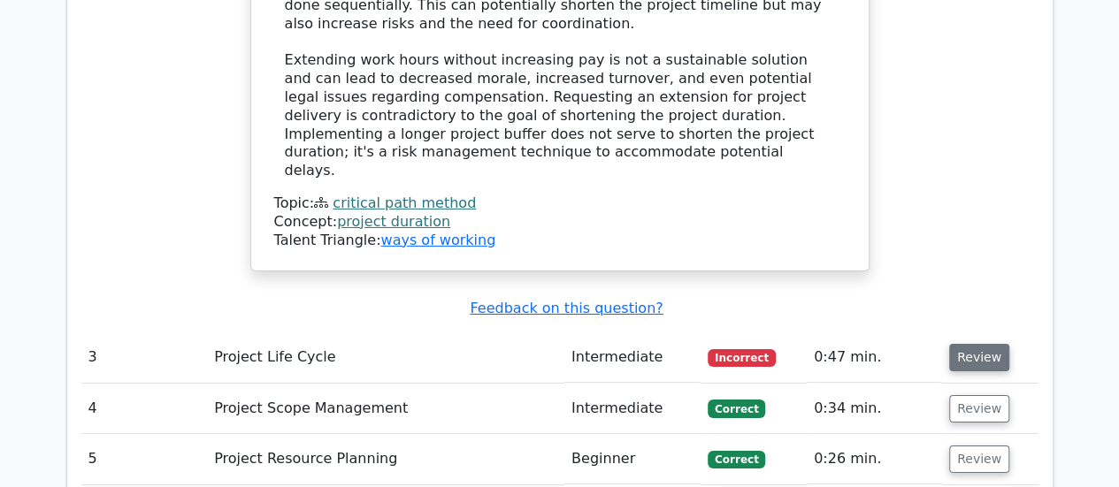
click at [969, 344] on button "Review" at bounding box center [979, 357] width 60 height 27
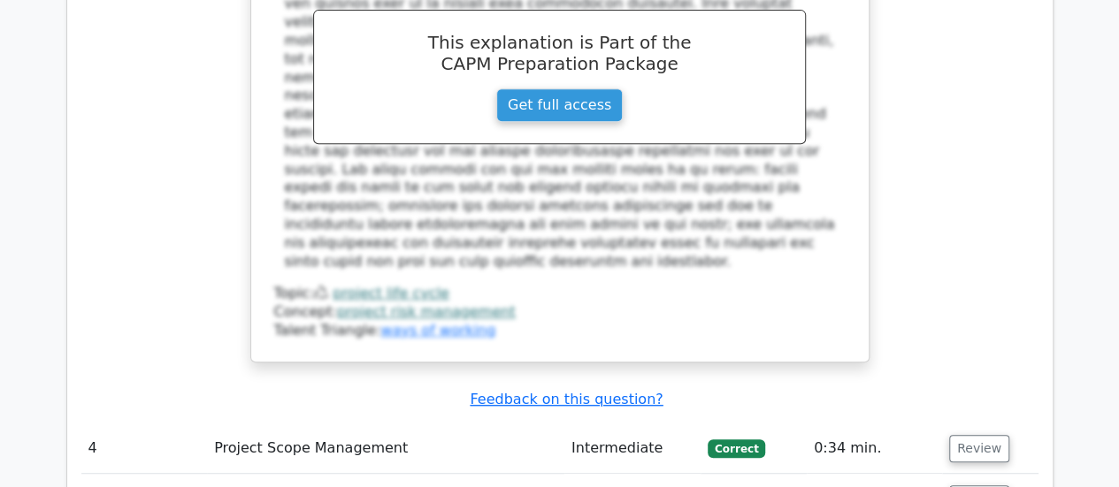
scroll to position [3761, 0]
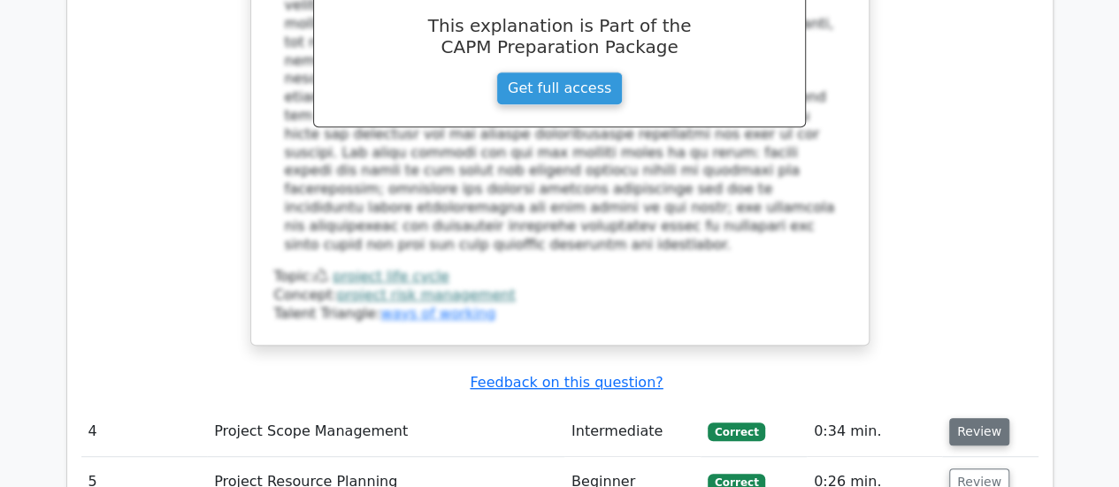
click at [963, 418] on button "Review" at bounding box center [979, 431] width 60 height 27
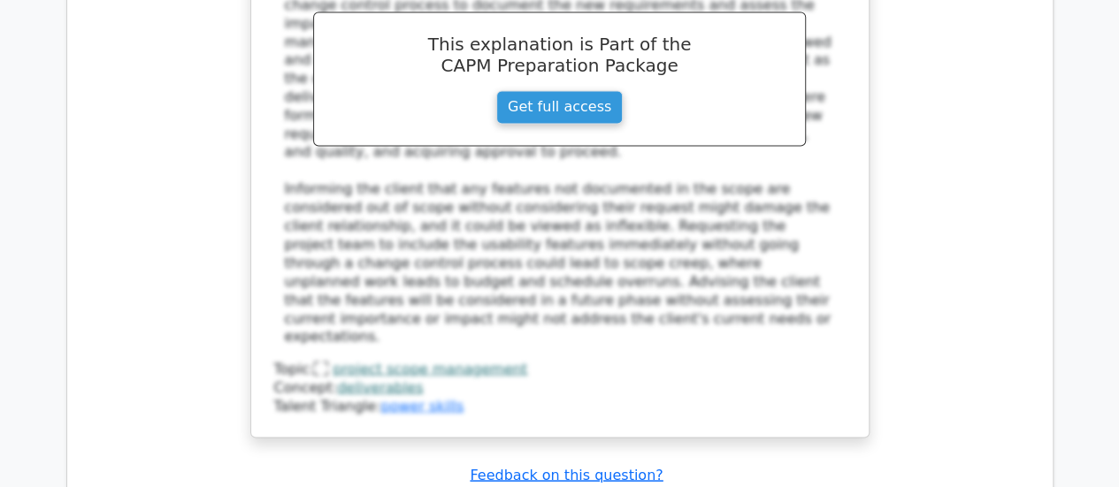
scroll to position [4845, 0]
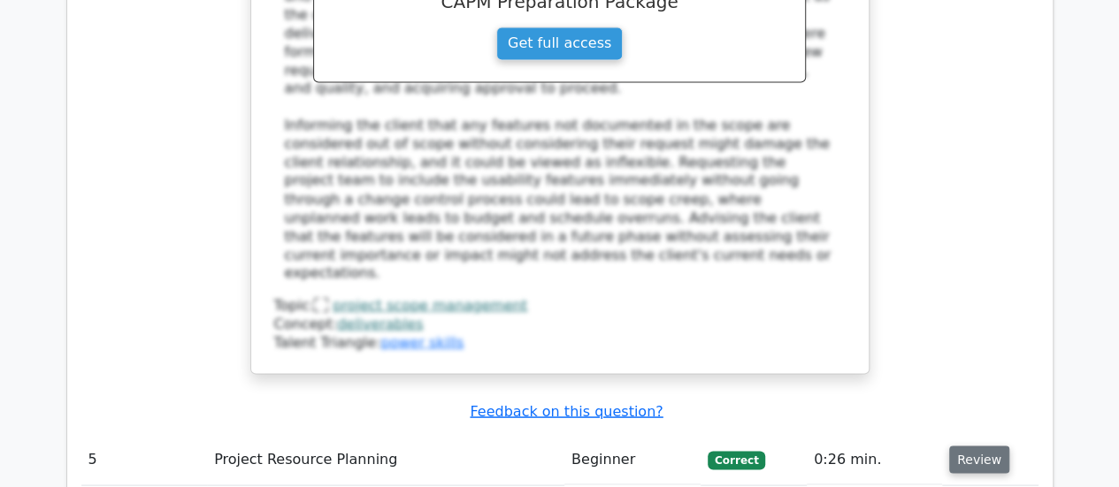
click at [961, 446] on button "Review" at bounding box center [979, 459] width 60 height 27
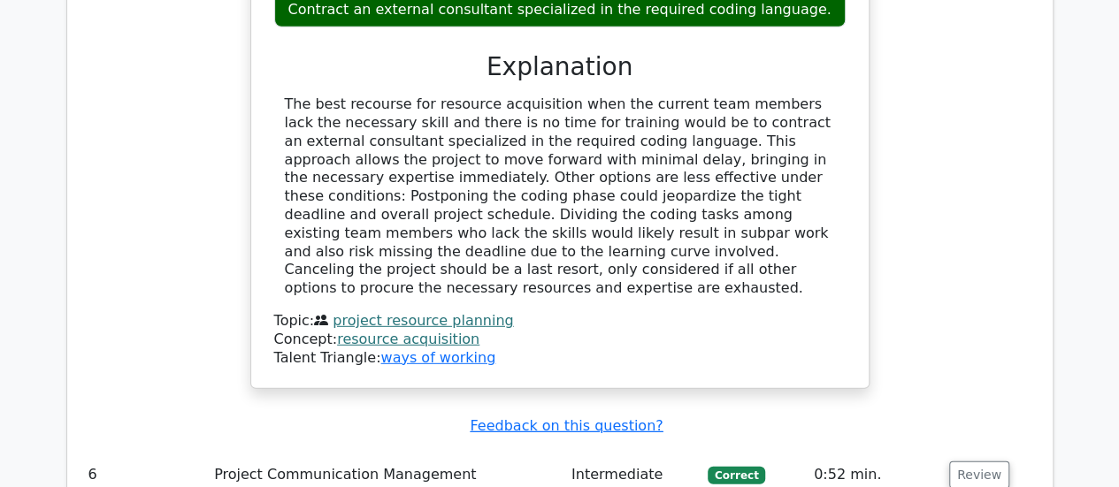
scroll to position [5752, 0]
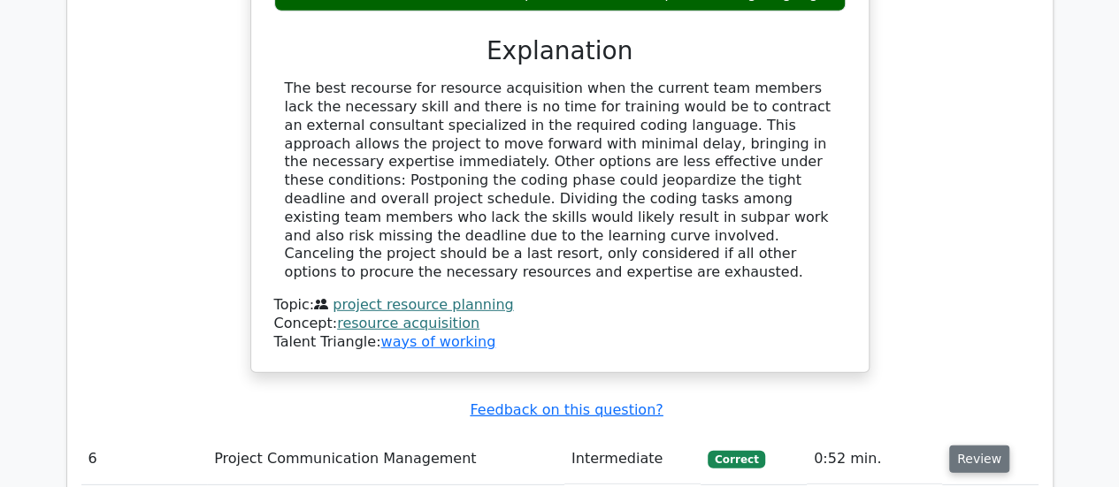
click at [980, 446] on button "Review" at bounding box center [979, 459] width 60 height 27
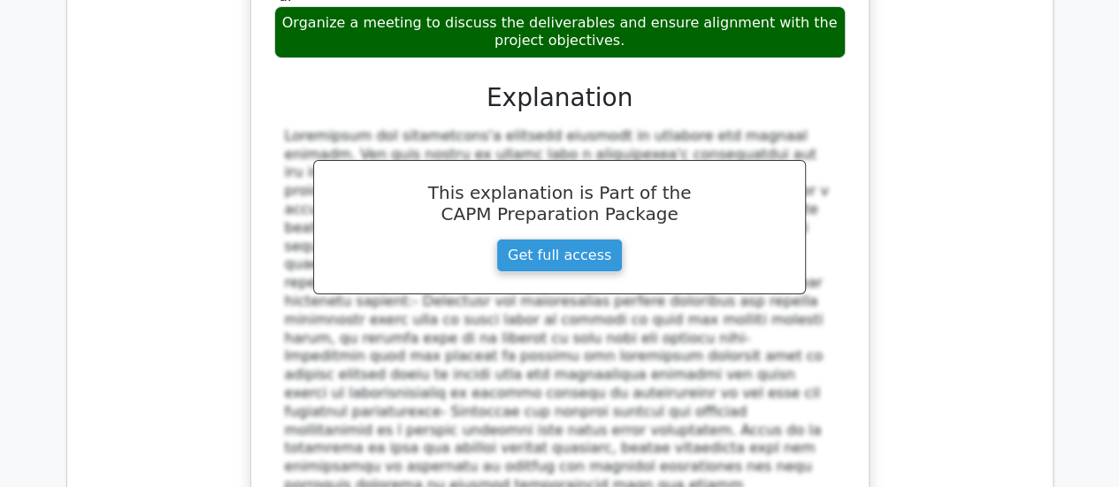
scroll to position [6778, 0]
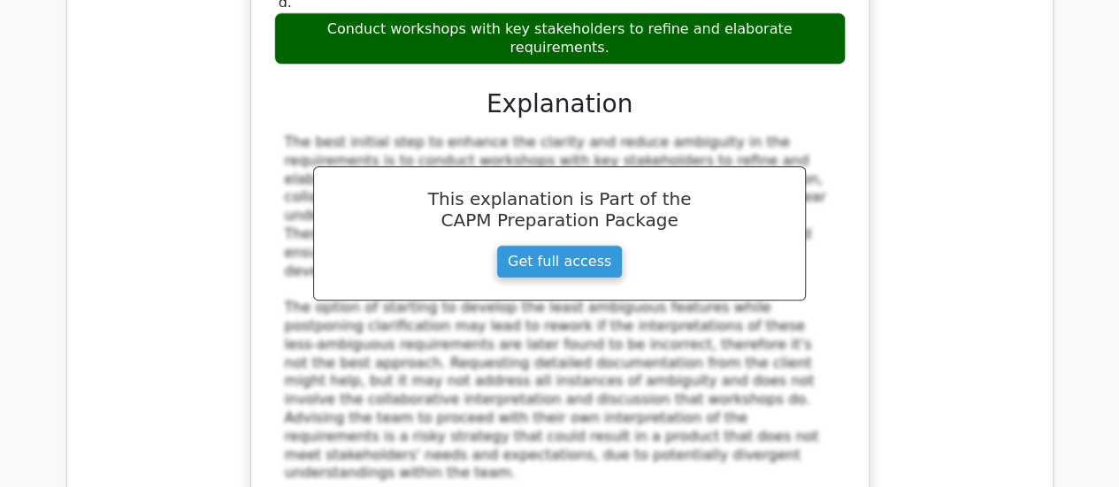
scroll to position [7686, 0]
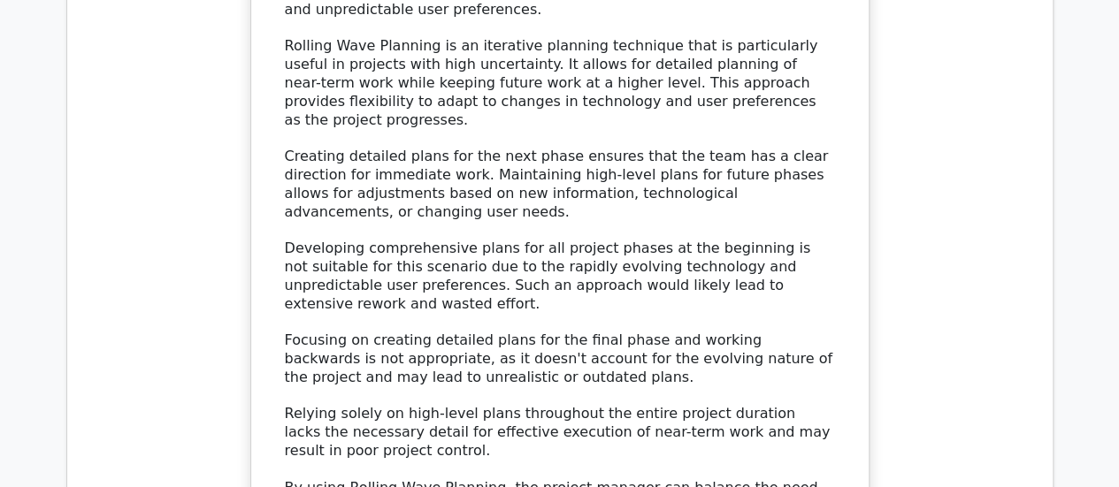
scroll to position [8876, 0]
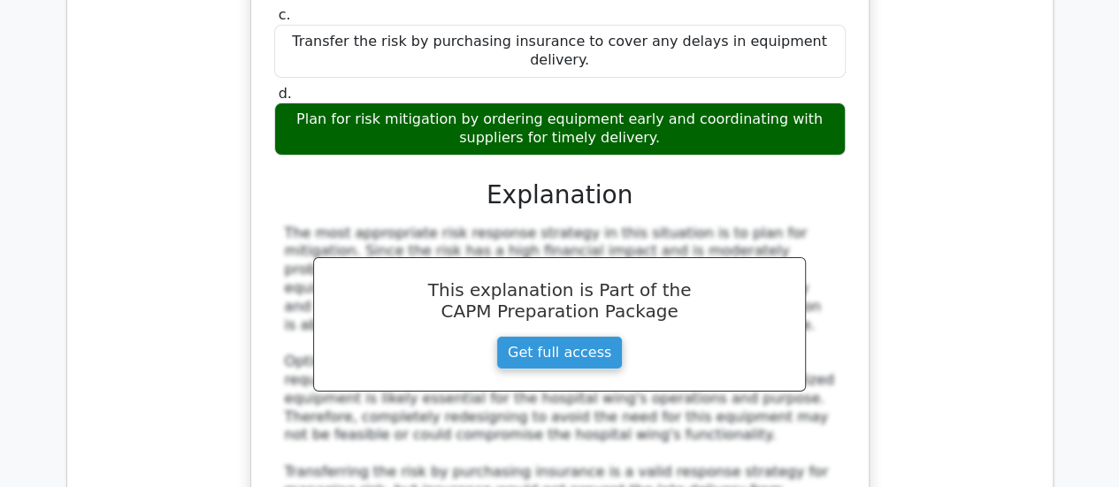
scroll to position [9949, 0]
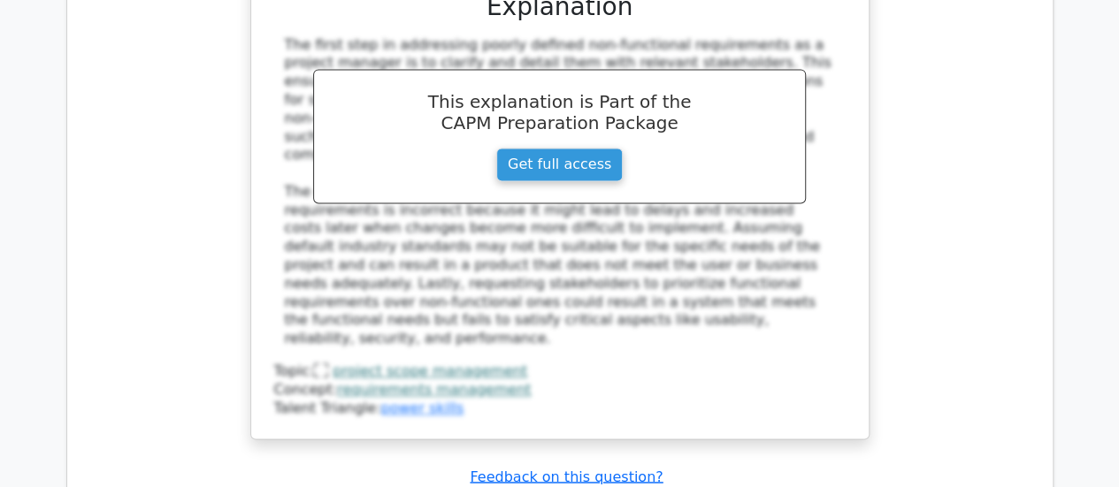
scroll to position [11411, 0]
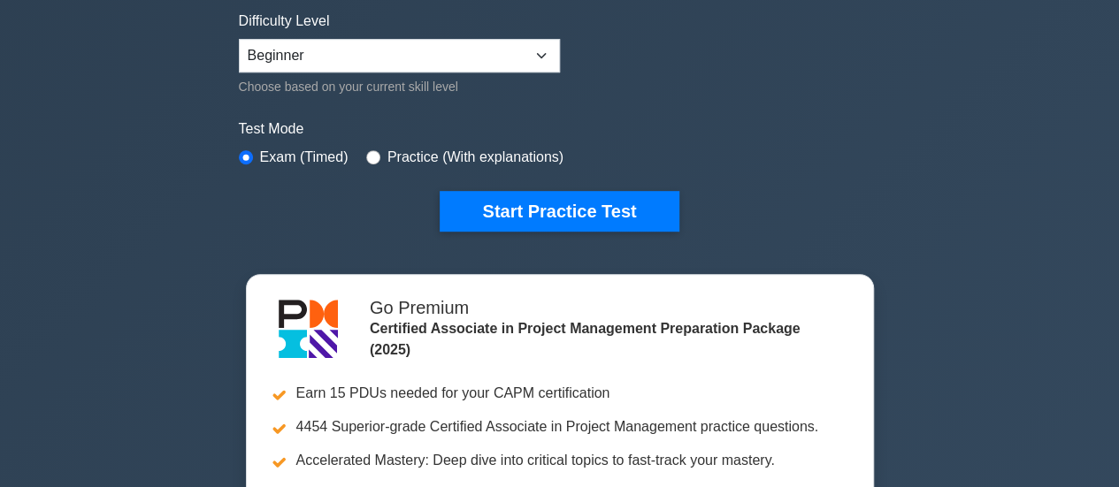
scroll to position [448, 0]
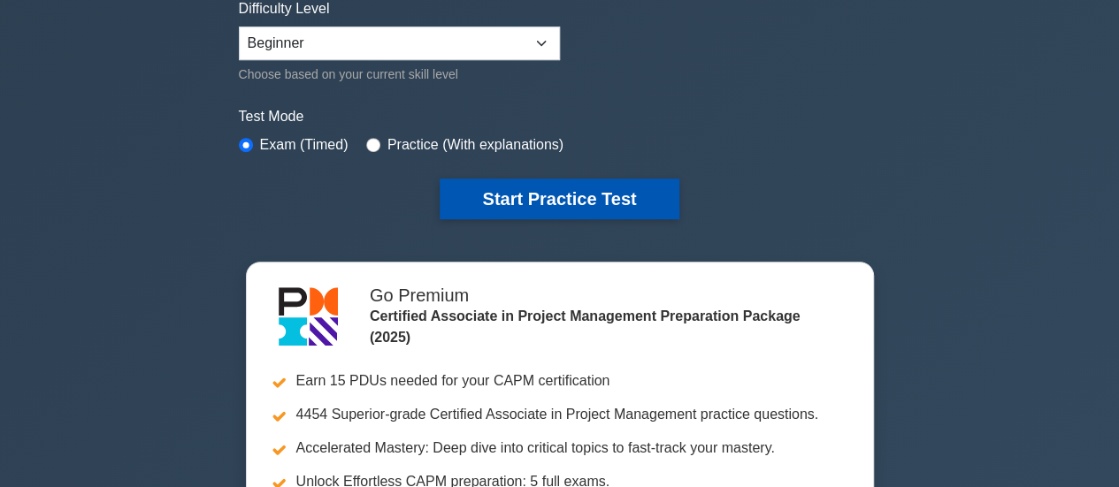
click at [529, 192] on button "Start Practice Test" at bounding box center [559, 199] width 239 height 41
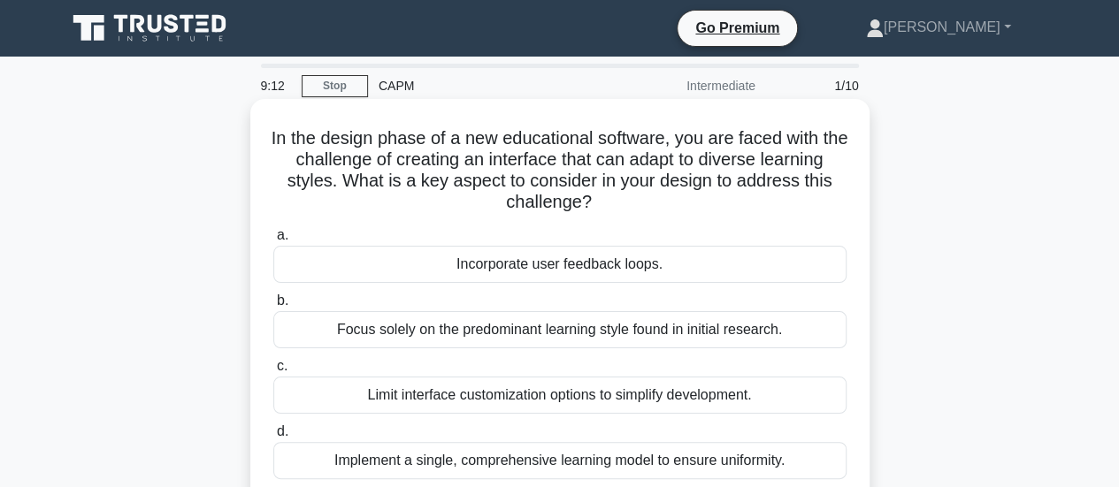
click at [525, 463] on div "Implement a single, comprehensive learning model to ensure uniformity." at bounding box center [559, 460] width 573 height 37
click at [273, 438] on input "d. Implement a single, comprehensive learning model to ensure uniformity." at bounding box center [273, 431] width 0 height 11
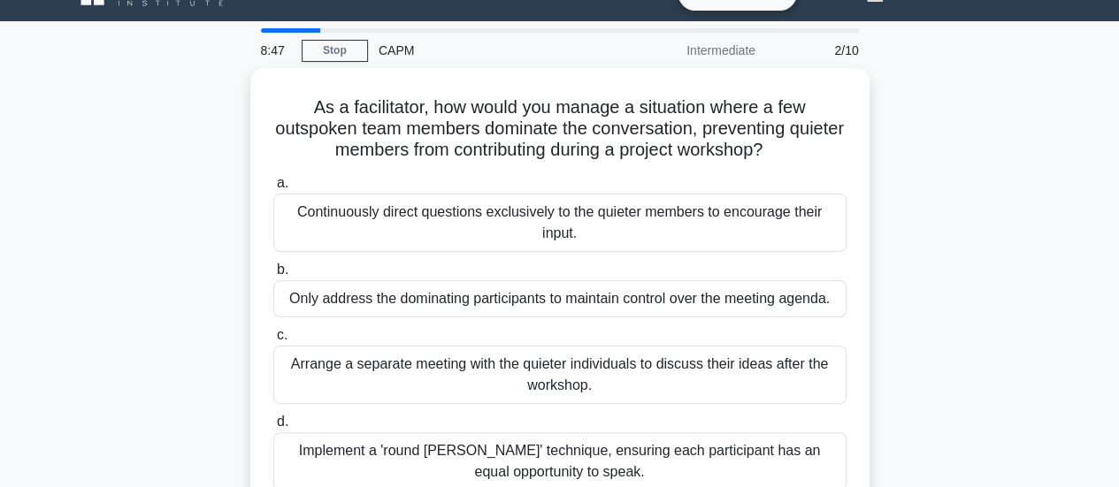
scroll to position [71, 0]
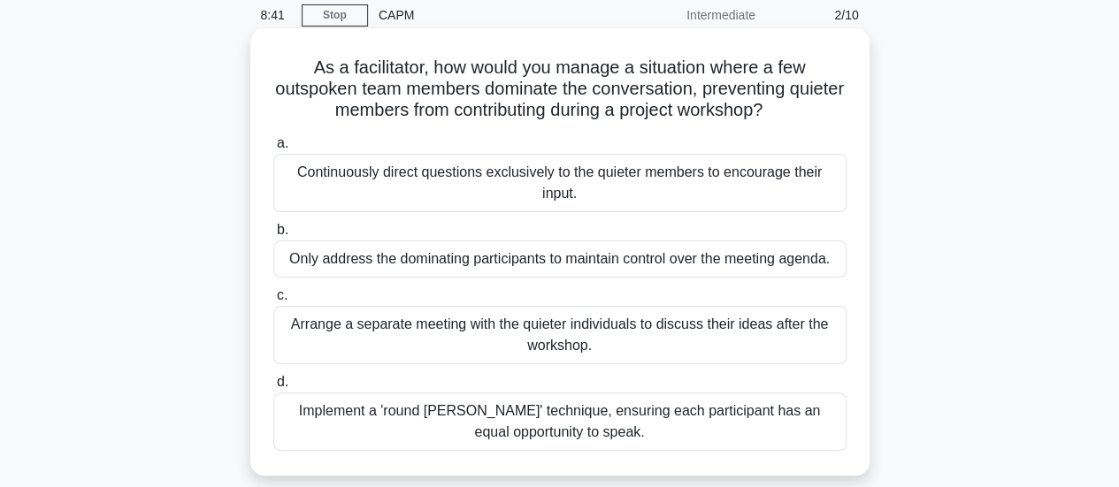
click at [542, 411] on div "Implement a 'round [PERSON_NAME]' technique, ensuring each participant has an e…" at bounding box center [559, 422] width 573 height 58
click at [273, 388] on input "d. Implement a 'round [PERSON_NAME]' technique, ensuring each participant has a…" at bounding box center [273, 382] width 0 height 11
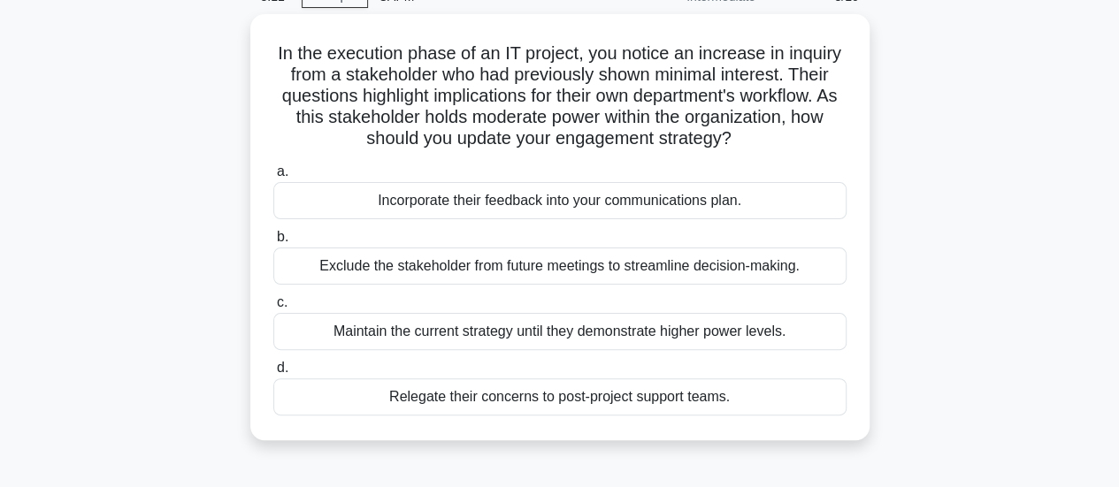
scroll to position [106, 0]
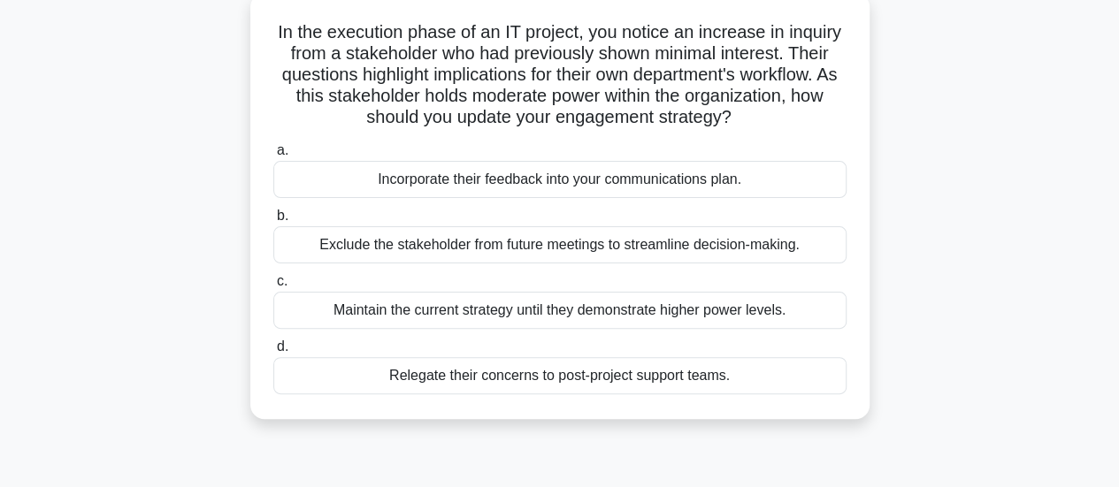
click at [687, 179] on div "Incorporate their feedback into your communications plan." at bounding box center [559, 179] width 573 height 37
click at [273, 157] on input "a. Incorporate their feedback into your communications plan." at bounding box center [273, 150] width 0 height 11
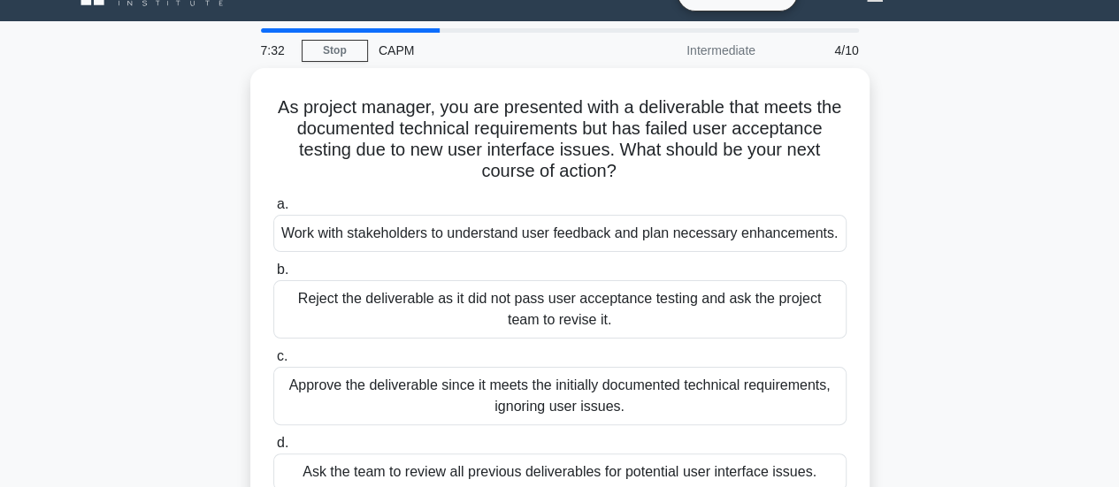
scroll to position [71, 0]
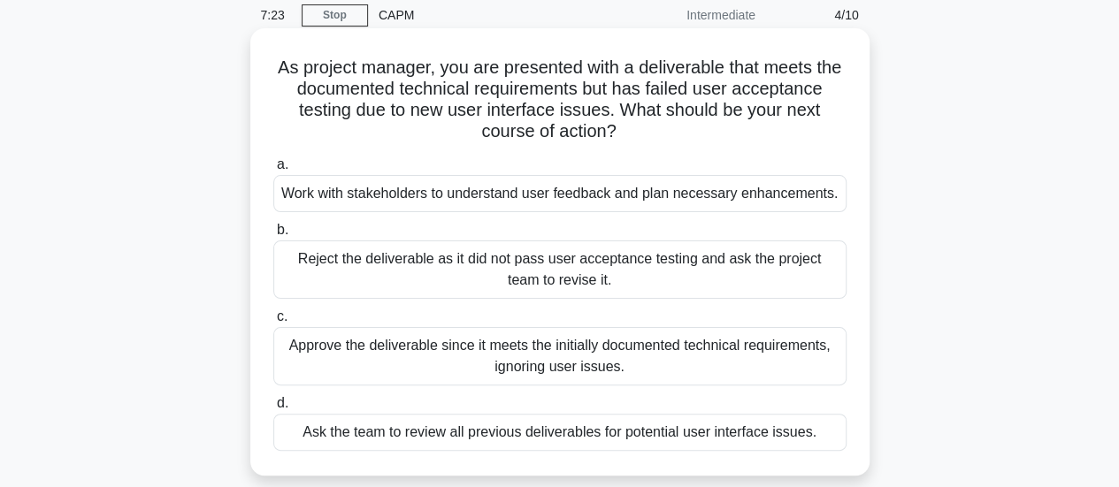
click at [588, 427] on div "Ask the team to review all previous deliverables for potential user interface i…" at bounding box center [559, 432] width 573 height 37
click at [273, 409] on input "d. Ask the team to review all previous deliverables for potential user interfac…" at bounding box center [273, 403] width 0 height 11
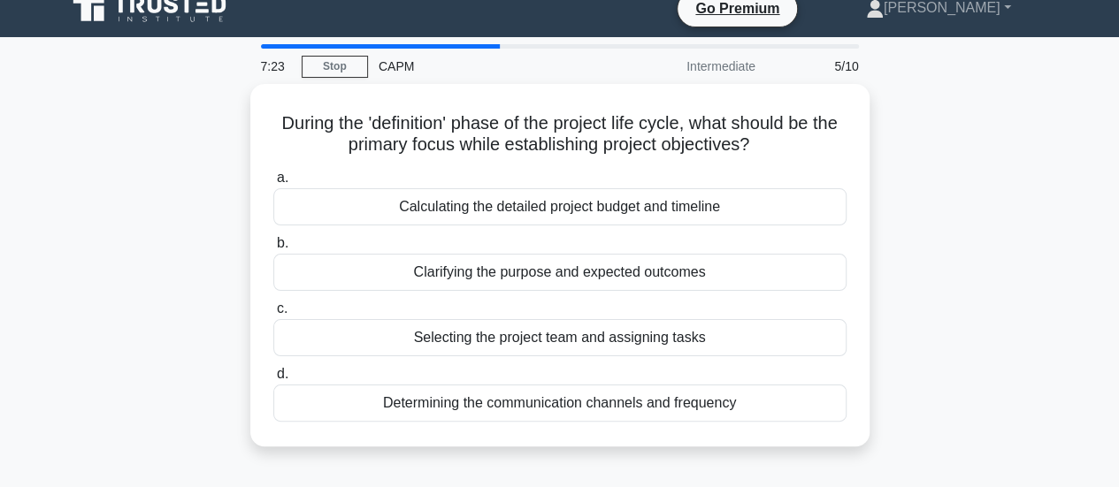
scroll to position [0, 0]
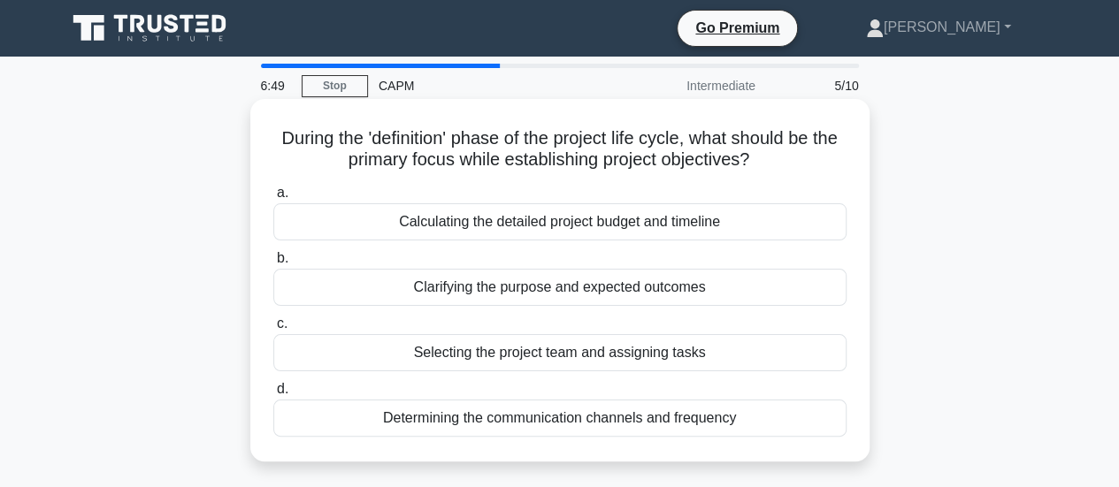
click at [567, 412] on div "Determining the communication channels and frequency" at bounding box center [559, 418] width 573 height 37
click at [273, 395] on input "d. Determining the communication channels and frequency" at bounding box center [273, 389] width 0 height 11
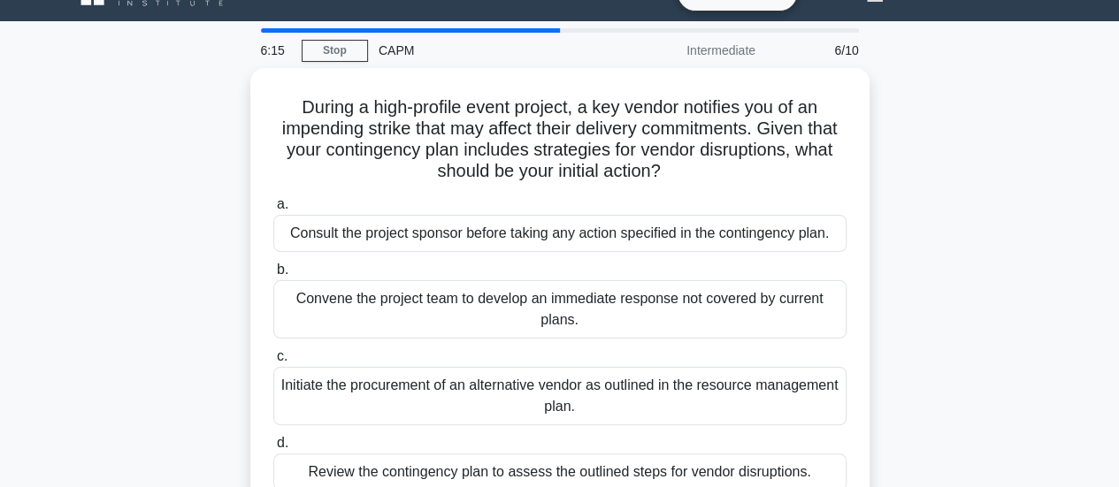
scroll to position [71, 0]
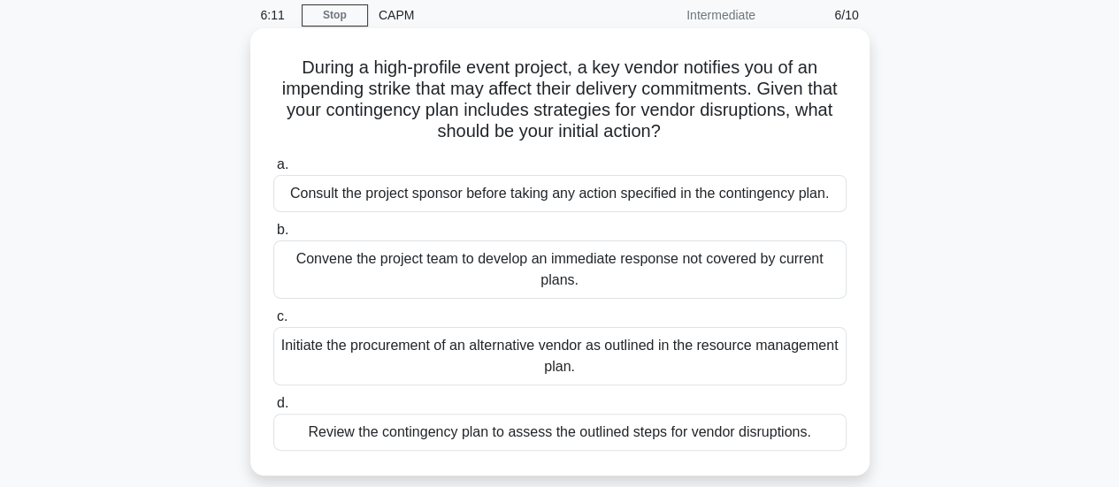
click at [697, 438] on div "Review the contingency plan to assess the outlined steps for vendor disruptions." at bounding box center [559, 432] width 573 height 37
click at [273, 409] on input "d. Review the contingency plan to assess the outlined steps for vendor disrupti…" at bounding box center [273, 403] width 0 height 11
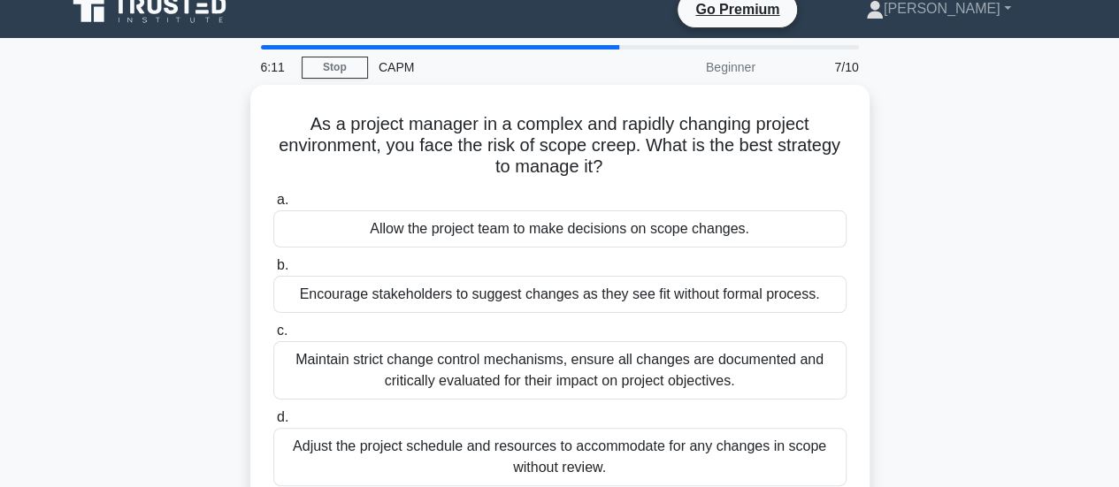
scroll to position [0, 0]
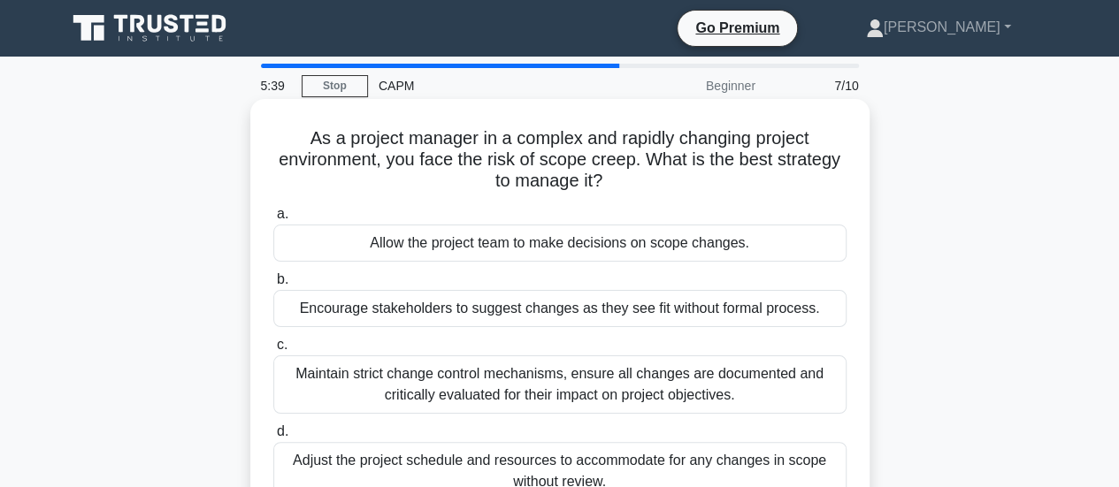
click at [591, 386] on div "Maintain strict change control mechanisms, ensure all changes are documented an…" at bounding box center [559, 385] width 573 height 58
click at [273, 351] on input "c. Maintain strict change control mechanisms, ensure all changes are documented…" at bounding box center [273, 345] width 0 height 11
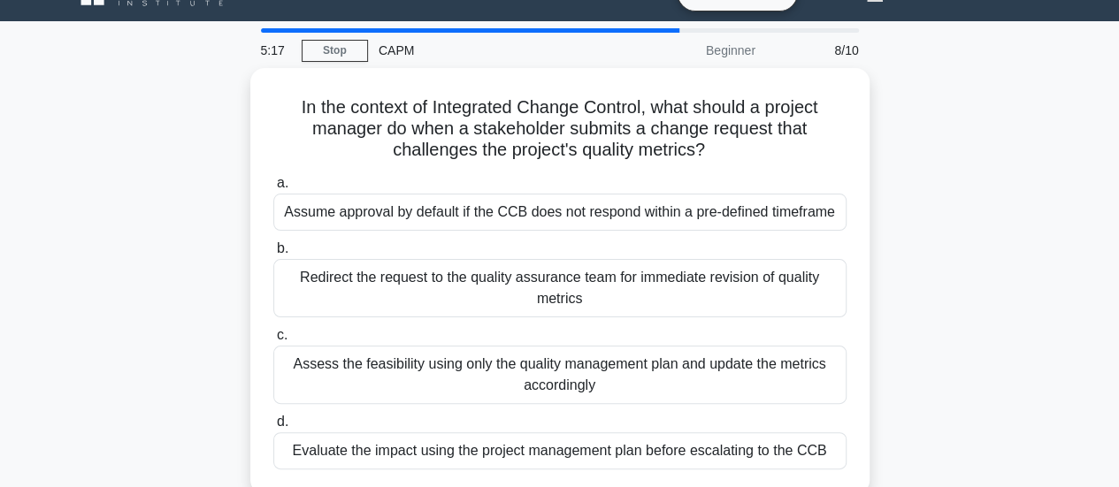
scroll to position [71, 0]
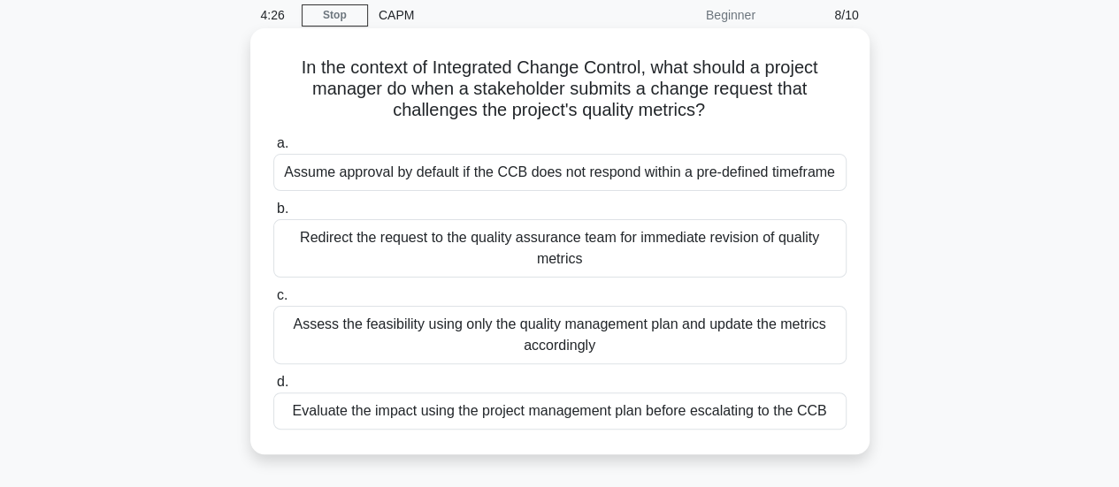
click at [688, 416] on div "Evaluate the impact using the project management plan before escalating to the …" at bounding box center [559, 411] width 573 height 37
click at [273, 388] on input "d. Evaluate the impact using the project management plan before escalating to t…" at bounding box center [273, 382] width 0 height 11
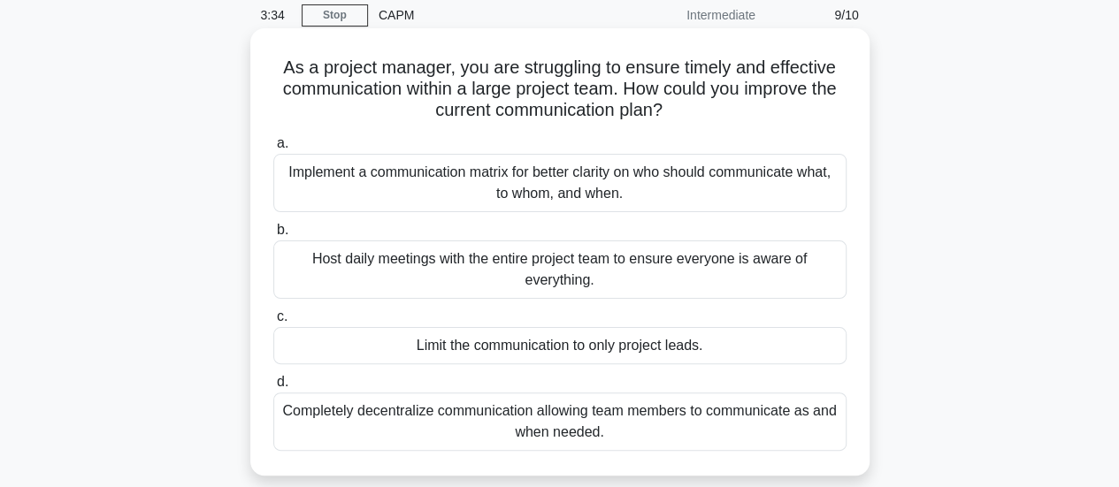
click at [669, 196] on div "Implement a communication matrix for better clarity on who should communicate w…" at bounding box center [559, 183] width 573 height 58
click at [273, 149] on input "a. Implement a communication matrix for better clarity on who should communicat…" at bounding box center [273, 143] width 0 height 11
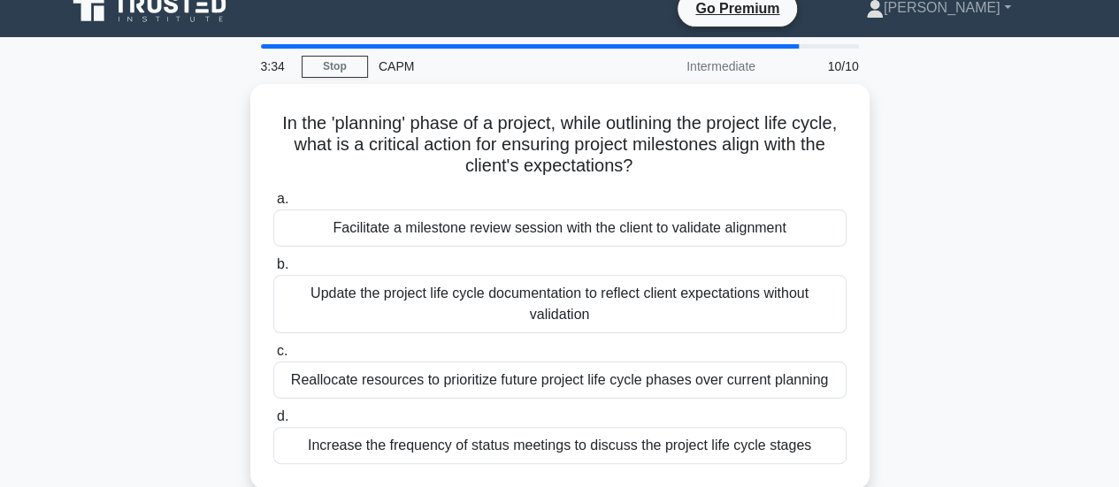
scroll to position [0, 0]
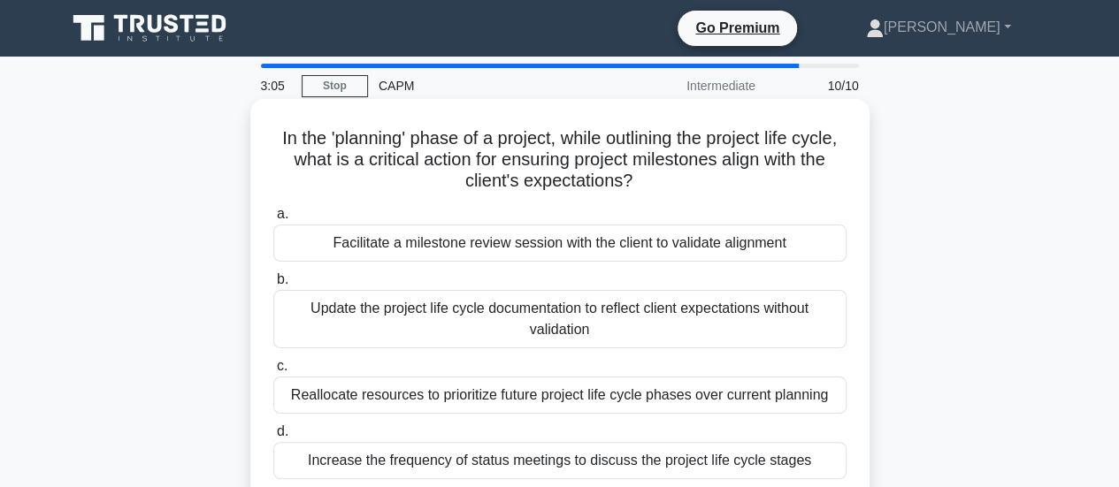
click at [511, 241] on div "Facilitate a milestone review session with the client to validate alignment" at bounding box center [559, 243] width 573 height 37
click at [273, 220] on input "a. Facilitate a milestone review session with the client to validate alignment" at bounding box center [273, 214] width 0 height 11
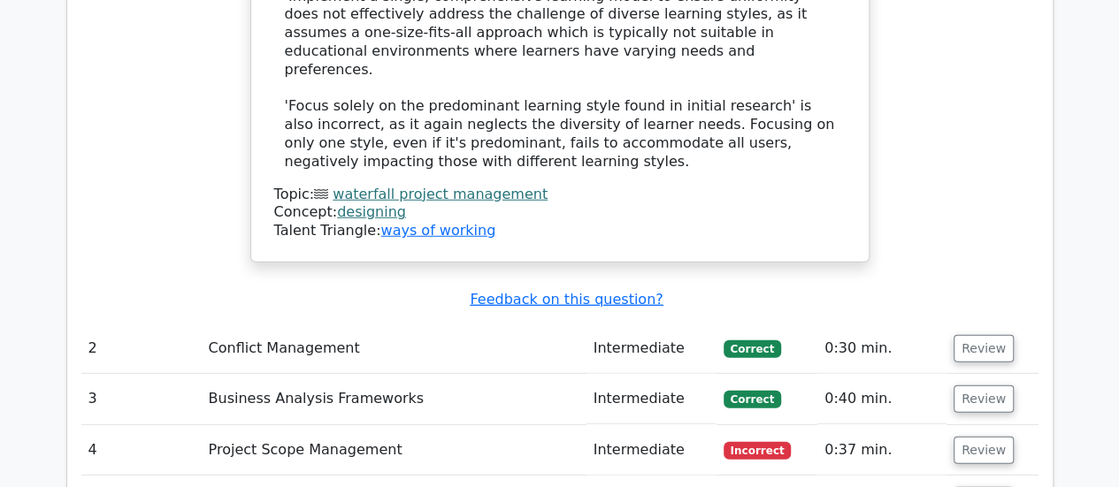
scroll to position [2379, 0]
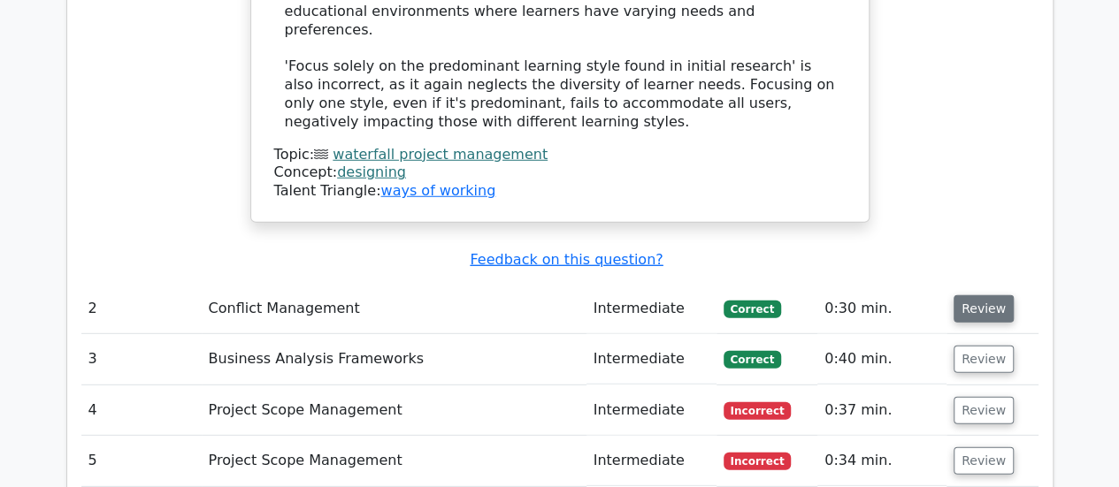
click at [988, 295] on button "Review" at bounding box center [983, 308] width 60 height 27
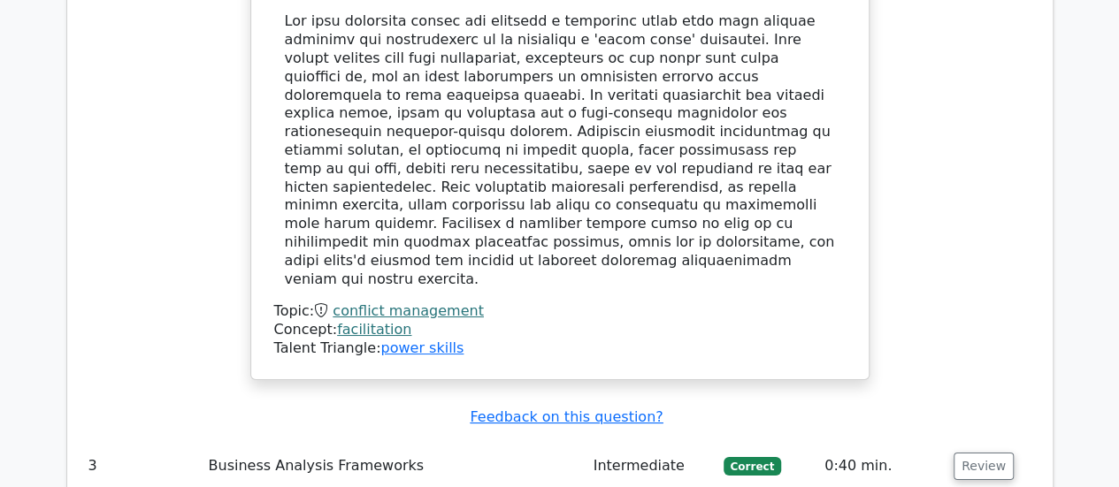
scroll to position [3251, 0]
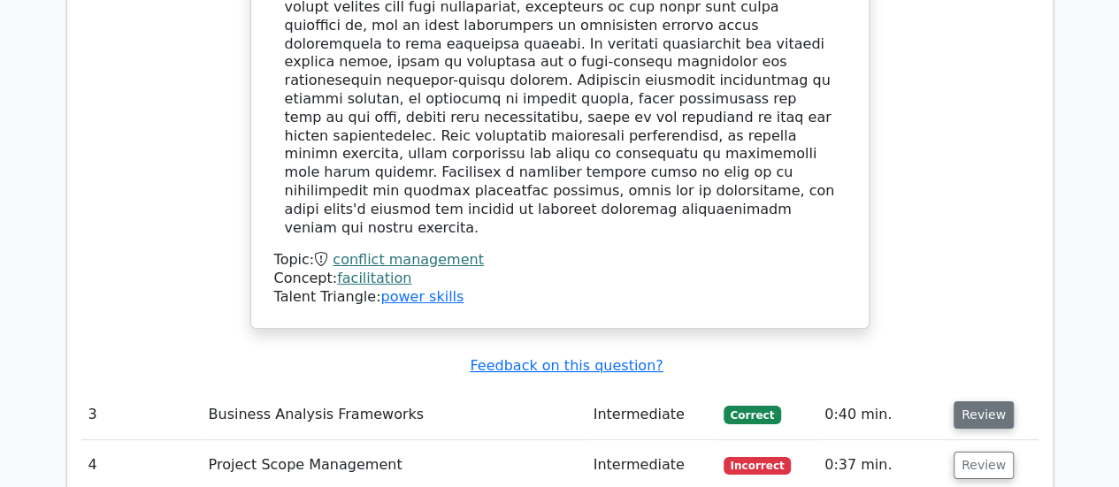
click at [980, 402] on button "Review" at bounding box center [983, 415] width 60 height 27
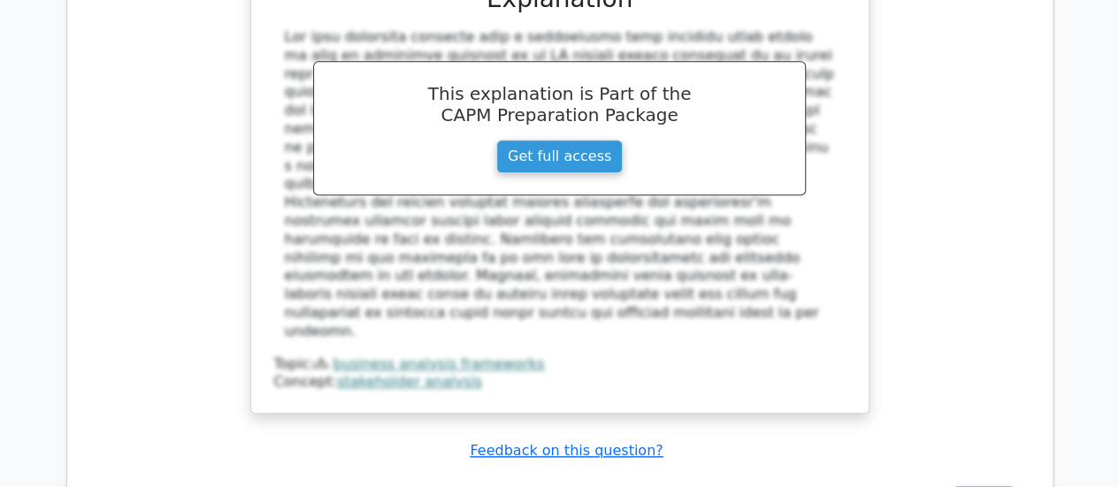
scroll to position [4171, 0]
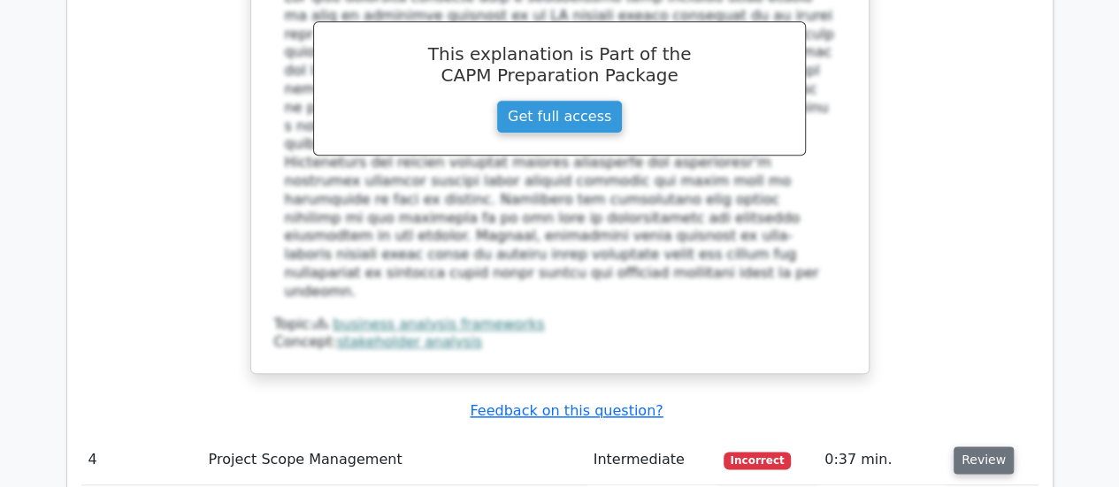
click at [978, 447] on button "Review" at bounding box center [983, 460] width 60 height 27
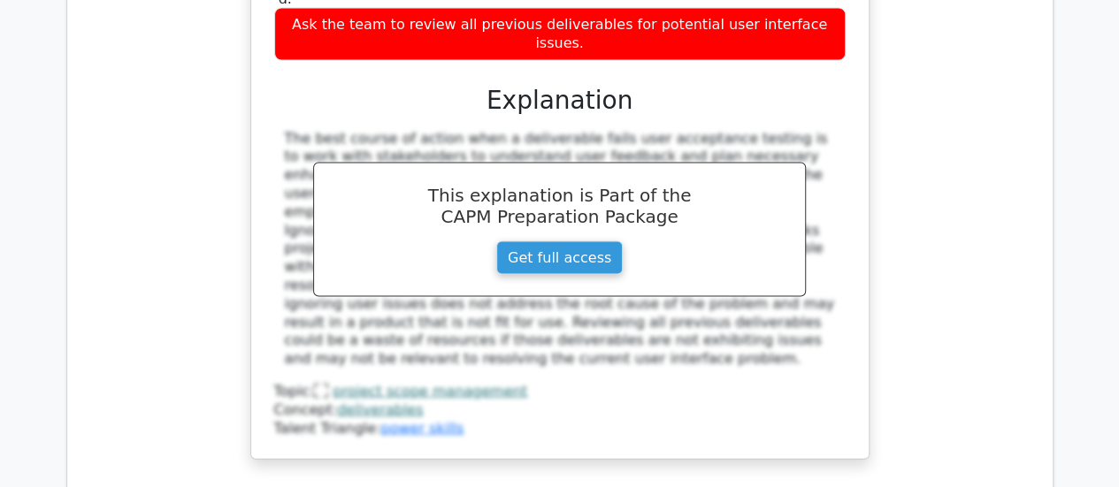
scroll to position [5091, 0]
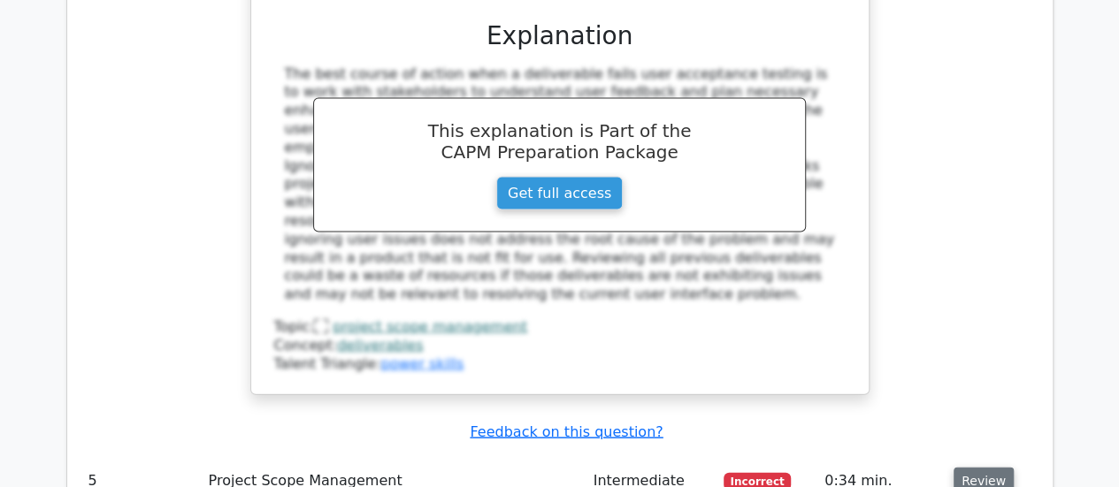
click at [991, 468] on button "Review" at bounding box center [983, 481] width 60 height 27
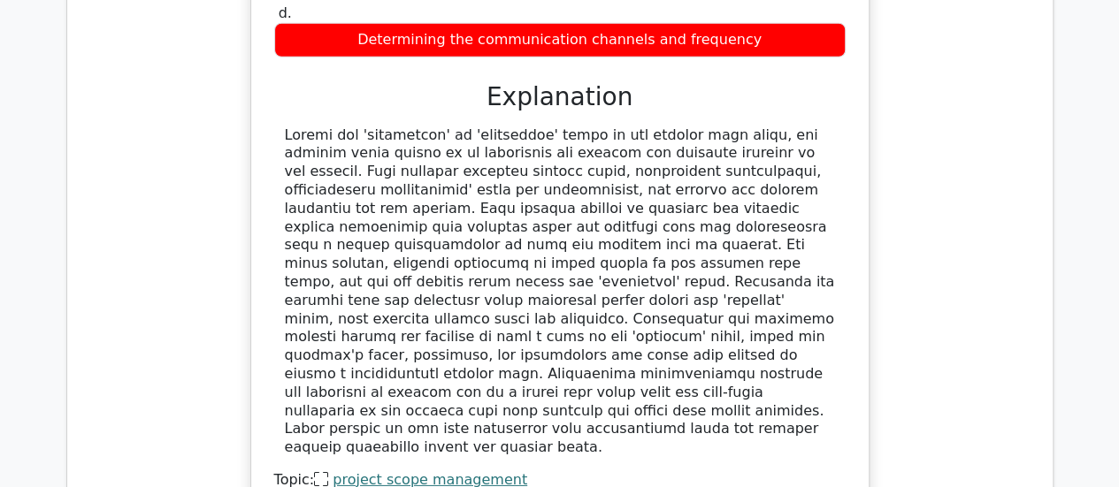
scroll to position [5928, 0]
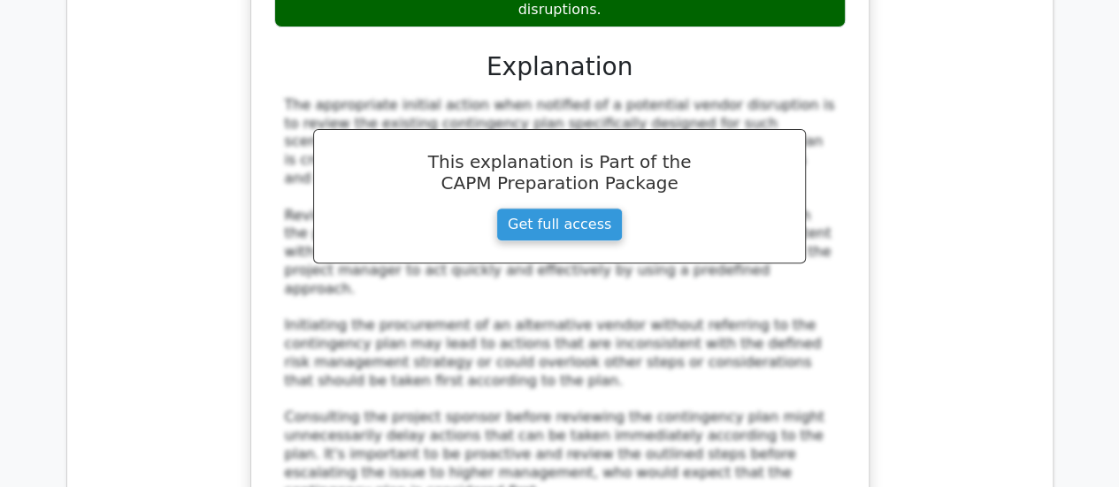
scroll to position [6989, 0]
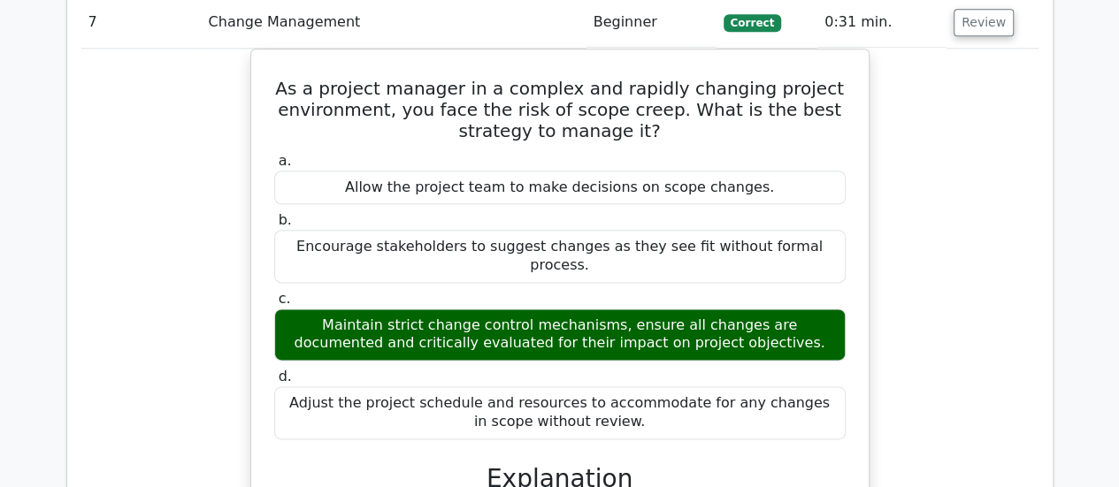
scroll to position [7826, 0]
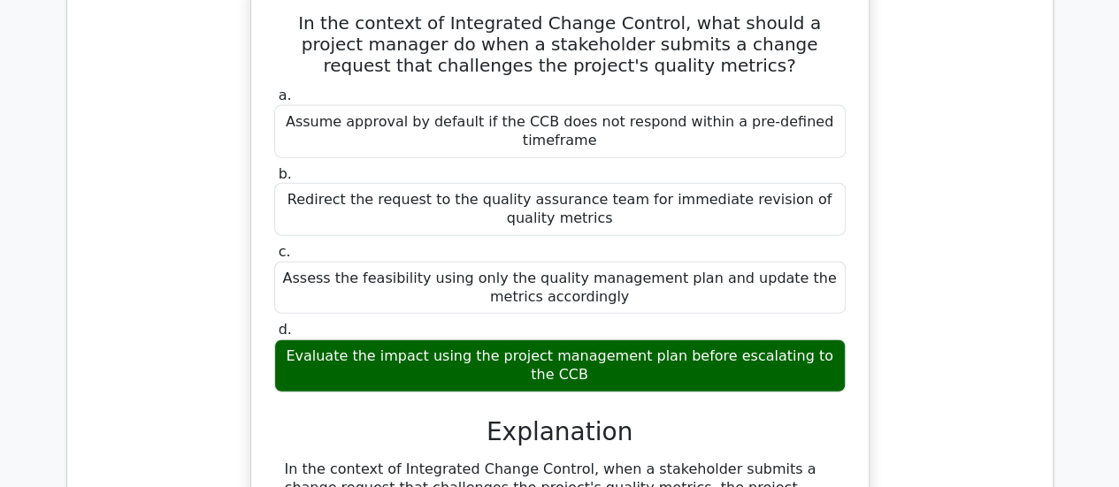
scroll to position [8862, 0]
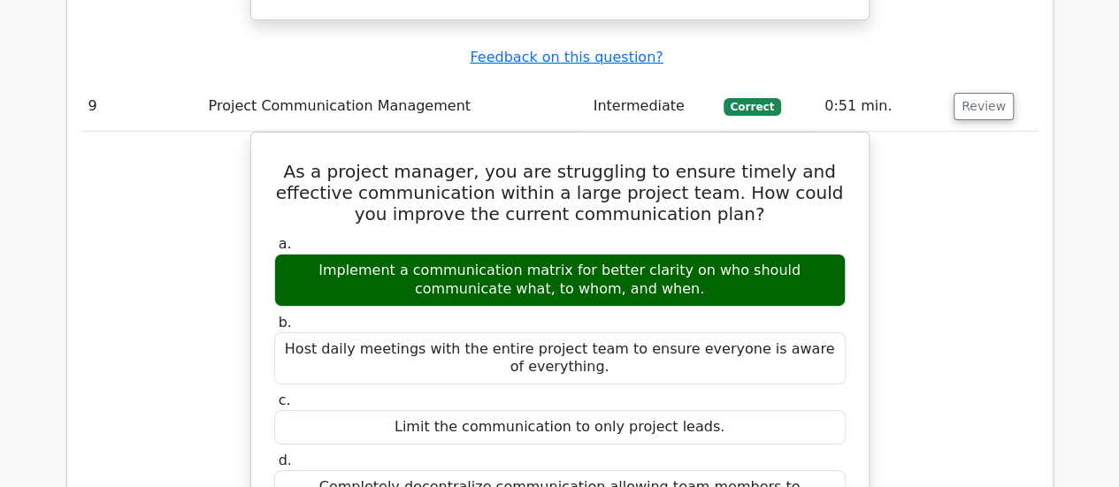
scroll to position [9735, 0]
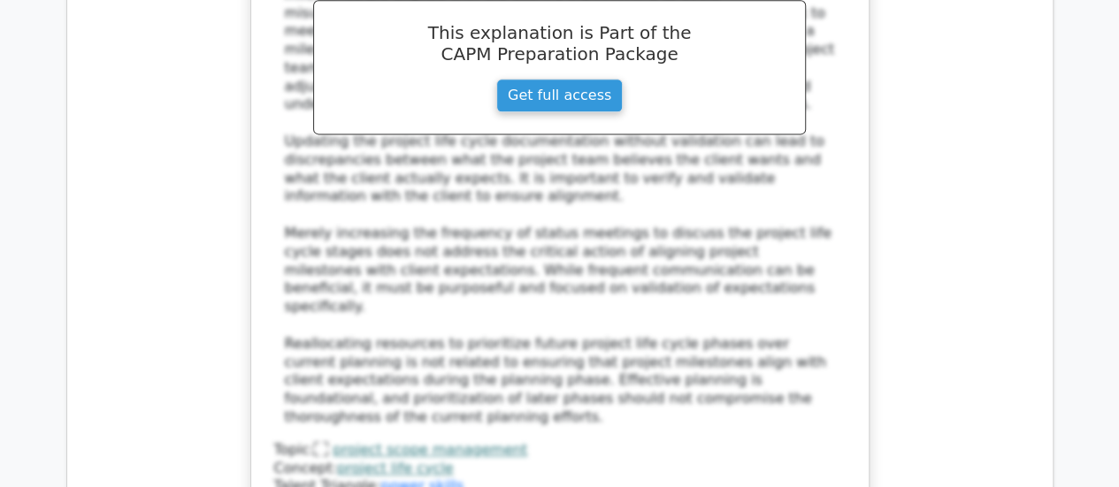
scroll to position [11339, 0]
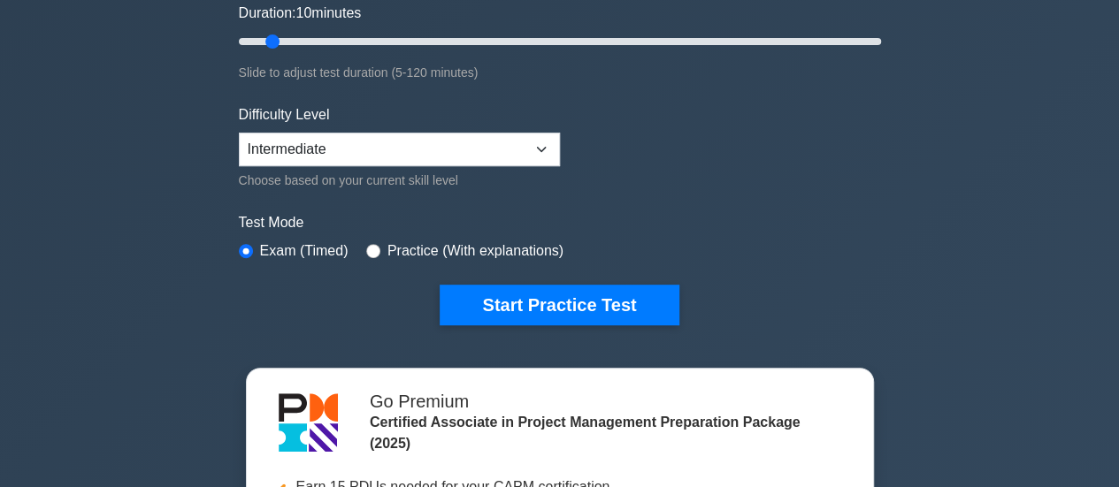
scroll to position [436, 0]
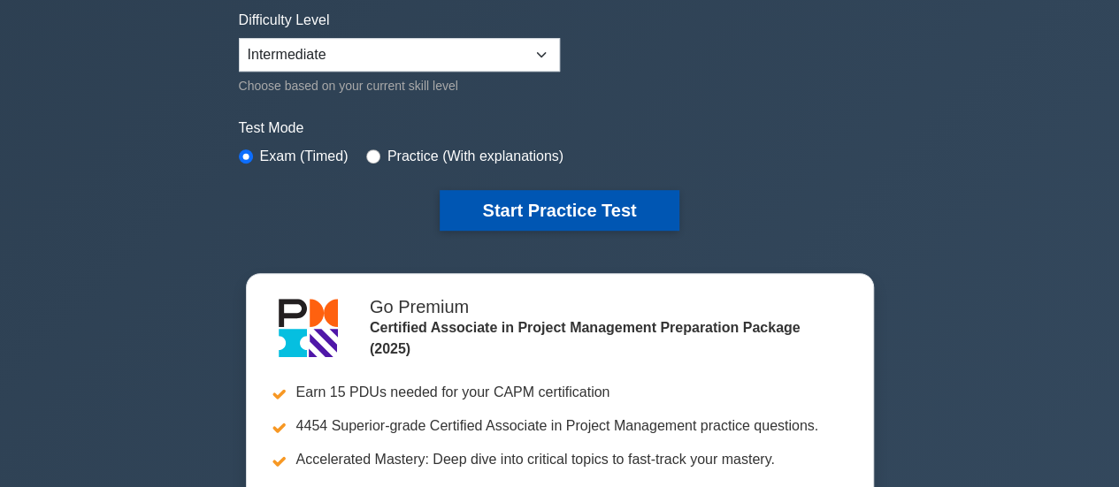
click at [502, 204] on button "Start Practice Test" at bounding box center [559, 210] width 239 height 41
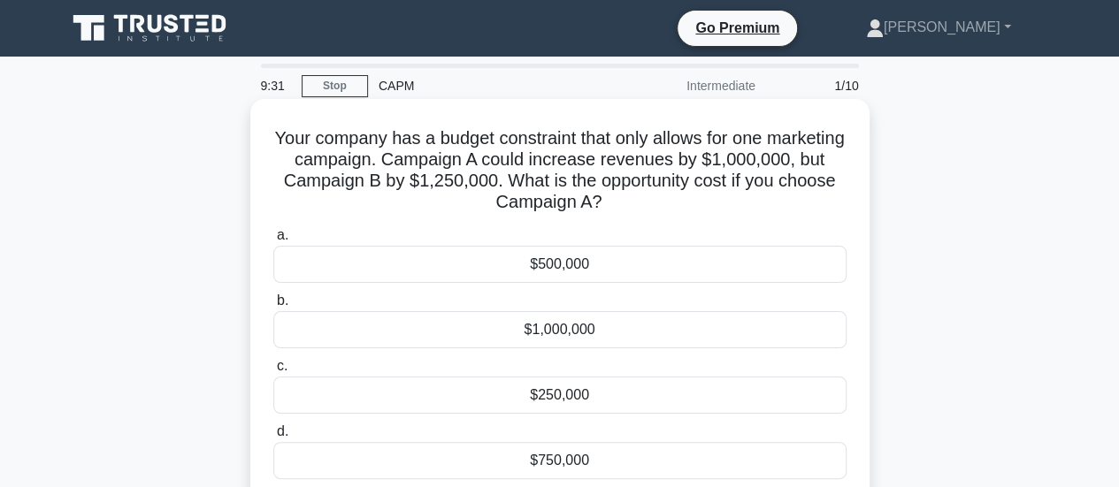
click at [581, 383] on div "$250,000" at bounding box center [559, 395] width 573 height 37
click at [273, 372] on input "c. $250,000" at bounding box center [273, 366] width 0 height 11
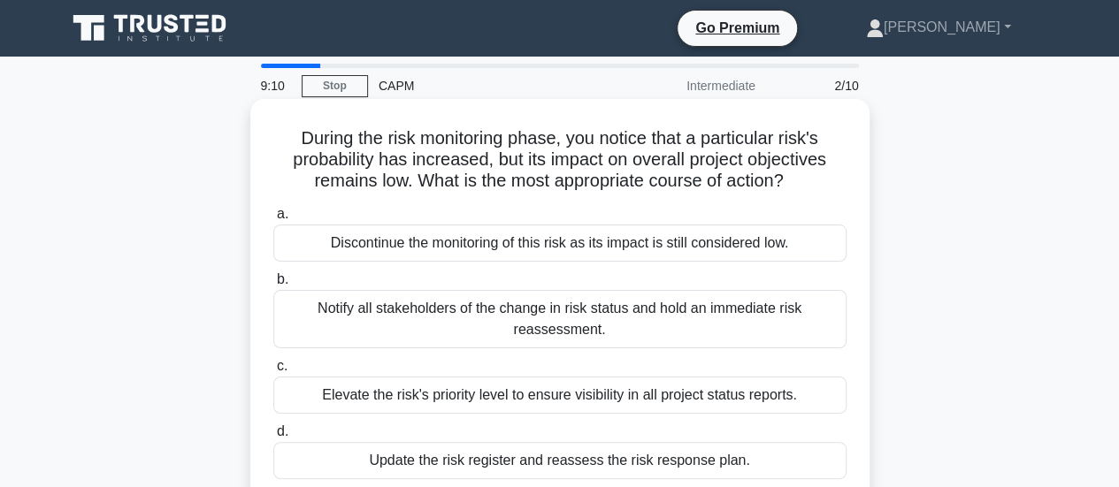
click at [515, 459] on div "Update the risk register and reassess the risk response plan." at bounding box center [559, 460] width 573 height 37
click at [273, 438] on input "d. Update the risk register and reassess the risk response plan." at bounding box center [273, 431] width 0 height 11
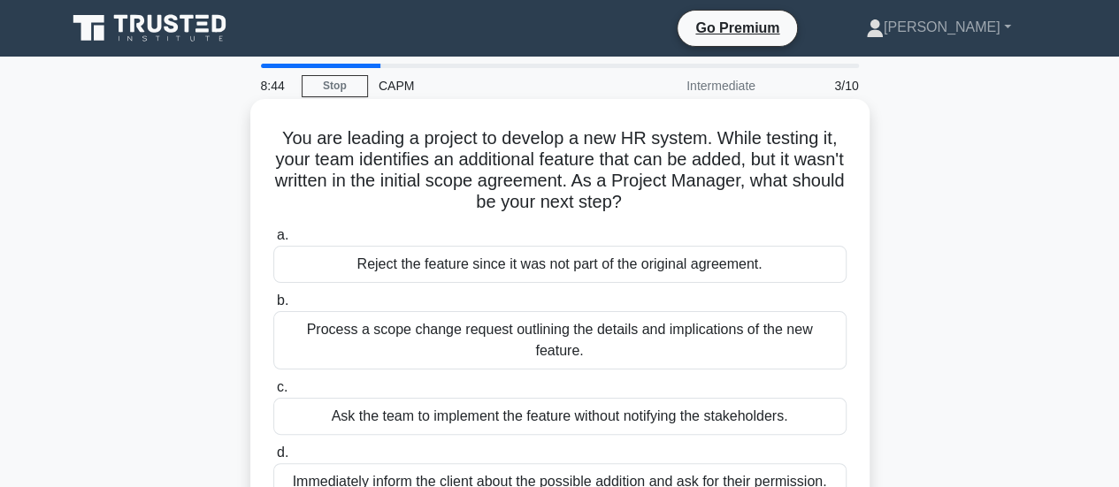
click at [483, 340] on div "Process a scope change request outlining the details and implications of the ne…" at bounding box center [559, 340] width 573 height 58
click at [273, 307] on input "b. Process a scope change request outlining the details and implications of the…" at bounding box center [273, 300] width 0 height 11
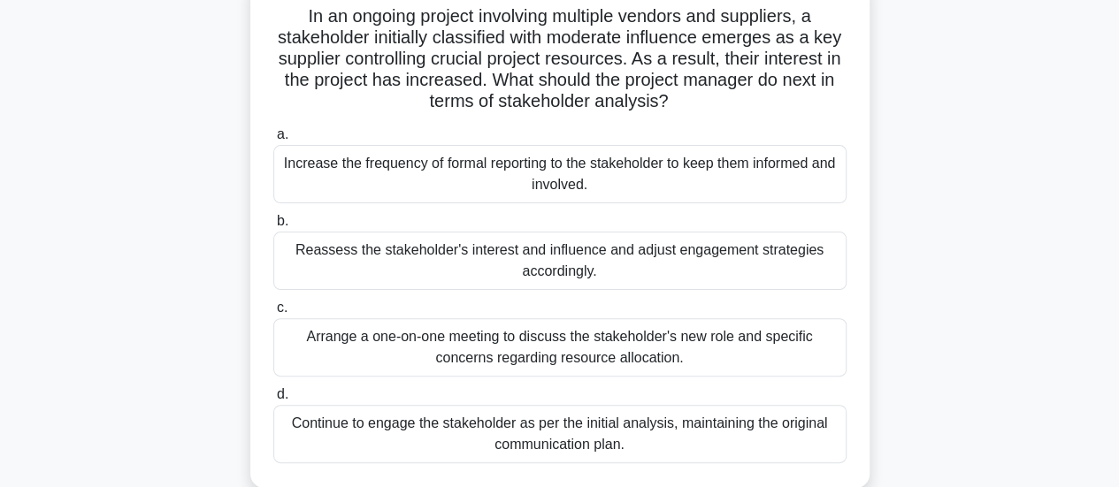
scroll to position [142, 0]
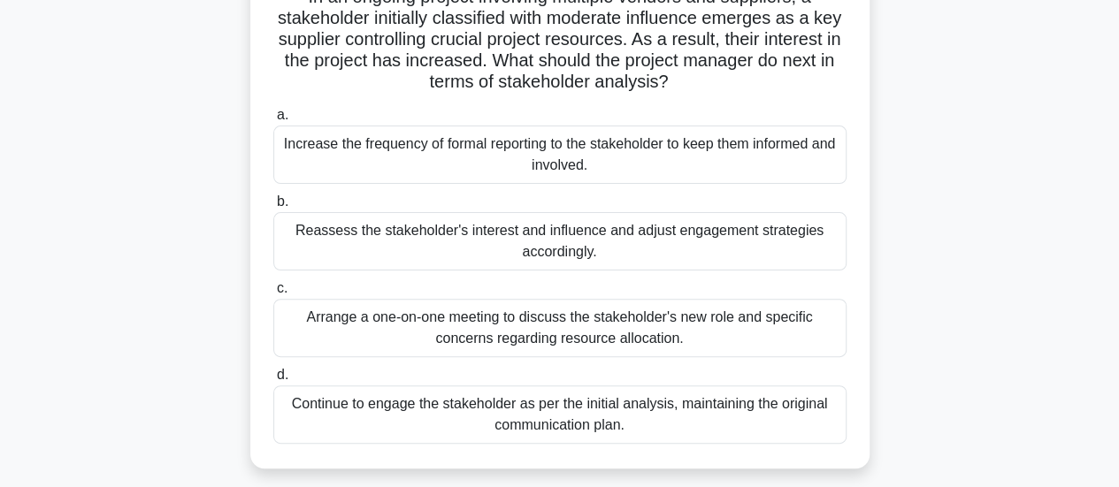
click at [517, 227] on div "Reassess the stakeholder's interest and influence and adjust engagement strateg…" at bounding box center [559, 241] width 573 height 58
click at [273, 208] on input "b. Reassess the stakeholder's interest and influence and adjust engagement stra…" at bounding box center [273, 201] width 0 height 11
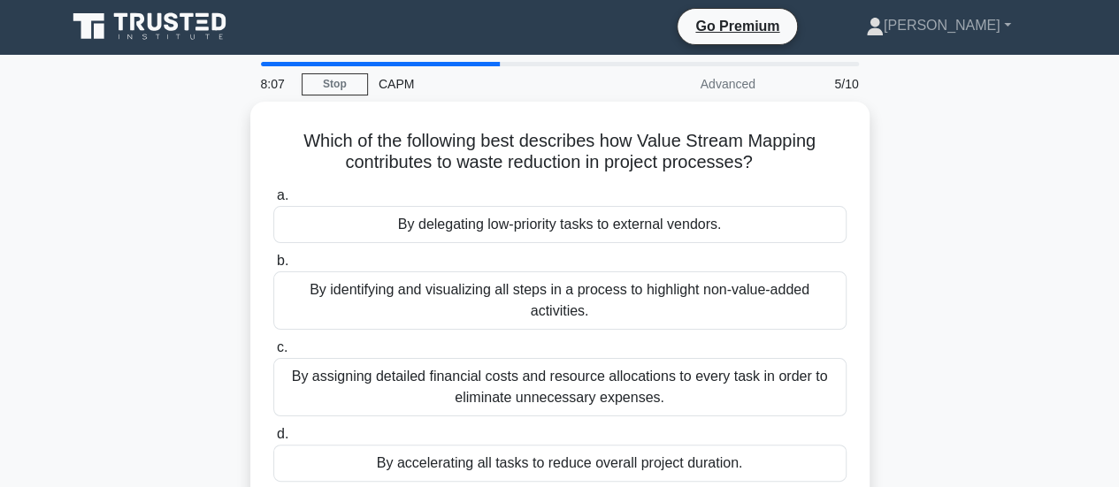
scroll to position [0, 0]
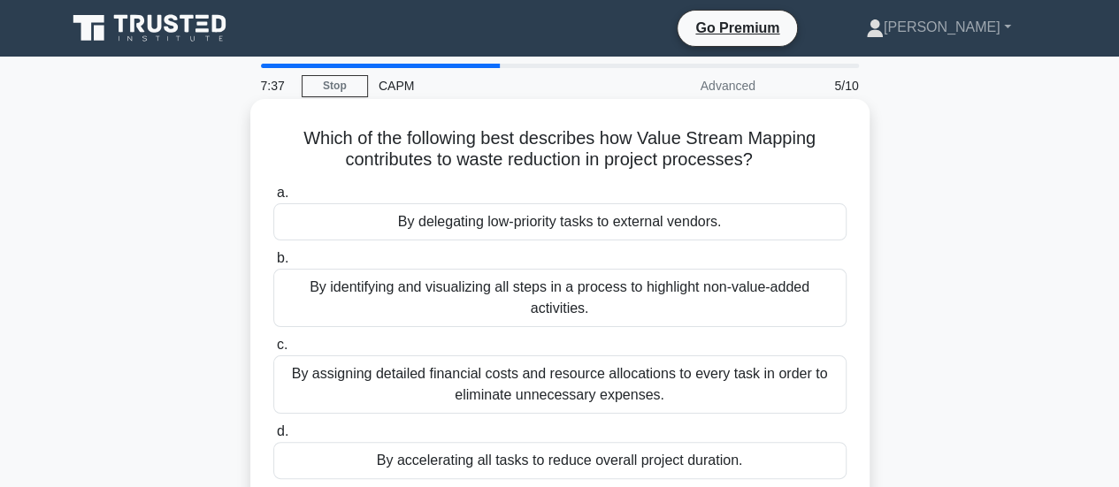
click at [476, 291] on div "By identifying and visualizing all steps in a process to highlight non-value-ad…" at bounding box center [559, 298] width 573 height 58
click at [273, 264] on input "b. By identifying and visualizing all steps in a process to highlight non-value…" at bounding box center [273, 258] width 0 height 11
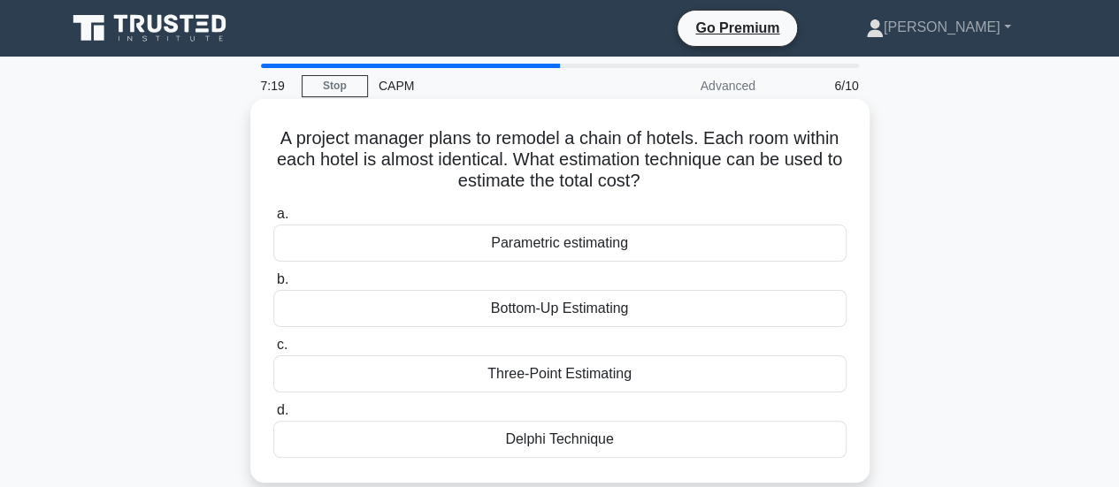
click at [522, 377] on div "Three-Point Estimating" at bounding box center [559, 374] width 573 height 37
click at [273, 351] on input "c. Three-Point Estimating" at bounding box center [273, 345] width 0 height 11
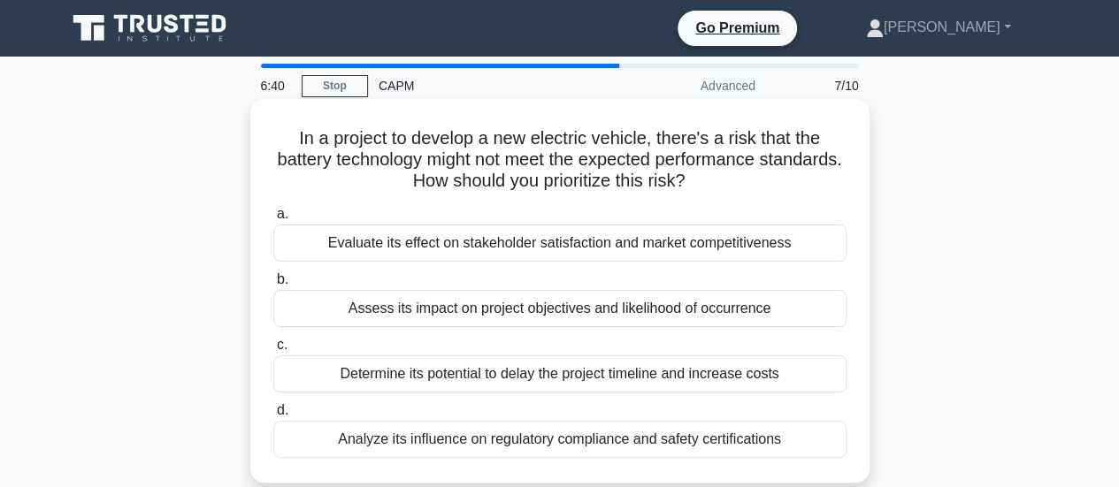
click at [437, 318] on div "Assess its impact on project objectives and likelihood of occurrence" at bounding box center [559, 308] width 573 height 37
click at [273, 286] on input "b. Assess its impact on project objectives and likelihood of occurrence" at bounding box center [273, 279] width 0 height 11
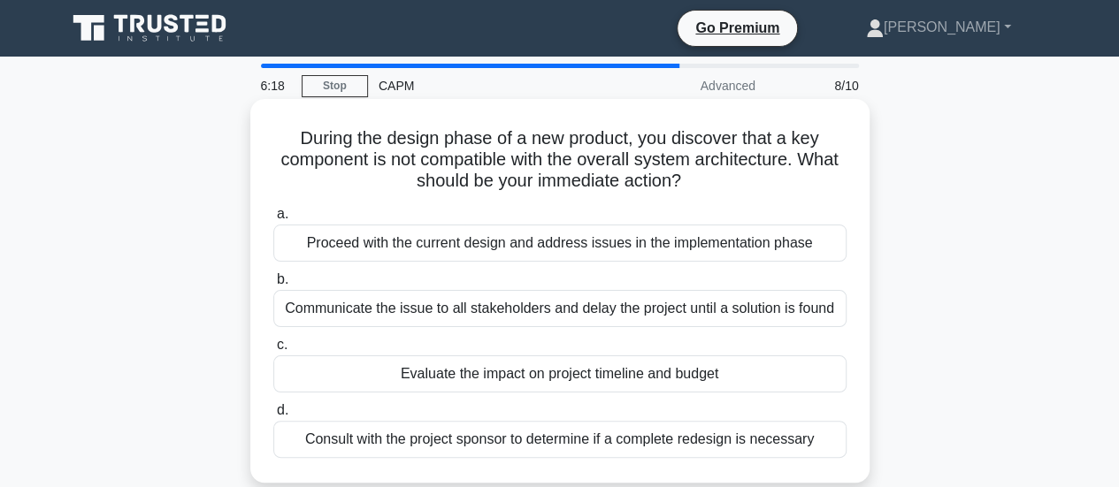
click at [428, 385] on div "Evaluate the impact on project timeline and budget" at bounding box center [559, 374] width 573 height 37
click at [273, 351] on input "c. Evaluate the impact on project timeline and budget" at bounding box center [273, 345] width 0 height 11
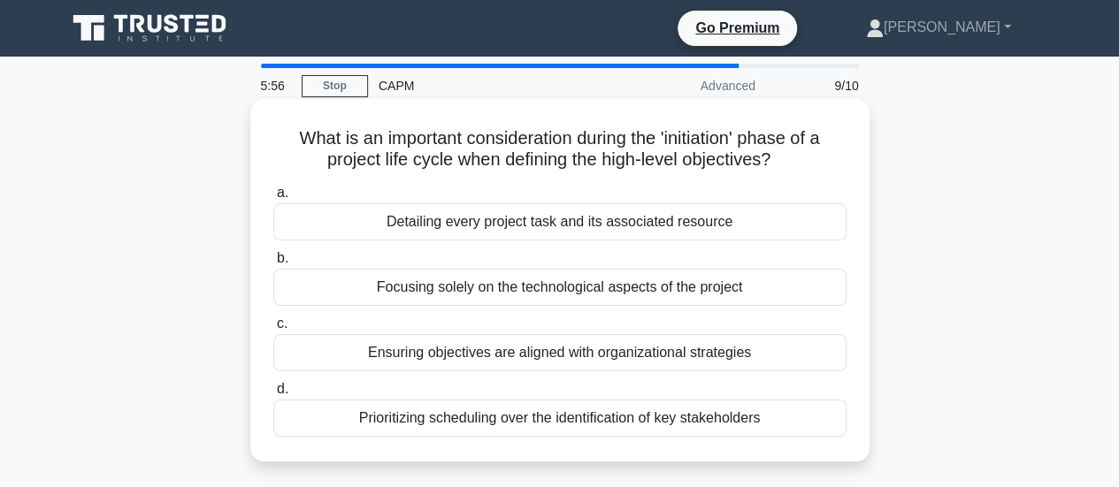
click at [412, 354] on div "Ensuring objectives are aligned with organizational strategies" at bounding box center [559, 352] width 573 height 37
click at [273, 330] on input "c. Ensuring objectives are aligned with organizational strategies" at bounding box center [273, 323] width 0 height 11
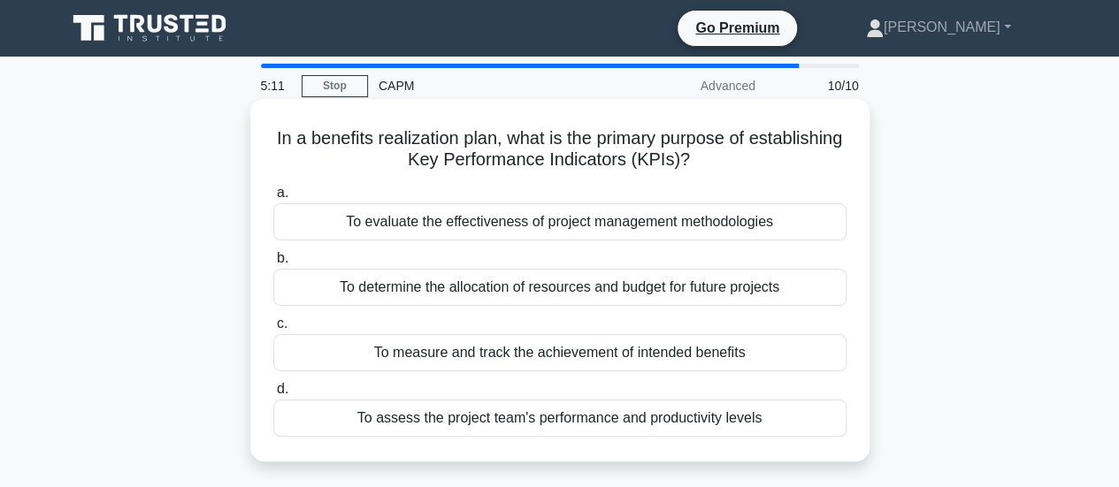
click at [535, 353] on div "To measure and track the achievement of intended benefits" at bounding box center [559, 352] width 573 height 37
click at [273, 330] on input "c. To measure and track the achievement of intended benefits" at bounding box center [273, 323] width 0 height 11
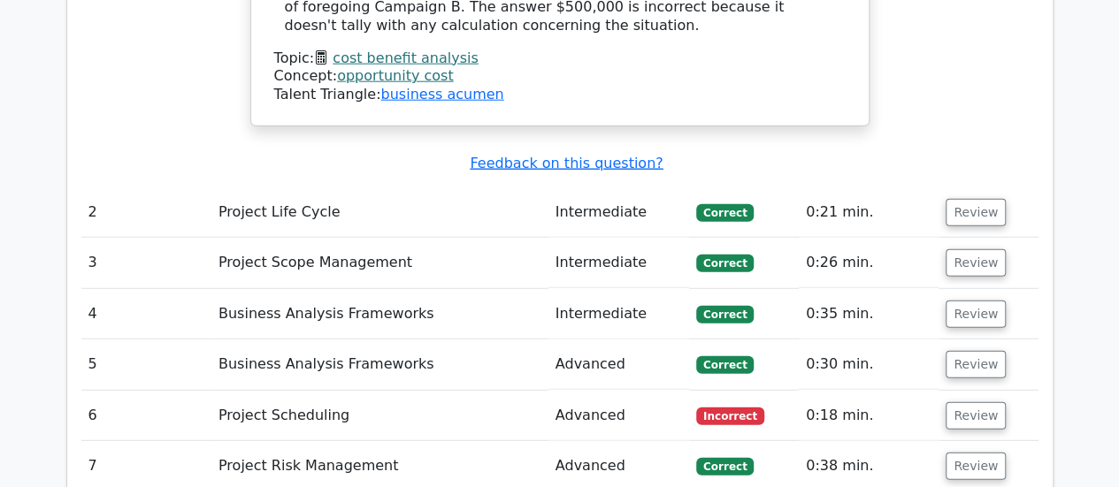
scroll to position [2252, 0]
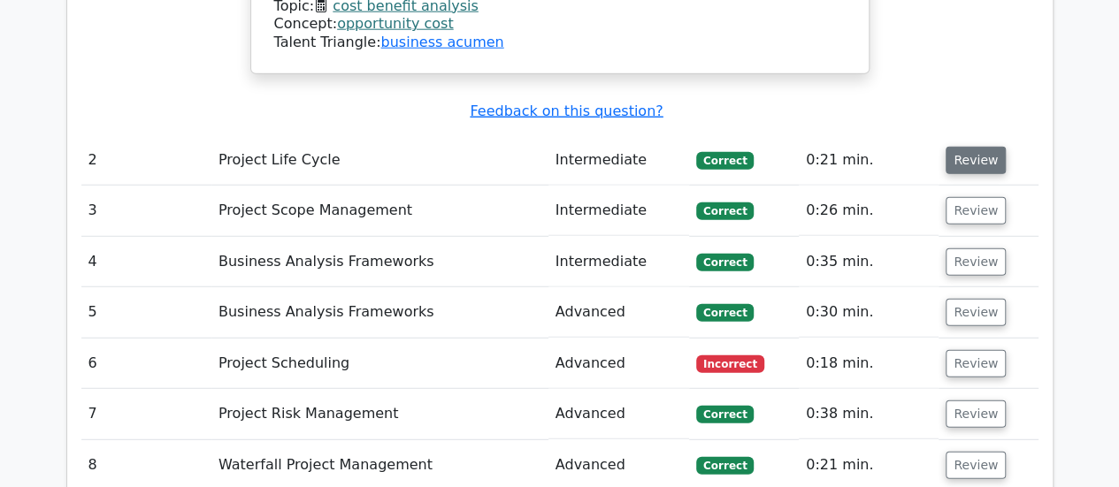
click at [966, 147] on button "Review" at bounding box center [975, 160] width 60 height 27
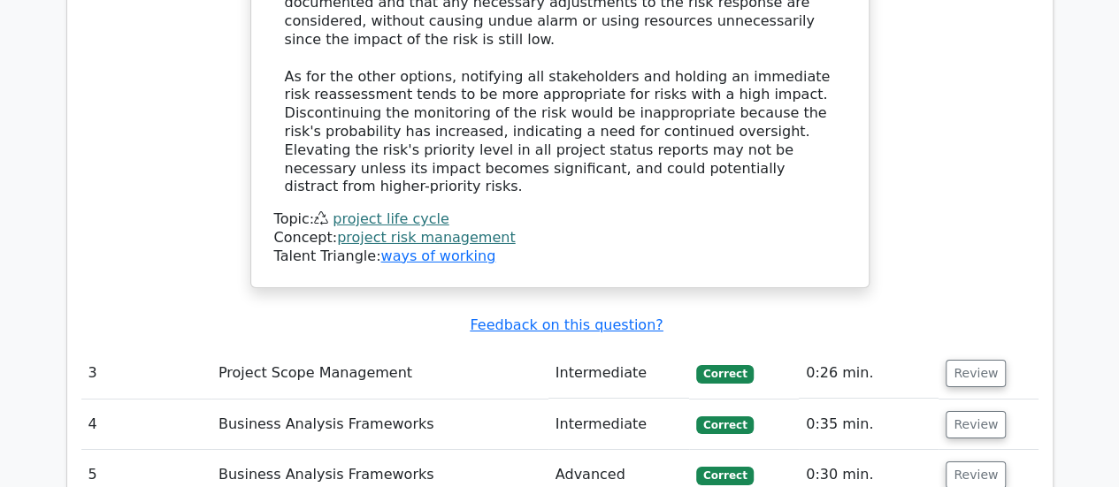
scroll to position [2995, 0]
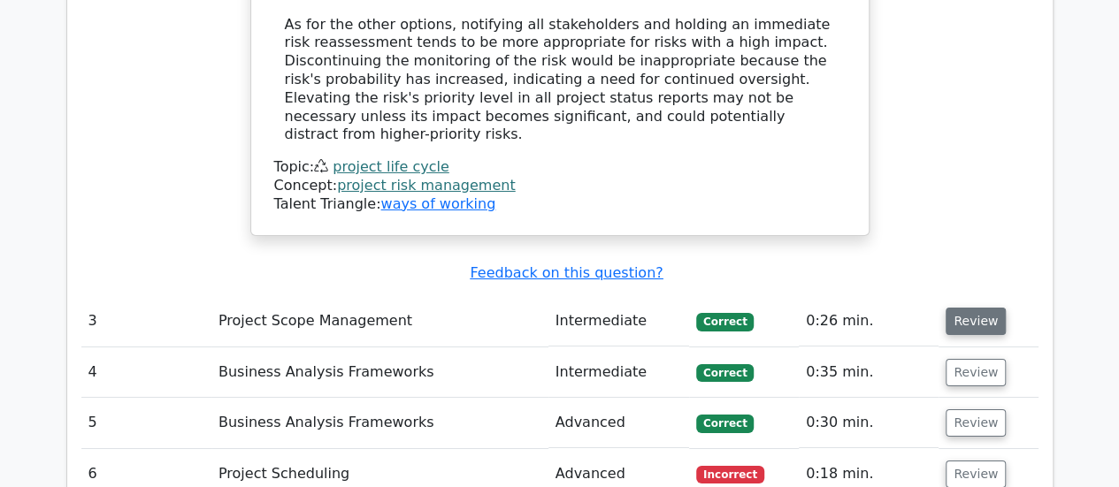
click at [963, 308] on button "Review" at bounding box center [975, 321] width 60 height 27
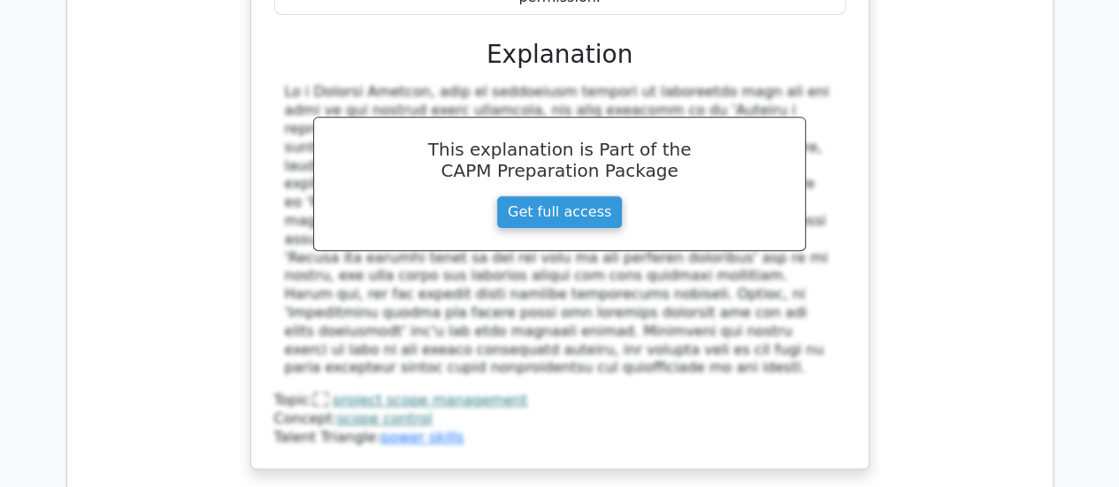
scroll to position [3879, 0]
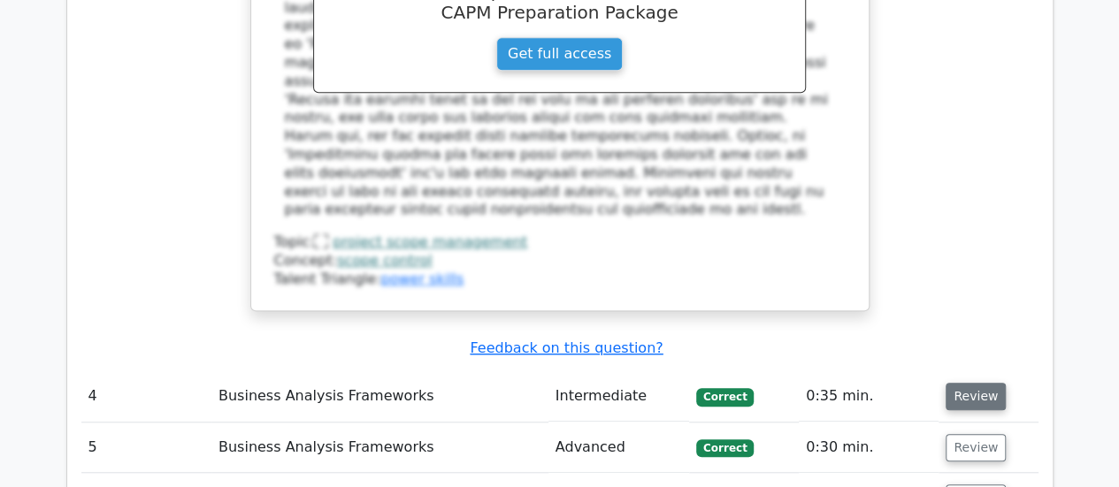
click at [970, 383] on button "Review" at bounding box center [975, 396] width 60 height 27
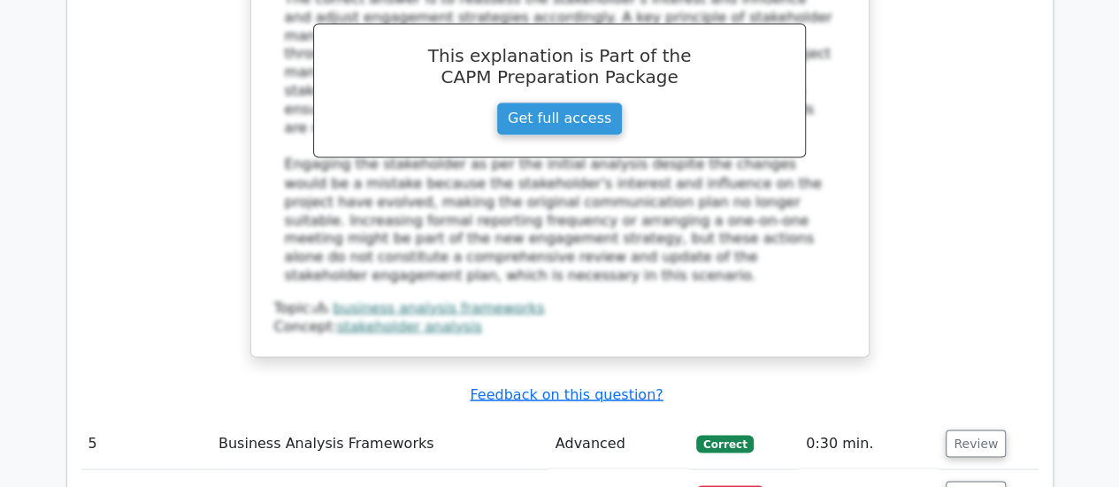
scroll to position [4880, 0]
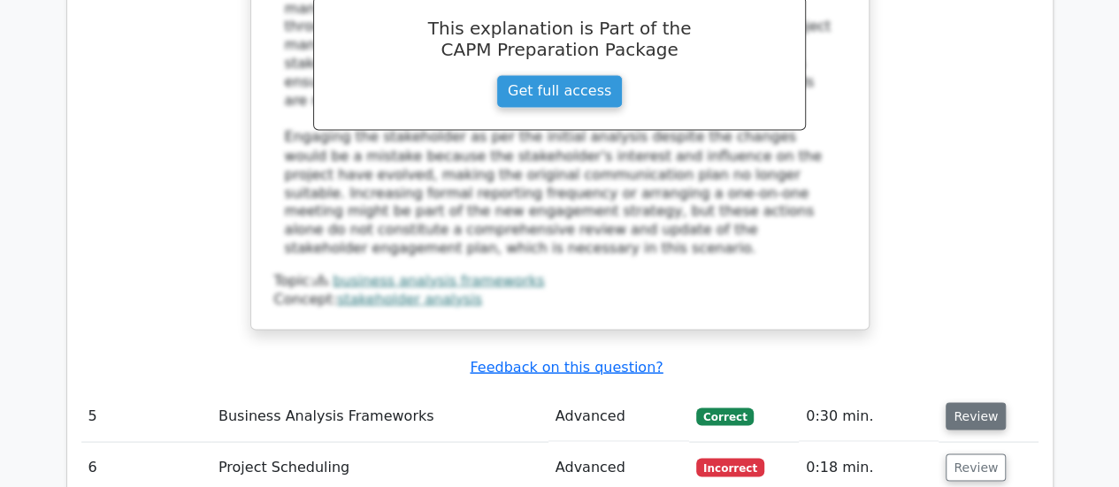
click at [961, 402] on button "Review" at bounding box center [975, 415] width 60 height 27
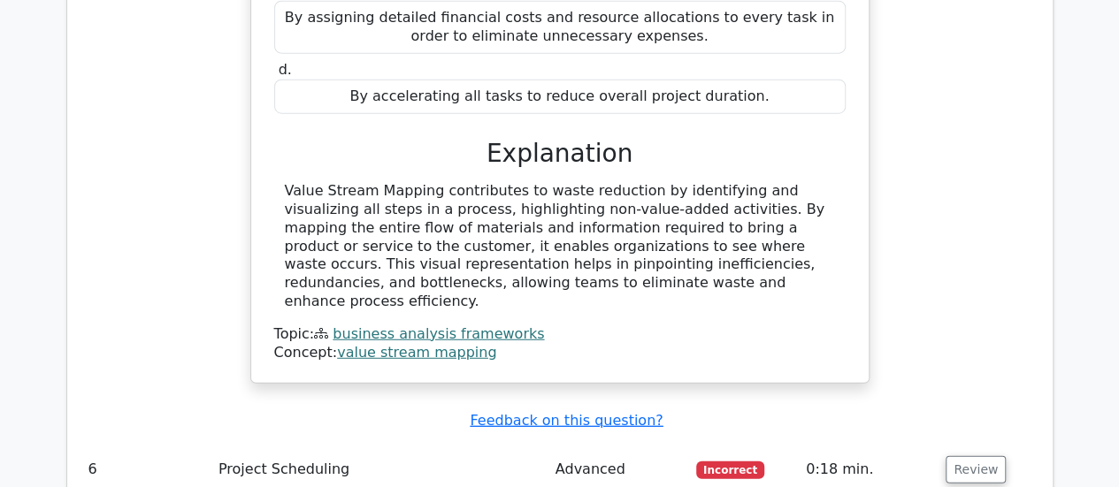
scroll to position [5576, 0]
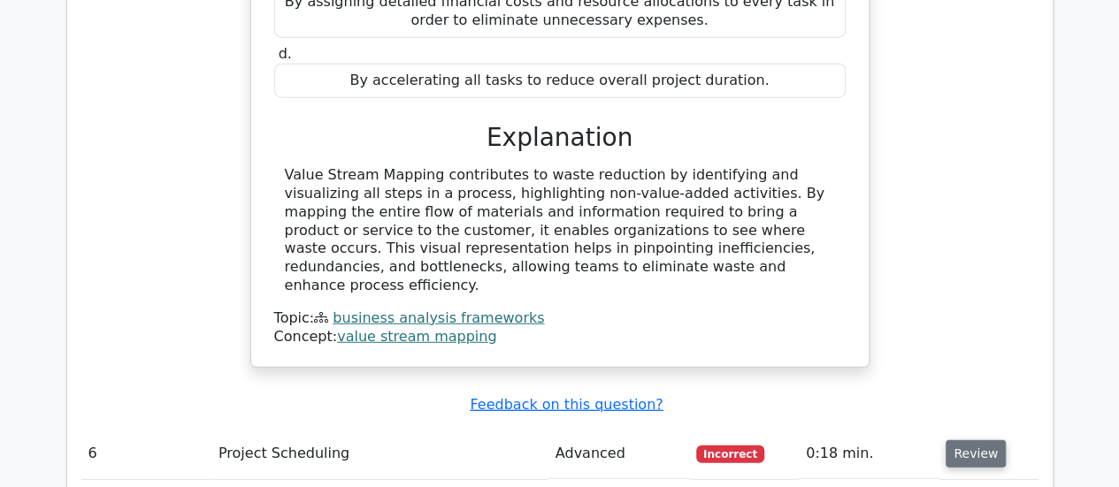
click at [966, 440] on button "Review" at bounding box center [975, 453] width 60 height 27
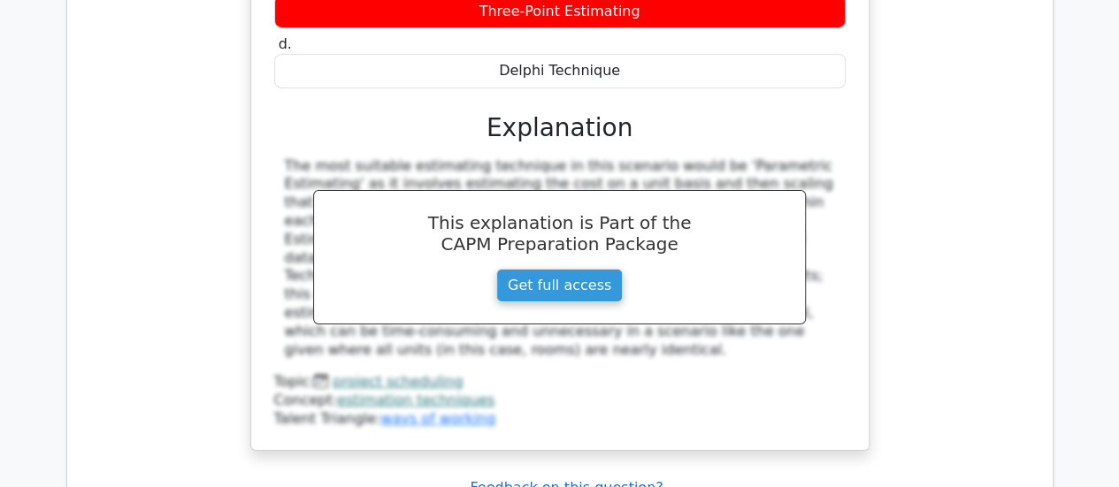
scroll to position [6318, 0]
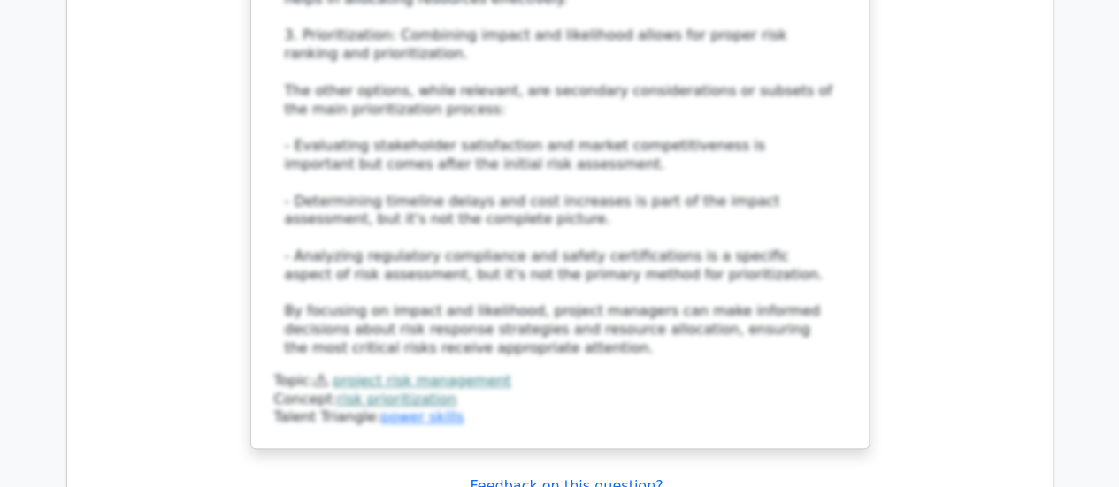
scroll to position [7497, 0]
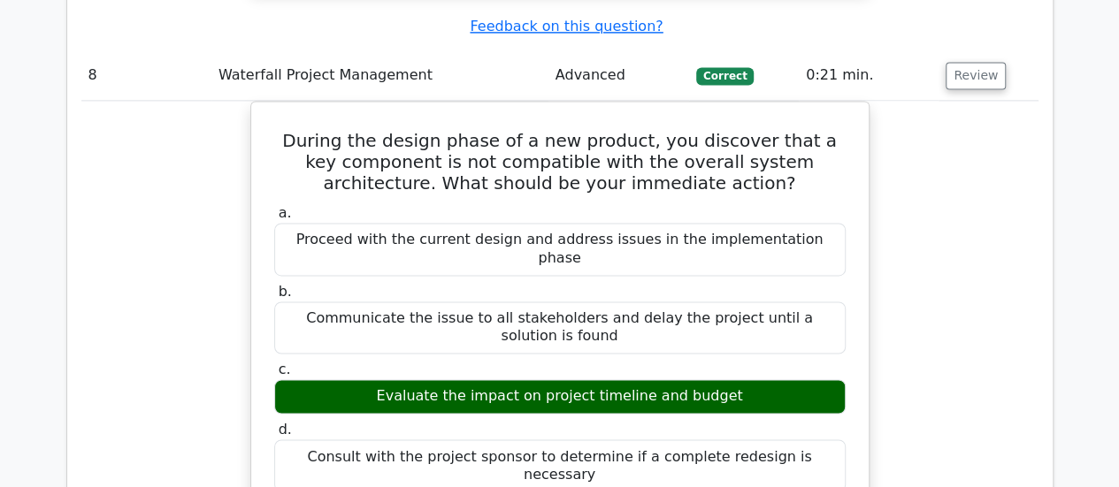
scroll to position [8017, 0]
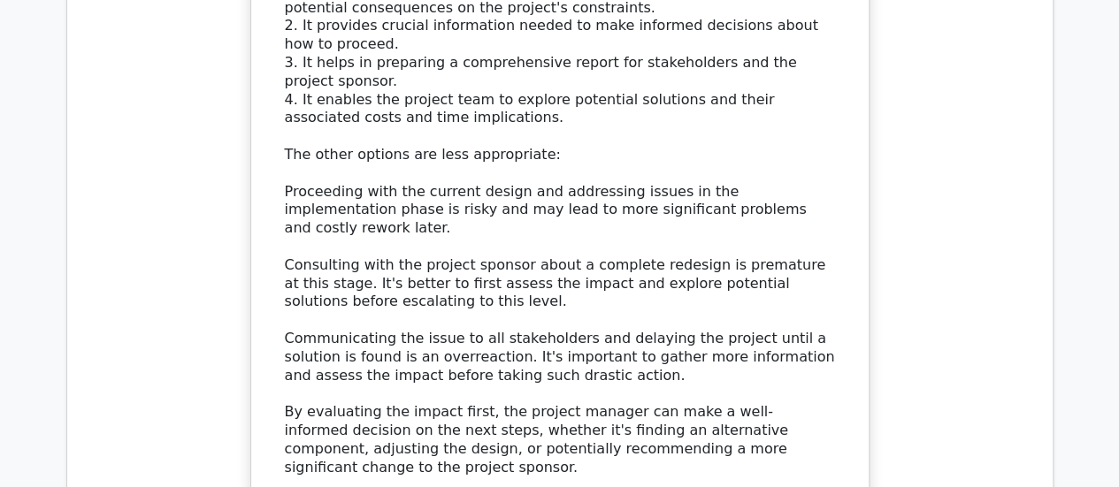
scroll to position [8641, 0]
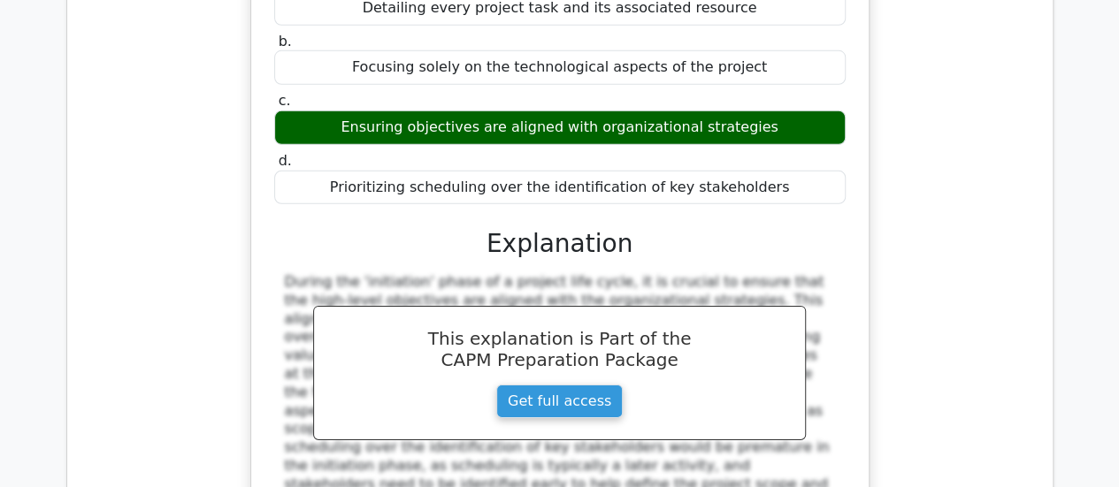
scroll to position [9443, 0]
